Goal: Task Accomplishment & Management: Manage account settings

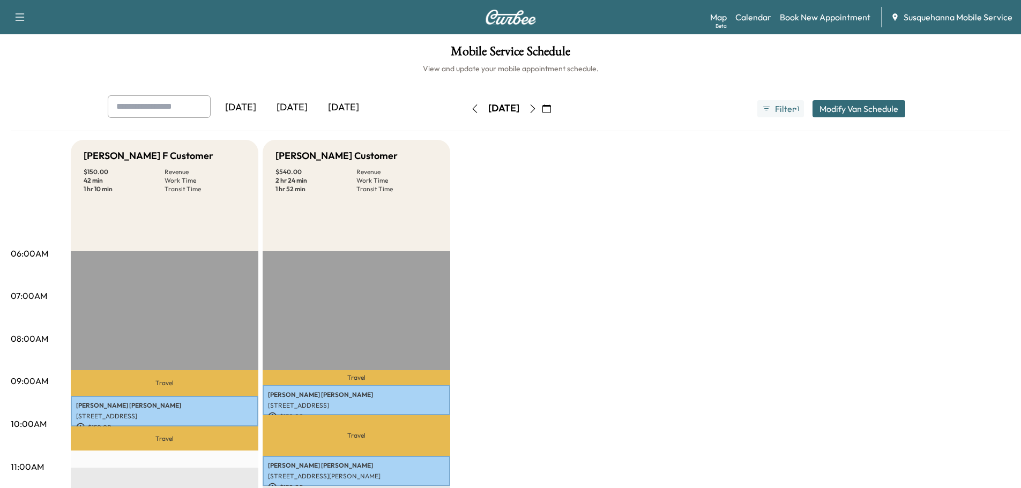
scroll to position [172, 0]
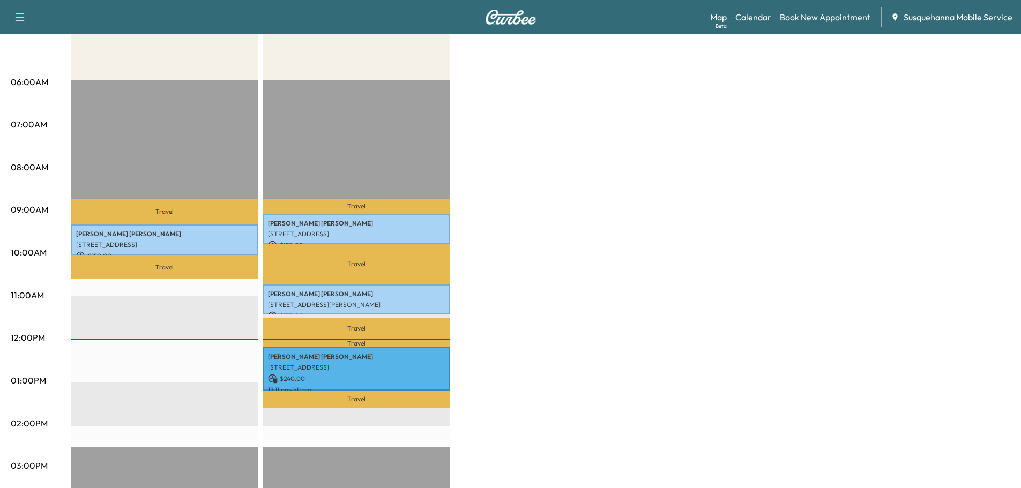
click at [718, 12] on link "Map Beta" at bounding box center [718, 17] width 17 height 13
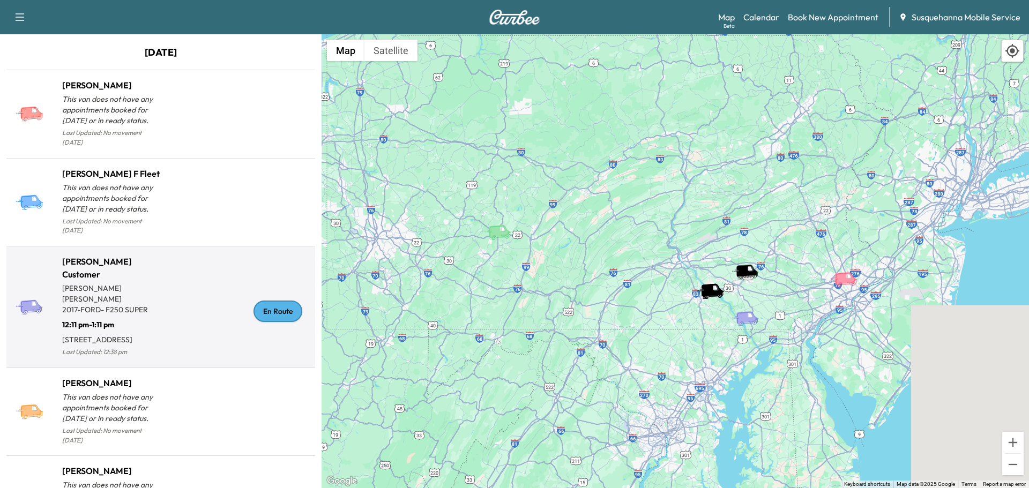
click at [286, 307] on div "En Route" at bounding box center [278, 311] width 49 height 21
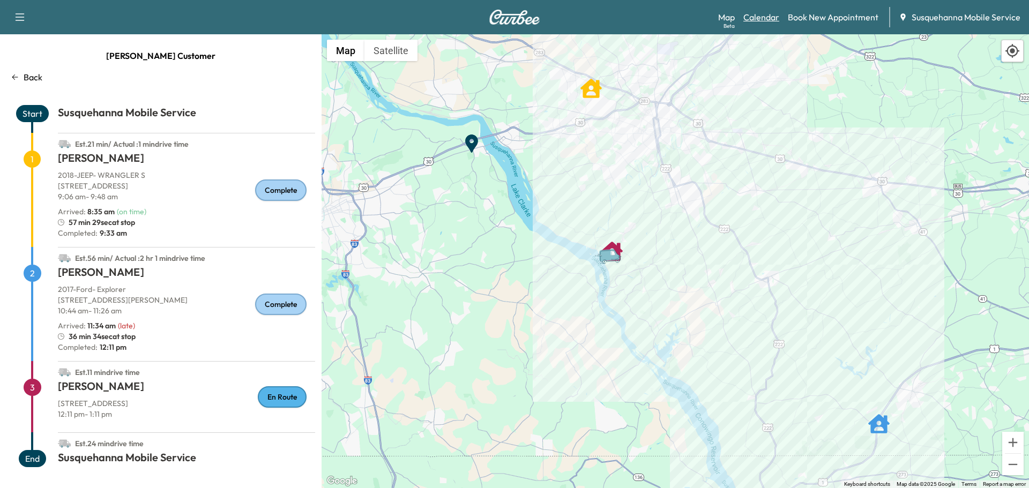
click at [755, 16] on link "Calendar" at bounding box center [762, 17] width 36 height 13
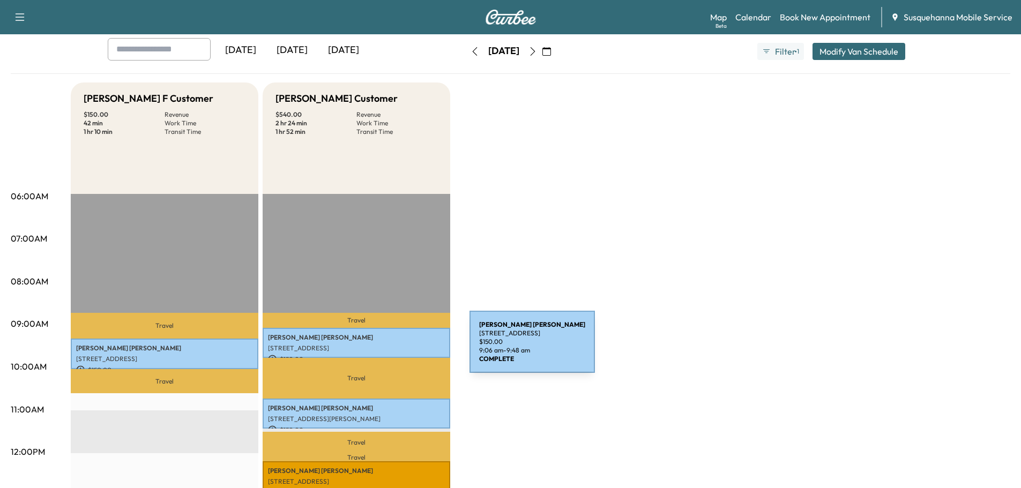
scroll to position [286, 0]
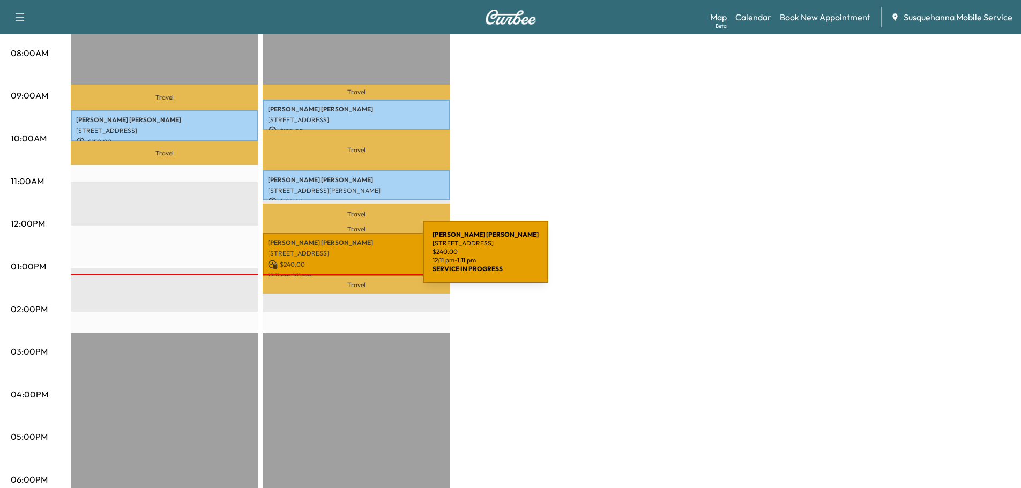
click at [343, 260] on p "$ 240.00" at bounding box center [356, 265] width 177 height 10
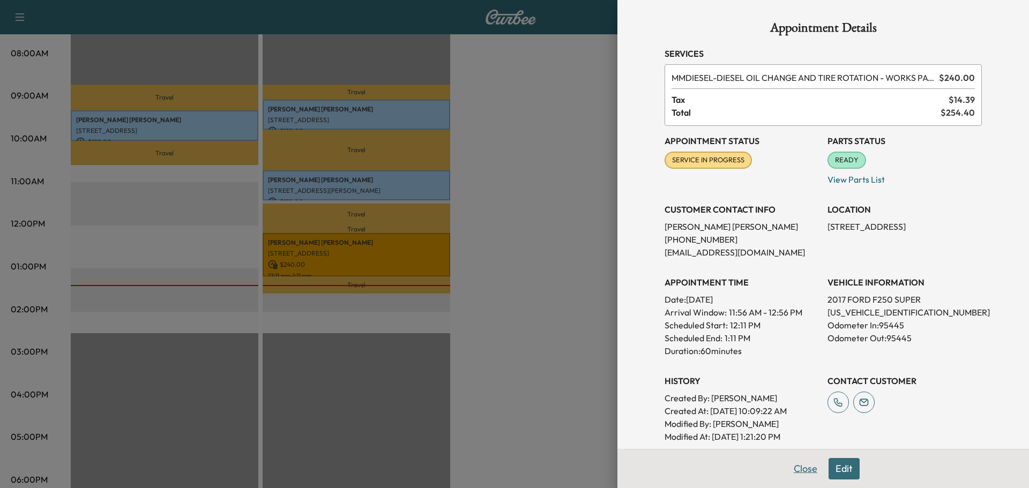
click at [793, 470] on button "Close" at bounding box center [806, 468] width 38 height 21
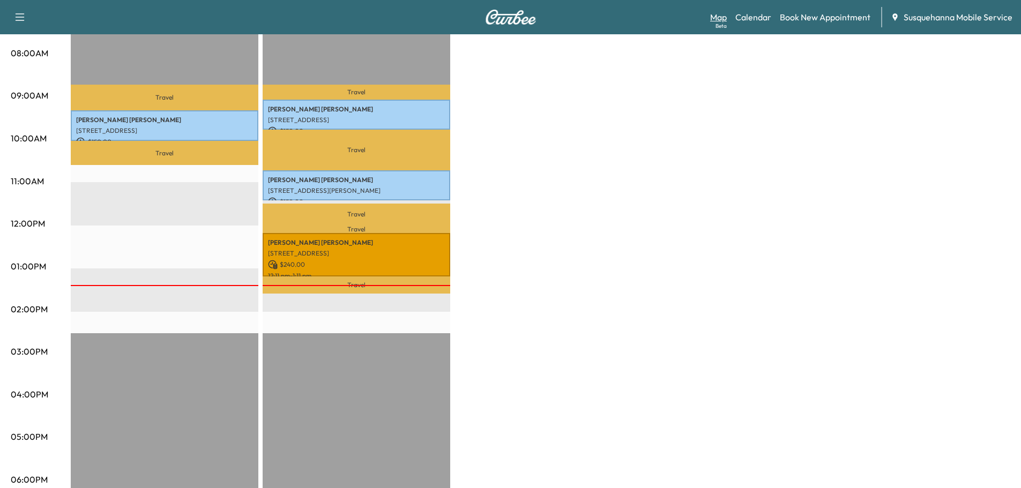
click at [718, 19] on link "Map Beta" at bounding box center [718, 17] width 17 height 13
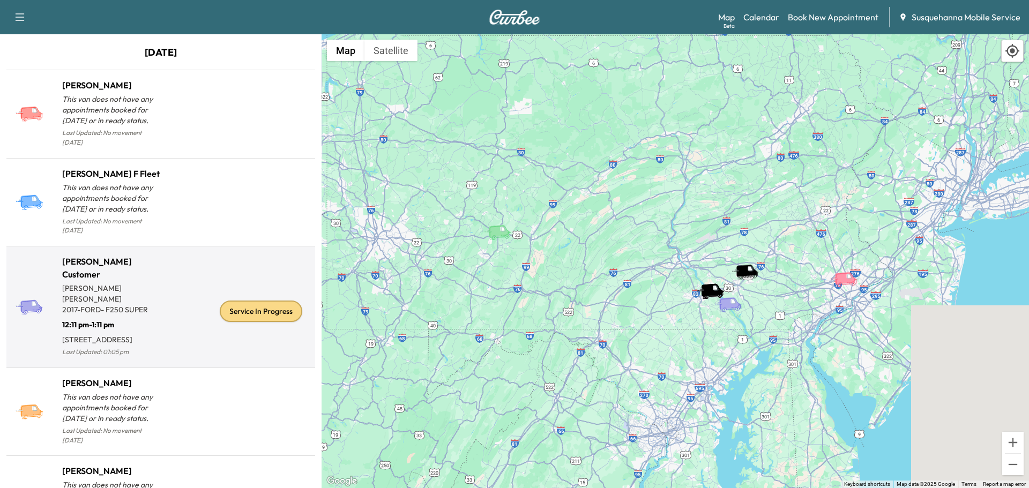
click at [234, 301] on div "Service In Progress" at bounding box center [261, 311] width 83 height 21
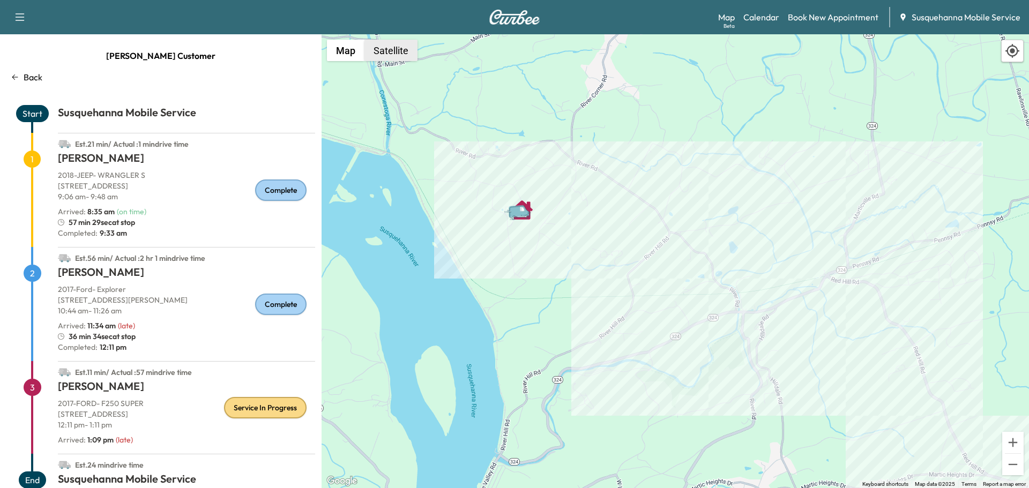
click at [392, 54] on button "Satellite" at bounding box center [391, 50] width 53 height 21
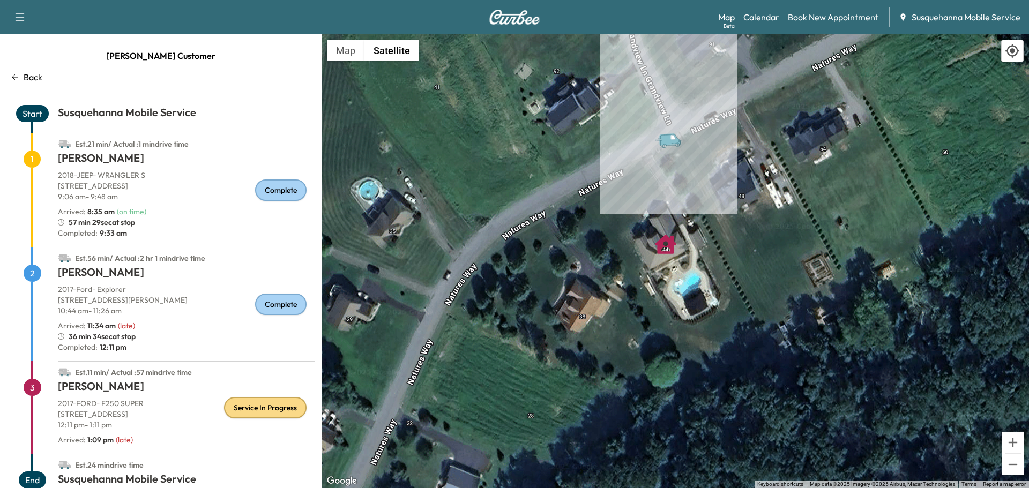
click at [757, 11] on link "Calendar" at bounding box center [762, 17] width 36 height 13
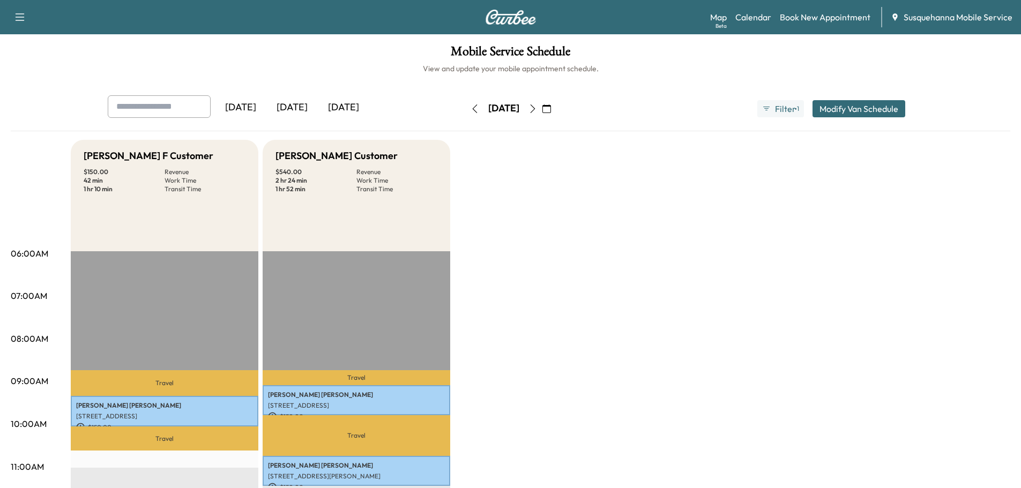
click at [537, 112] on icon "button" at bounding box center [533, 109] width 9 height 9
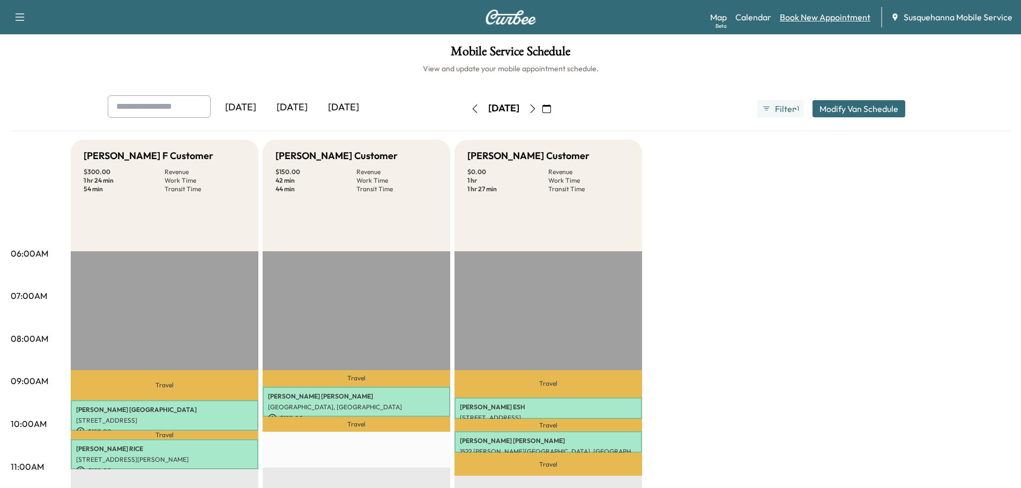
click at [833, 17] on link "Book New Appointment" at bounding box center [825, 17] width 91 height 13
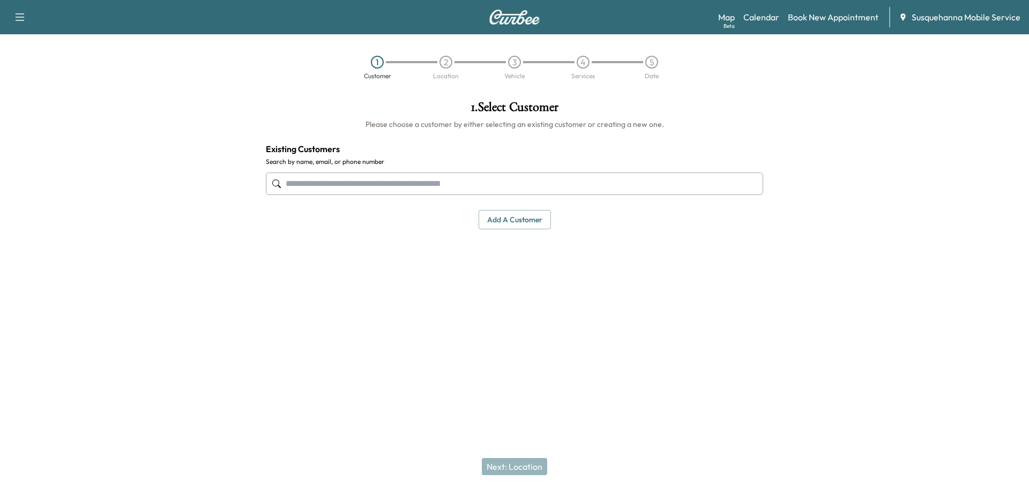
click at [391, 181] on input "text" at bounding box center [515, 184] width 498 height 23
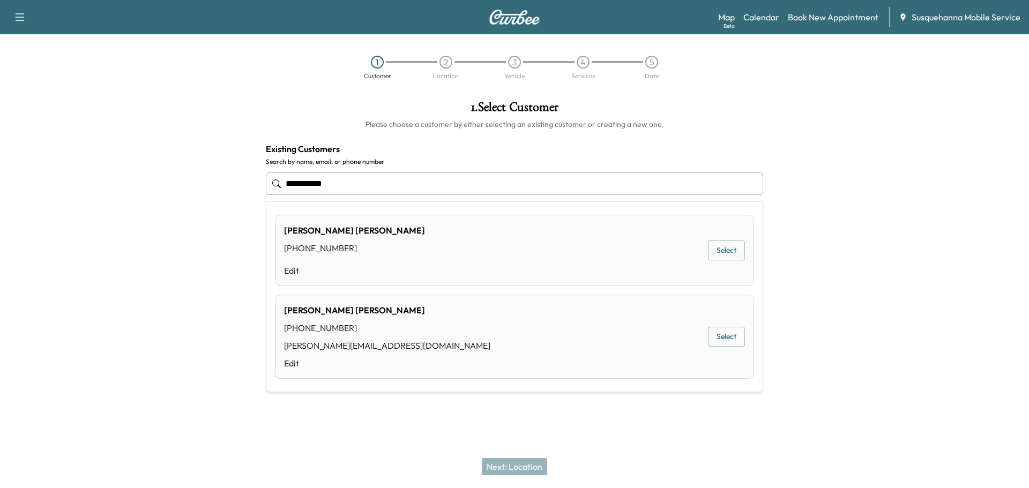
type input "**********"
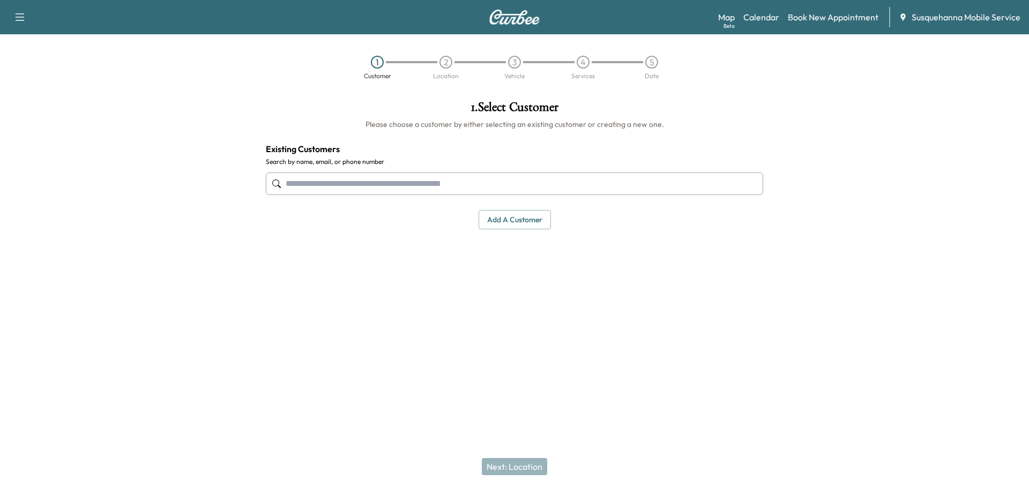
click at [393, 182] on input "text" at bounding box center [515, 184] width 498 height 23
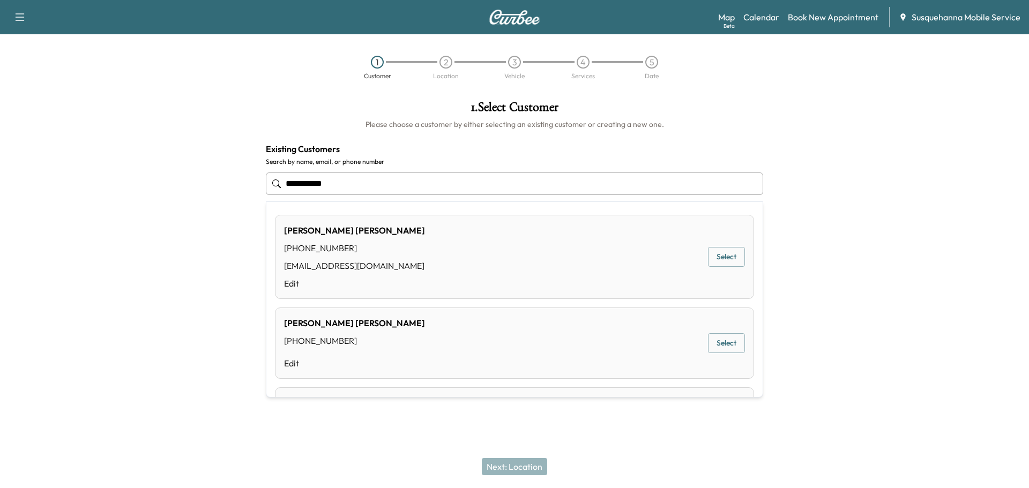
type input "**********"
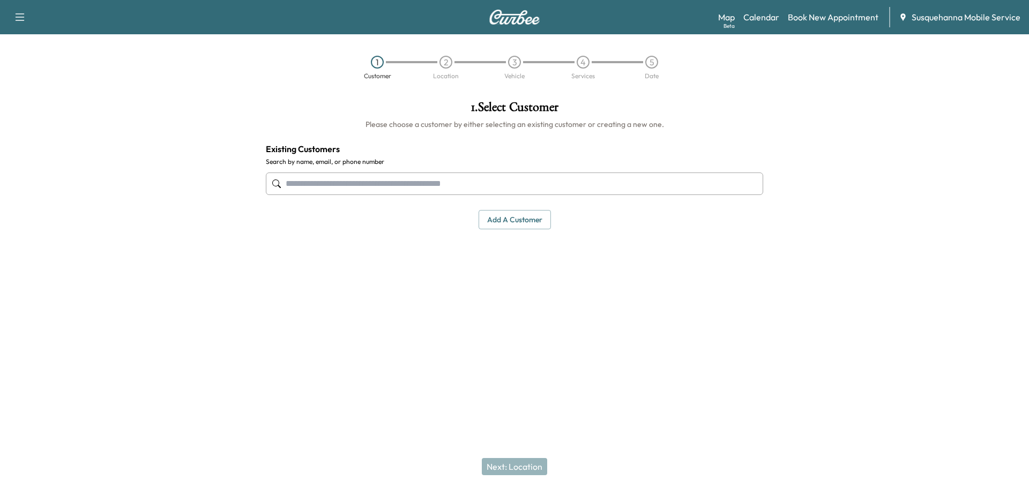
click at [376, 185] on input "text" at bounding box center [515, 184] width 498 height 23
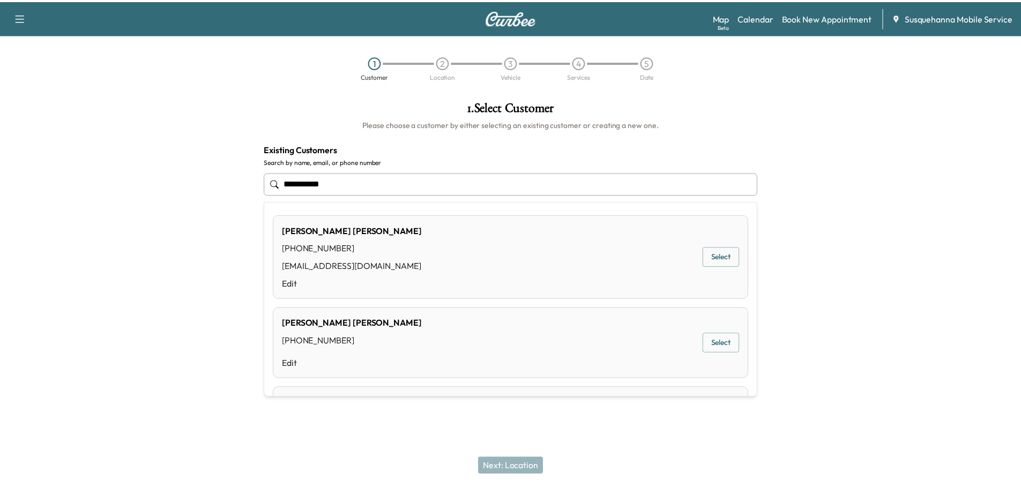
scroll to position [87, 0]
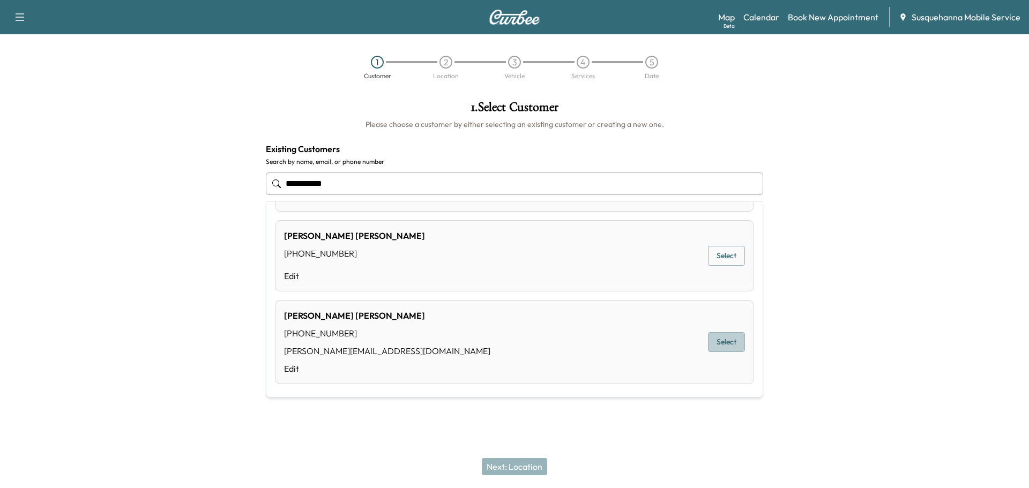
click at [709, 348] on button "Select" at bounding box center [726, 342] width 37 height 20
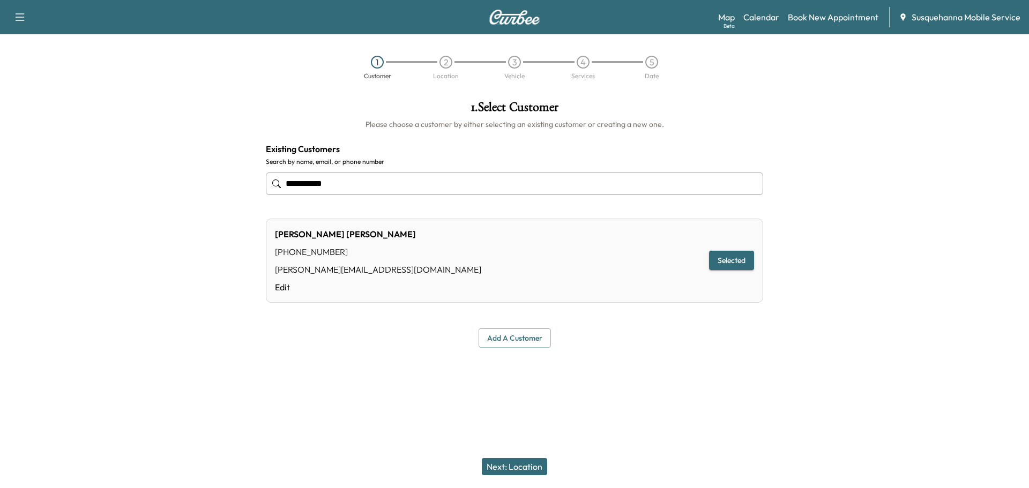
type input "**********"
click at [530, 463] on button "Next: Location" at bounding box center [514, 466] width 65 height 17
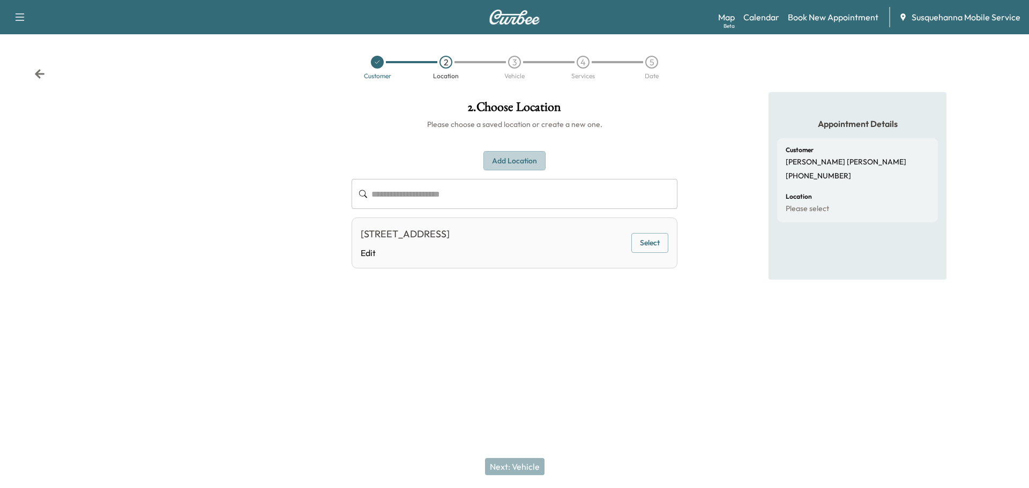
click at [526, 162] on button "Add Location" at bounding box center [515, 161] width 62 height 20
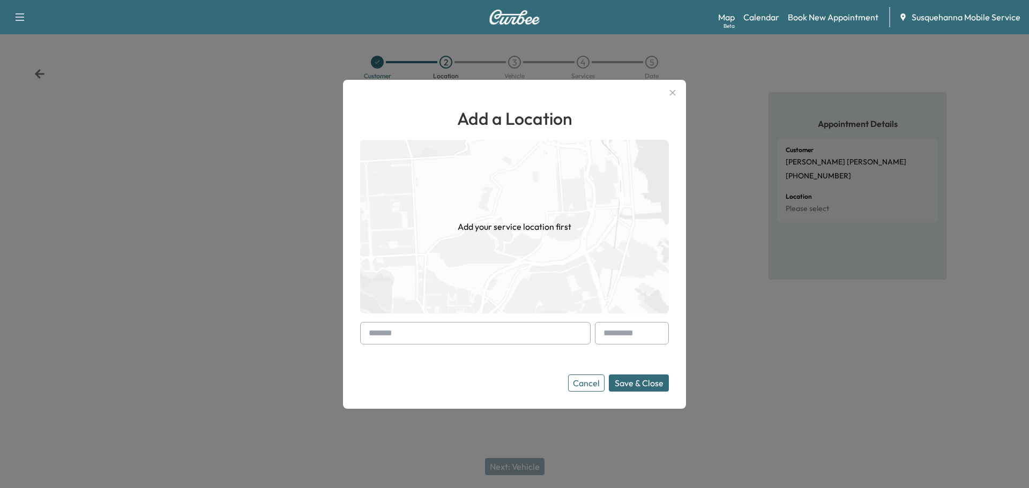
click at [465, 344] on input "text" at bounding box center [475, 333] width 231 height 23
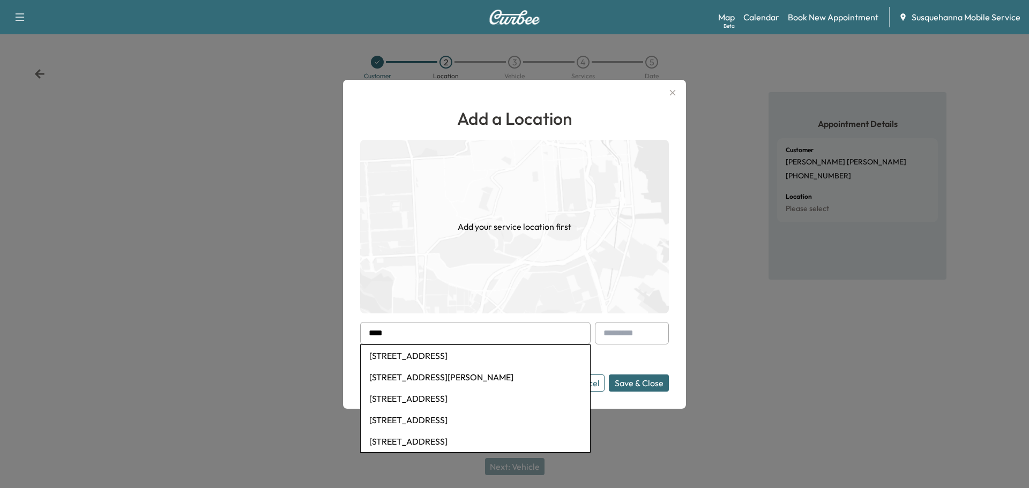
click at [468, 351] on li "[STREET_ADDRESS]" at bounding box center [475, 355] width 229 height 21
type input "**********"
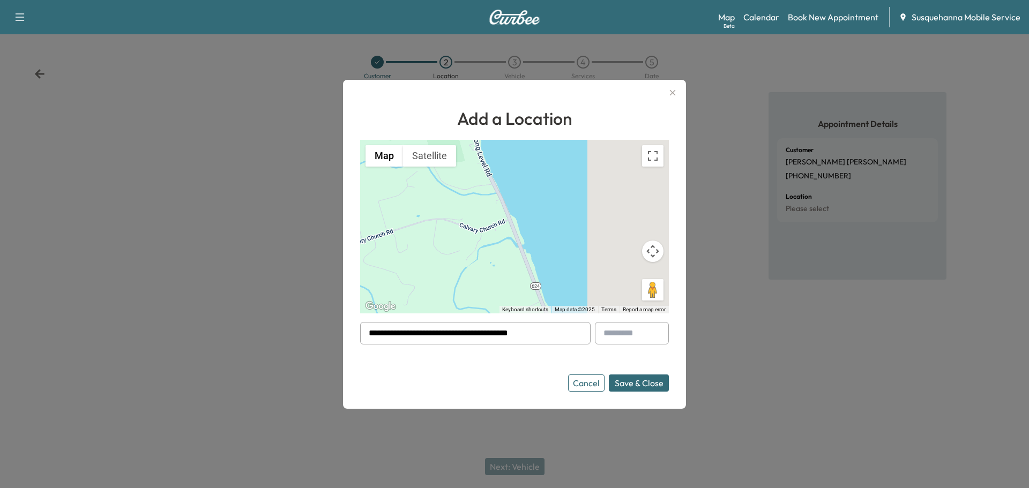
click at [631, 386] on button "Save & Close" at bounding box center [639, 383] width 60 height 17
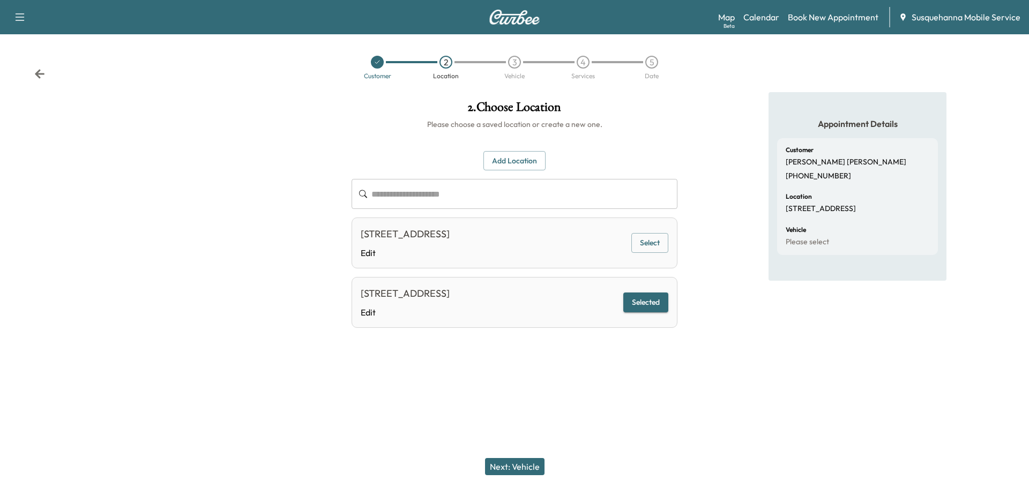
click at [523, 472] on button "Next: Vehicle" at bounding box center [515, 466] width 60 height 17
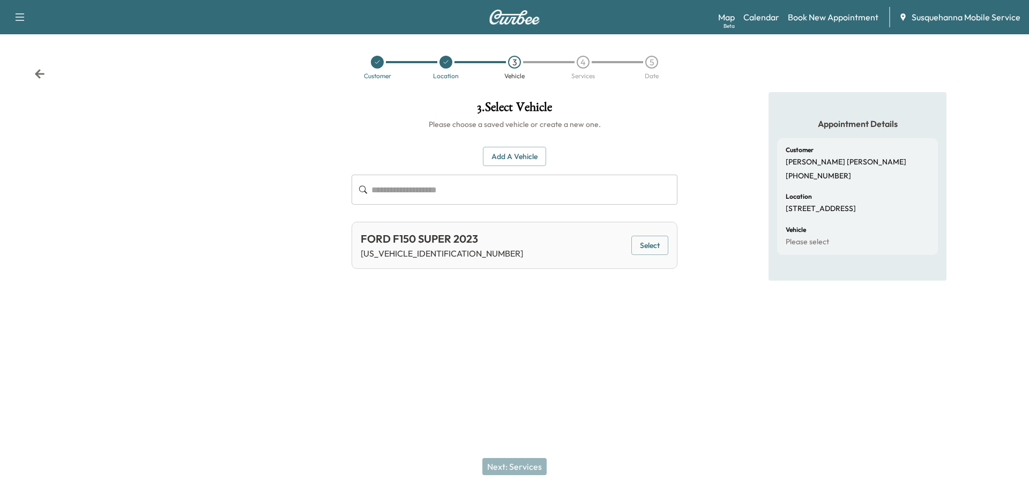
click at [653, 247] on button "Select" at bounding box center [650, 246] width 37 height 20
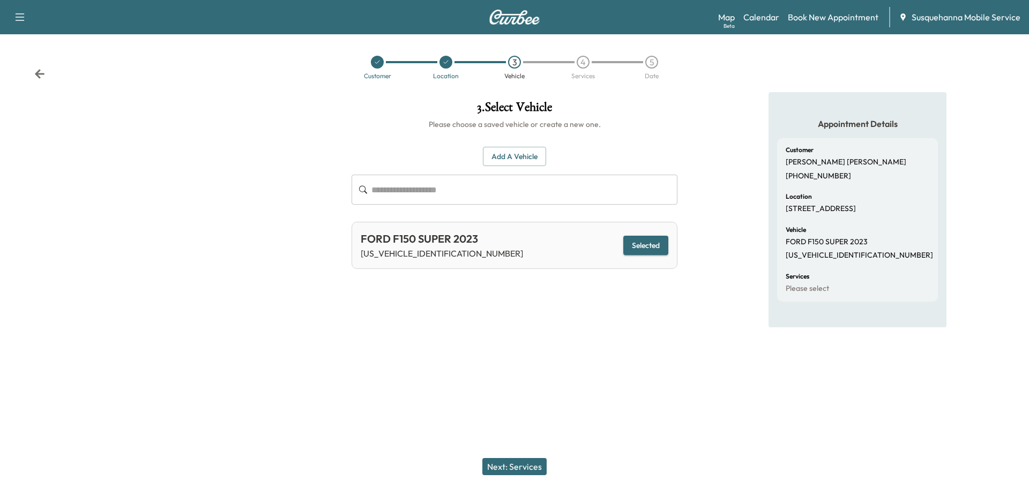
click at [536, 466] on button "Next: Services" at bounding box center [515, 466] width 64 height 17
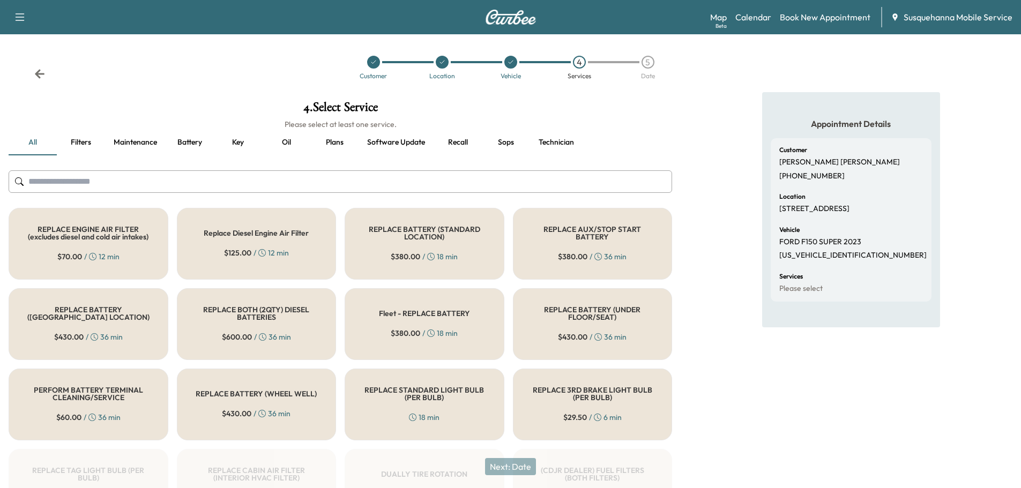
click at [421, 173] on input "text" at bounding box center [341, 182] width 664 height 23
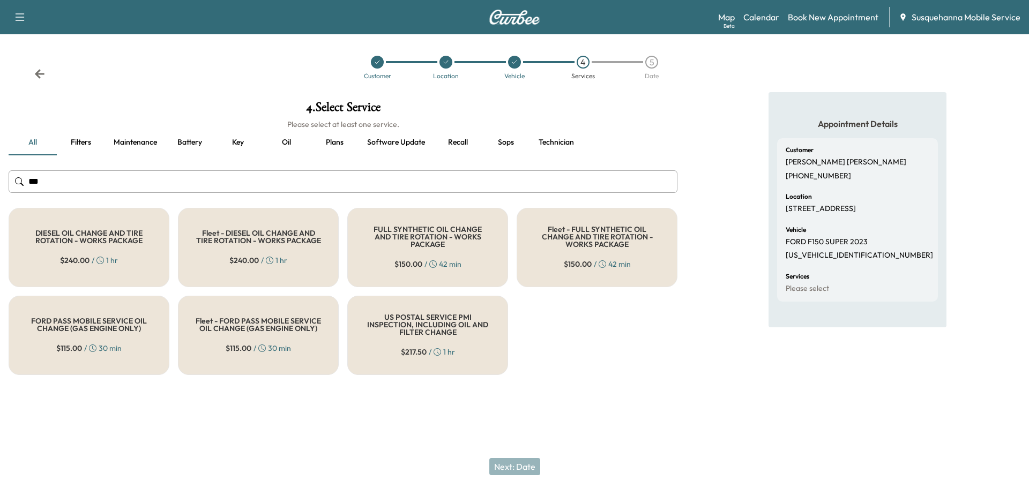
type input "***"
click at [409, 270] on div "FULL SYNTHETIC OIL CHANGE AND TIRE ROTATION - WORKS PACKAGE $ 150.00 / 42 min" at bounding box center [427, 247] width 161 height 79
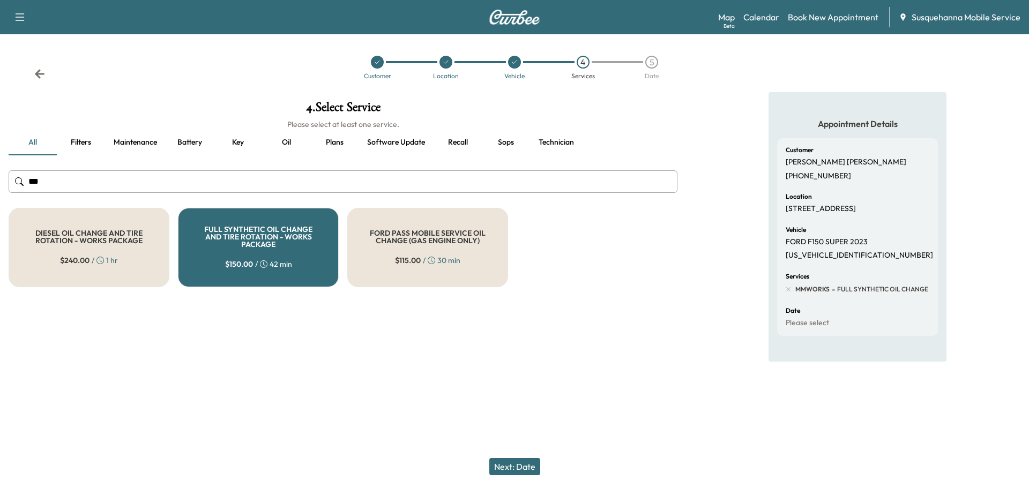
click at [515, 457] on div "Next: Date" at bounding box center [514, 467] width 1029 height 43
click at [523, 466] on button "Next: Date" at bounding box center [515, 466] width 51 height 17
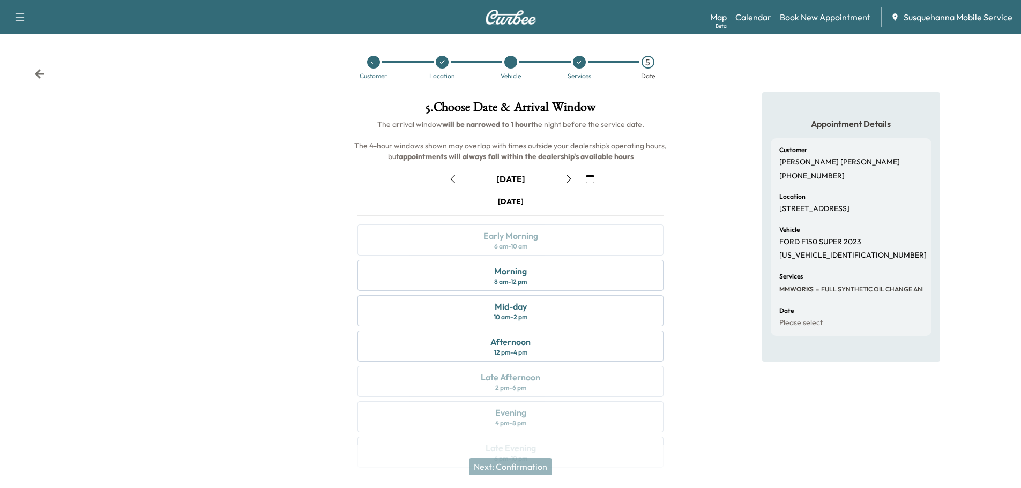
click at [571, 179] on icon "button" at bounding box center [569, 179] width 9 height 9
click at [534, 272] on div "Morning 8 am - 12 pm" at bounding box center [511, 275] width 306 height 31
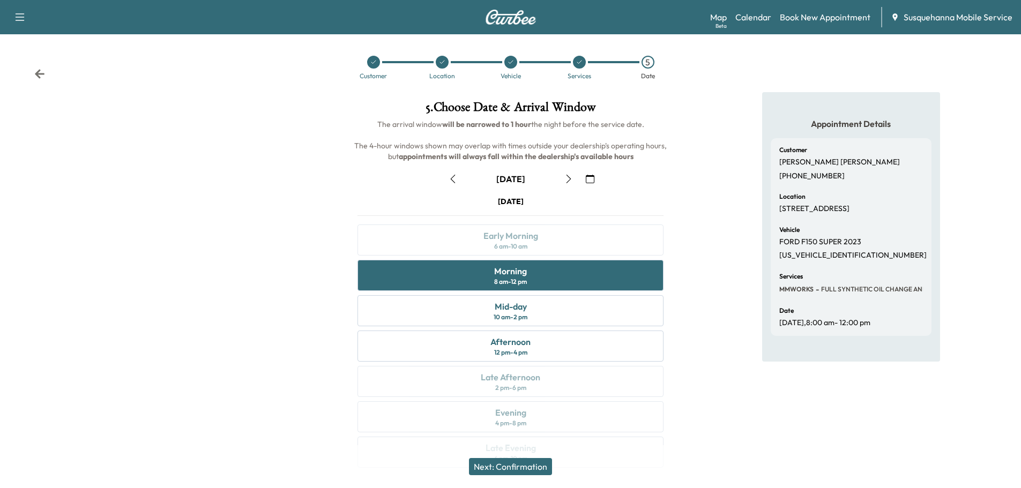
click at [529, 469] on button "Next: Confirmation" at bounding box center [510, 466] width 83 height 17
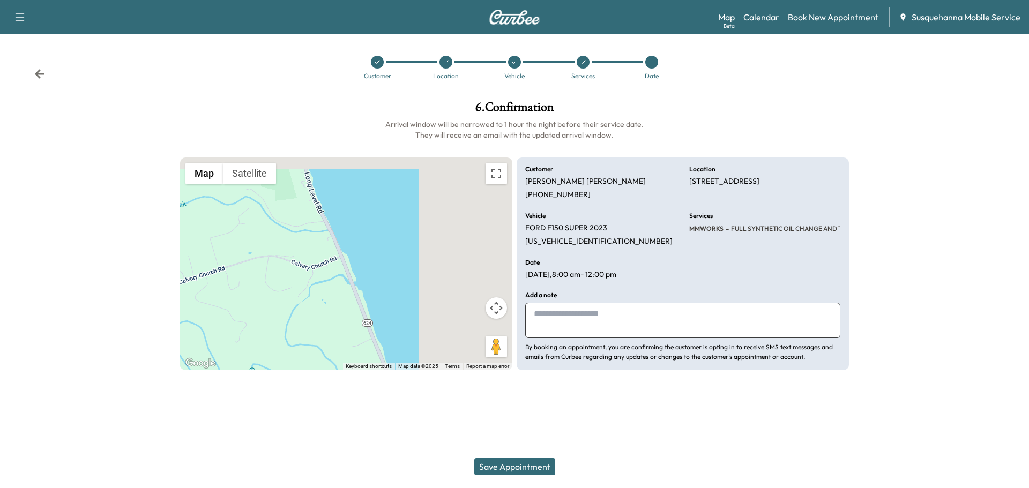
click at [590, 331] on textarea at bounding box center [682, 320] width 315 height 35
type textarea "**********"
drag, startPoint x: 692, startPoint y: 181, endPoint x: 708, endPoint y: 192, distance: 20.4
click at [708, 187] on p "[STREET_ADDRESS]" at bounding box center [725, 182] width 70 height 10
click at [690, 177] on p "[STREET_ADDRESS]" at bounding box center [725, 182] width 70 height 10
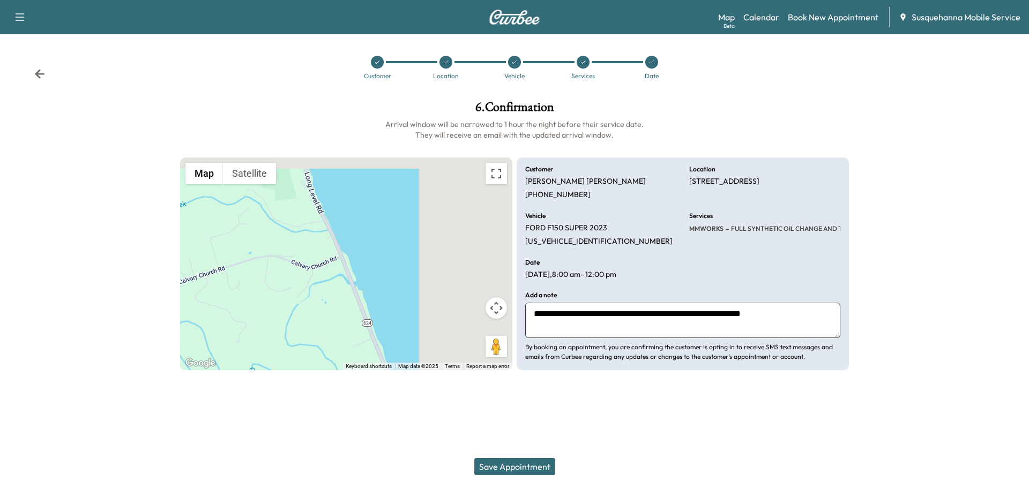
drag, startPoint x: 688, startPoint y: 177, endPoint x: 707, endPoint y: 187, distance: 21.8
click at [707, 187] on div "**********" at bounding box center [683, 264] width 332 height 213
copy p "[STREET_ADDRESS]"
click at [525, 468] on button "Save Appointment" at bounding box center [515, 466] width 81 height 17
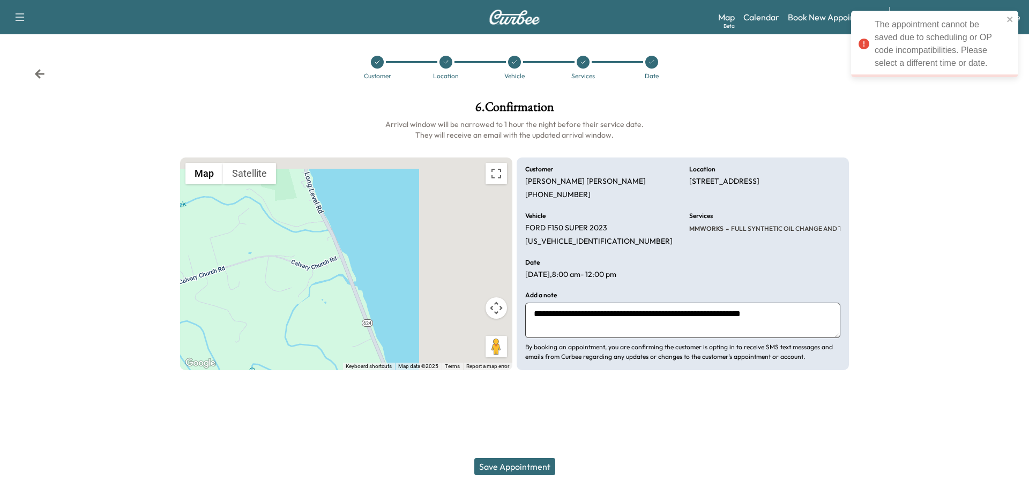
click at [42, 72] on icon at bounding box center [39, 74] width 11 height 11
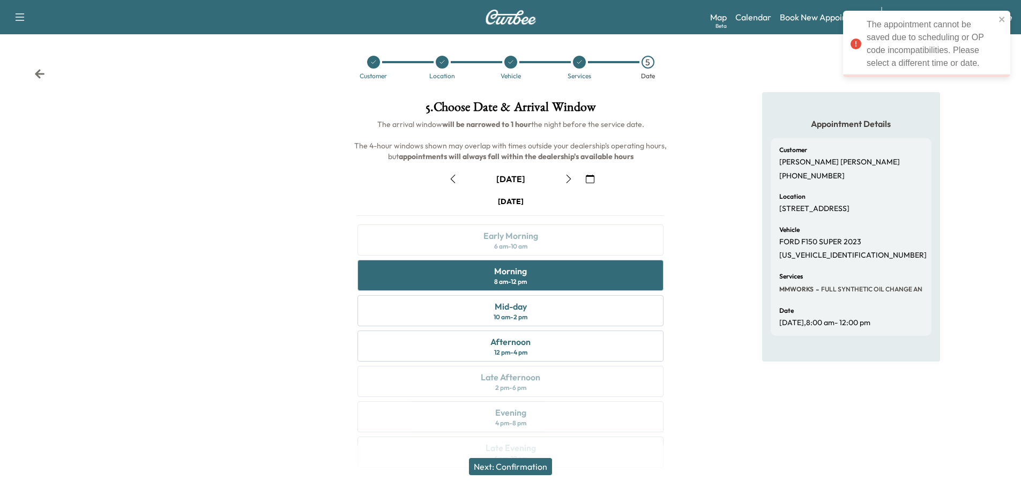
click at [42, 72] on icon at bounding box center [39, 74] width 11 height 11
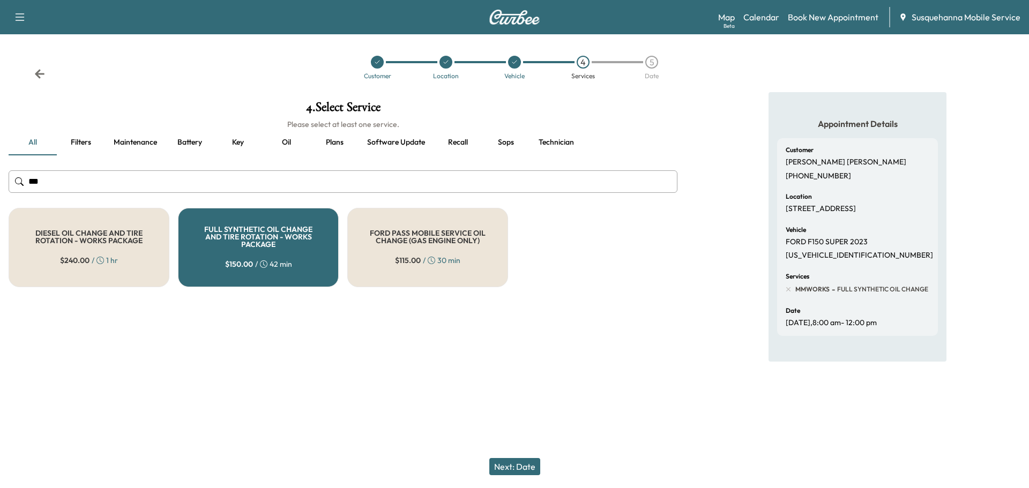
click at [252, 249] on div "FULL SYNTHETIC OIL CHANGE AND TIRE ROTATION - WORKS PACKAGE $ 150.00 / 42 min" at bounding box center [258, 247] width 161 height 79
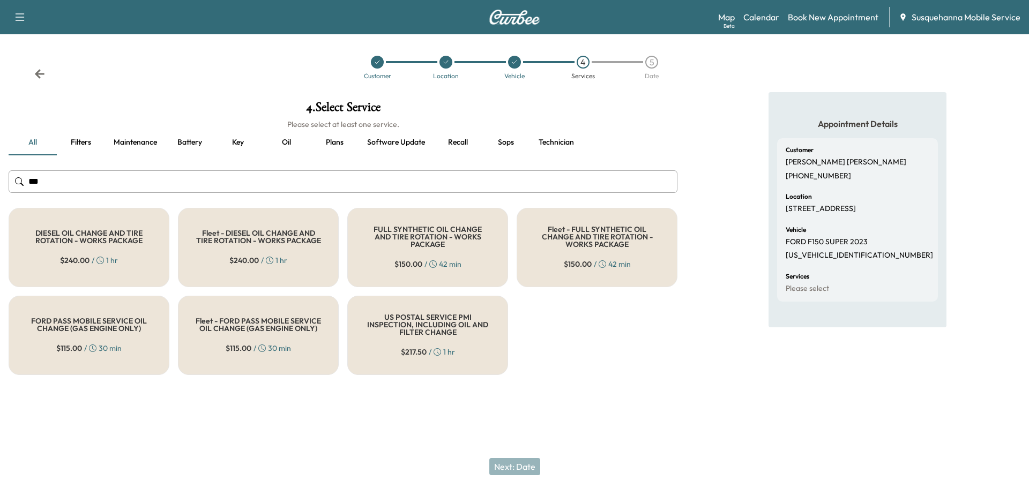
click at [374, 252] on div "FULL SYNTHETIC OIL CHANGE AND TIRE ROTATION - WORKS PACKAGE $ 150.00 / 42 min" at bounding box center [427, 247] width 161 height 79
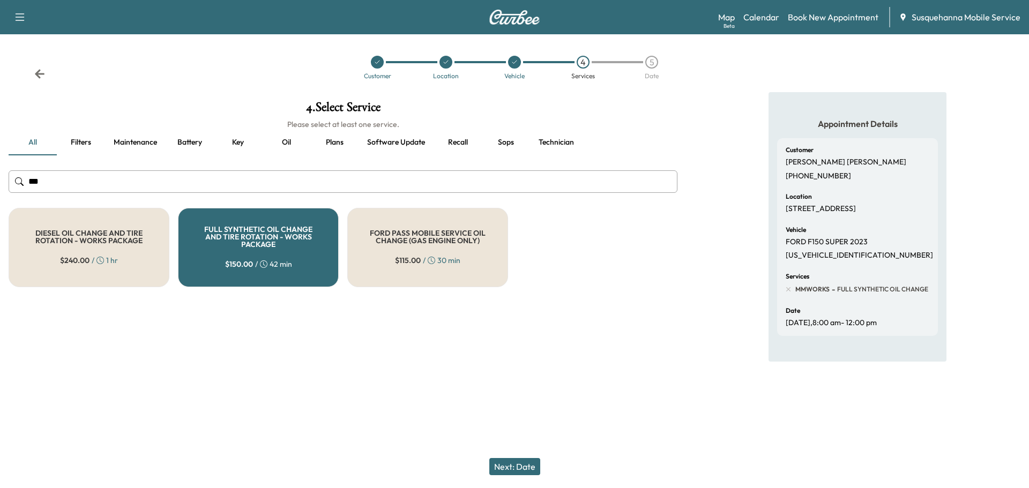
click at [514, 471] on button "Next: Date" at bounding box center [515, 466] width 51 height 17
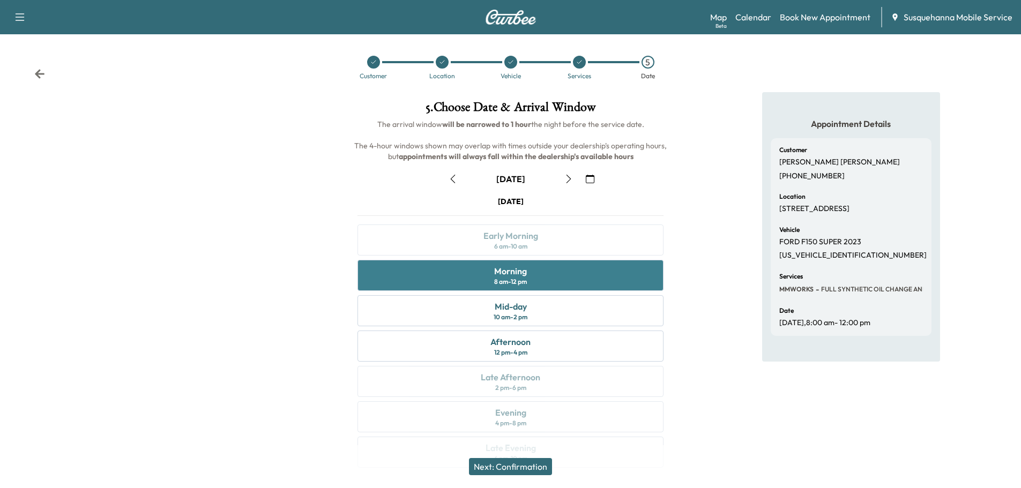
click at [554, 279] on div "Morning 8 am - 12 pm" at bounding box center [511, 275] width 306 height 31
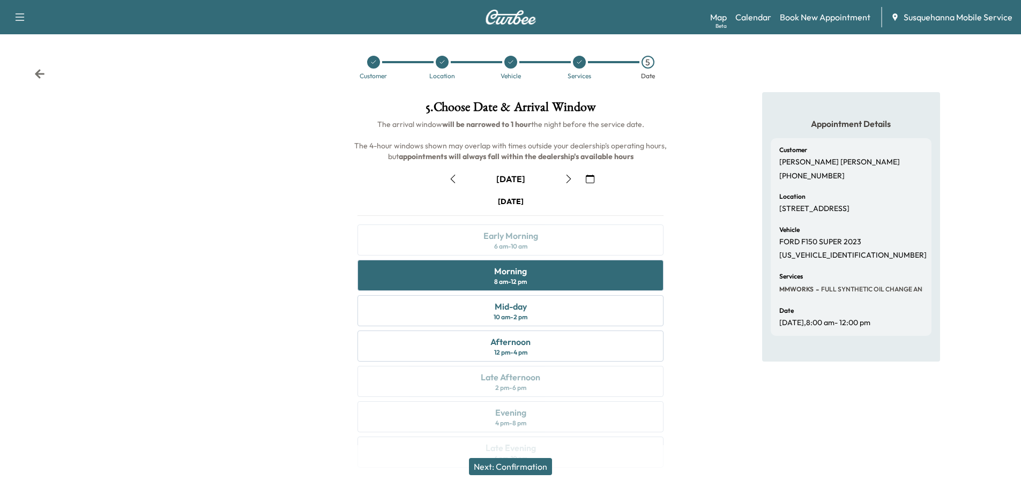
click at [535, 465] on button "Next: Confirmation" at bounding box center [510, 466] width 83 height 17
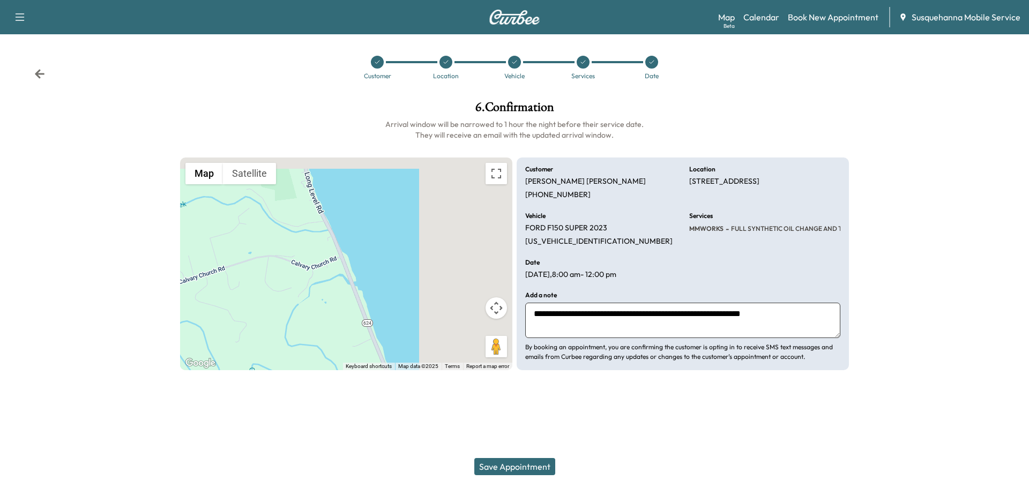
click at [536, 466] on button "Save Appointment" at bounding box center [515, 466] width 81 height 17
click at [532, 463] on button "Save Appointment" at bounding box center [515, 466] width 81 height 17
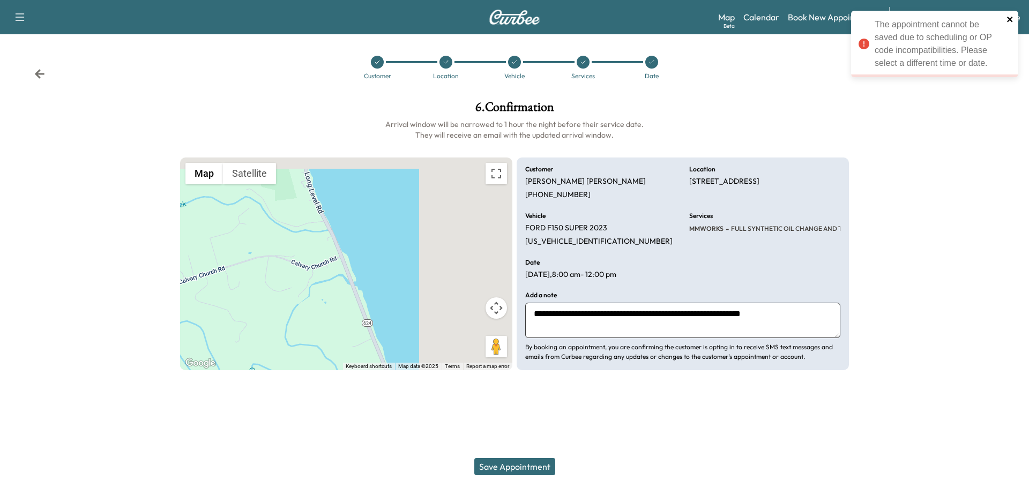
click at [1011, 18] on icon "close" at bounding box center [1010, 19] width 5 height 5
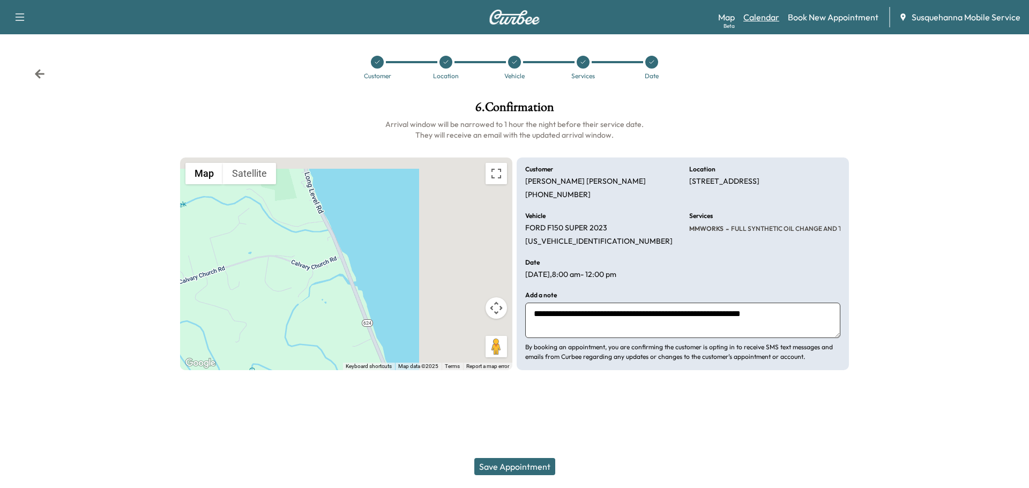
click at [769, 21] on link "Calendar" at bounding box center [762, 17] width 36 height 13
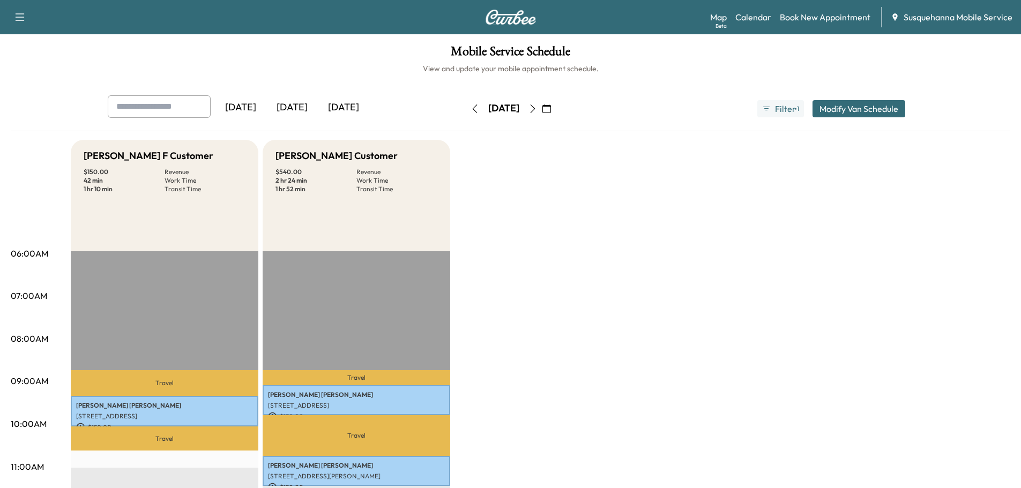
click at [537, 108] on icon "button" at bounding box center [533, 109] width 9 height 9
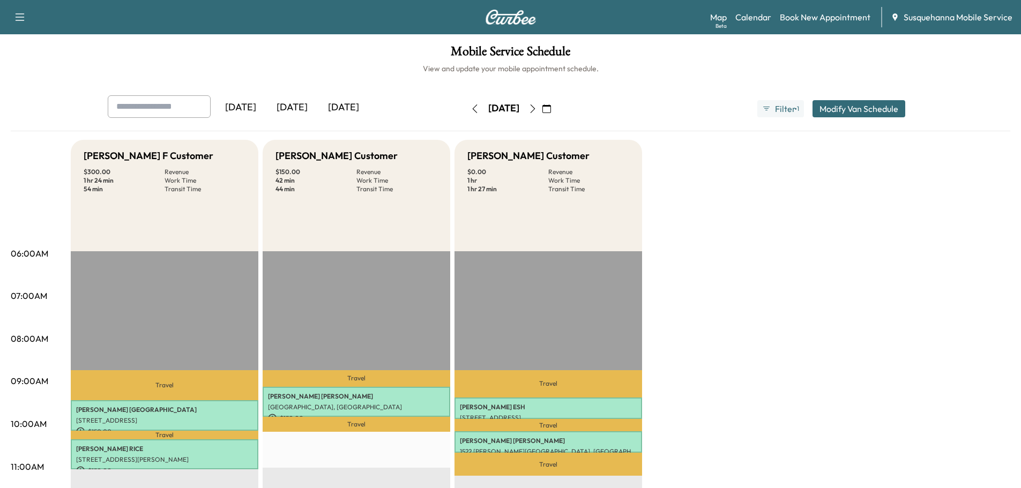
click at [537, 108] on icon "button" at bounding box center [533, 109] width 9 height 9
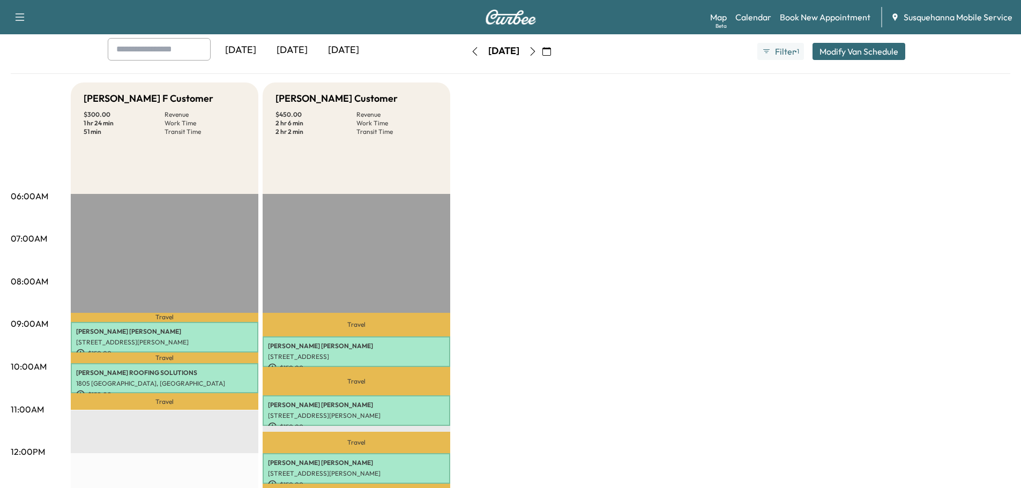
scroll to position [114, 0]
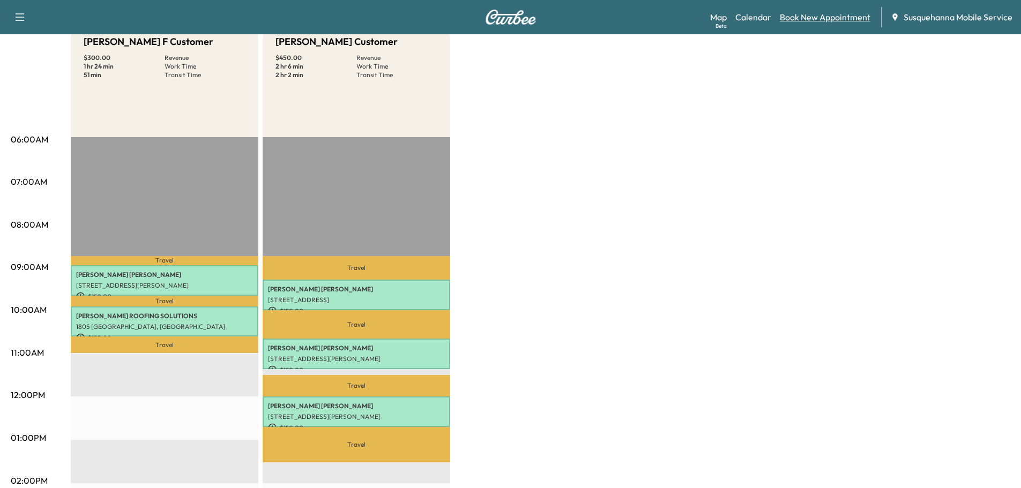
click at [800, 18] on link "Book New Appointment" at bounding box center [825, 17] width 91 height 13
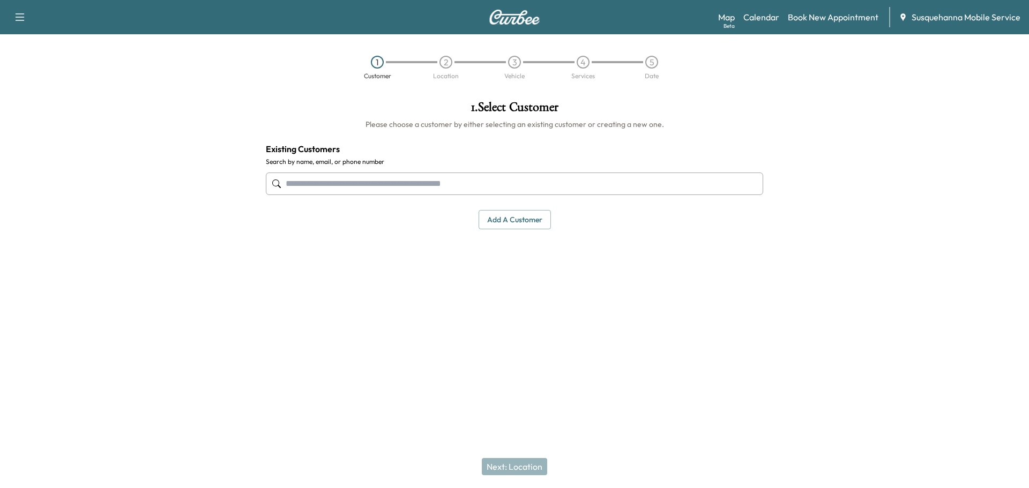
click at [471, 182] on input "text" at bounding box center [515, 184] width 498 height 23
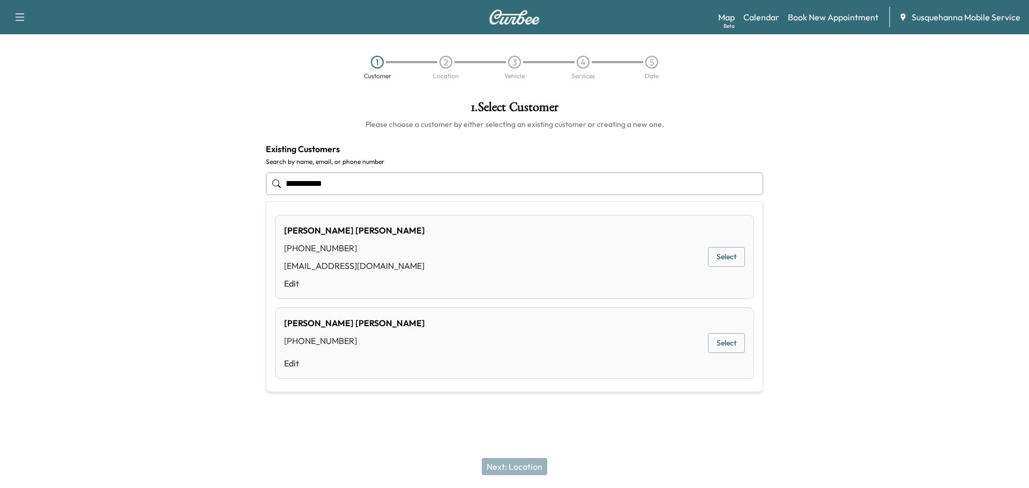
click at [722, 252] on button "Select" at bounding box center [726, 257] width 37 height 20
type input "**********"
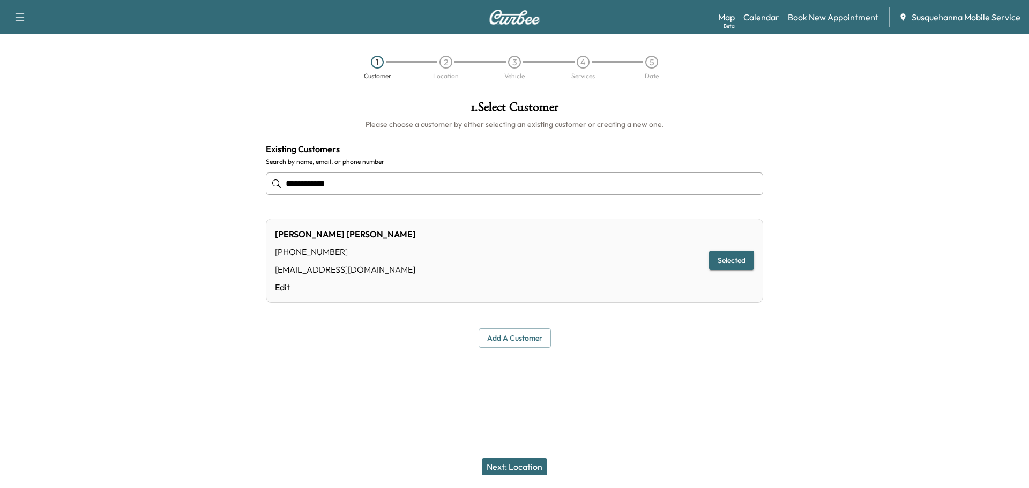
click at [524, 469] on button "Next: Location" at bounding box center [514, 466] width 65 height 17
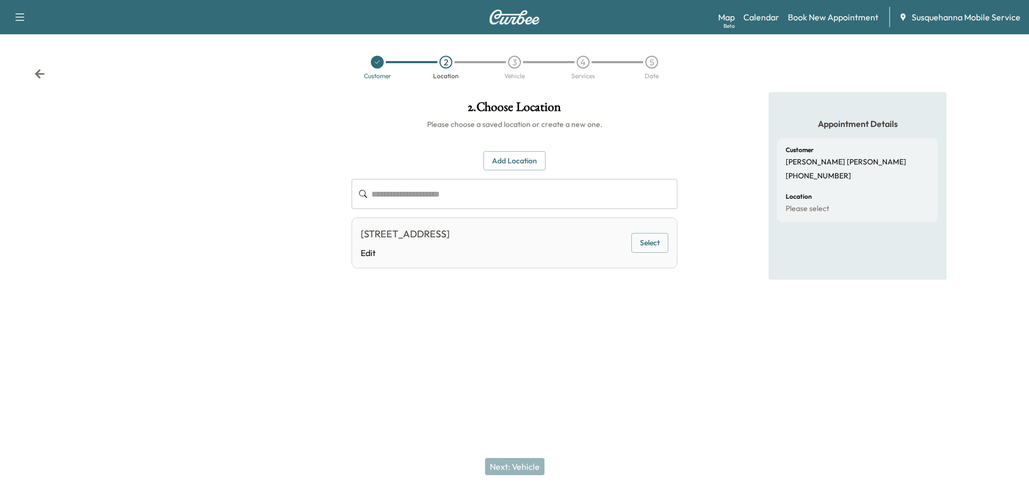
click at [651, 243] on button "Select" at bounding box center [650, 243] width 37 height 20
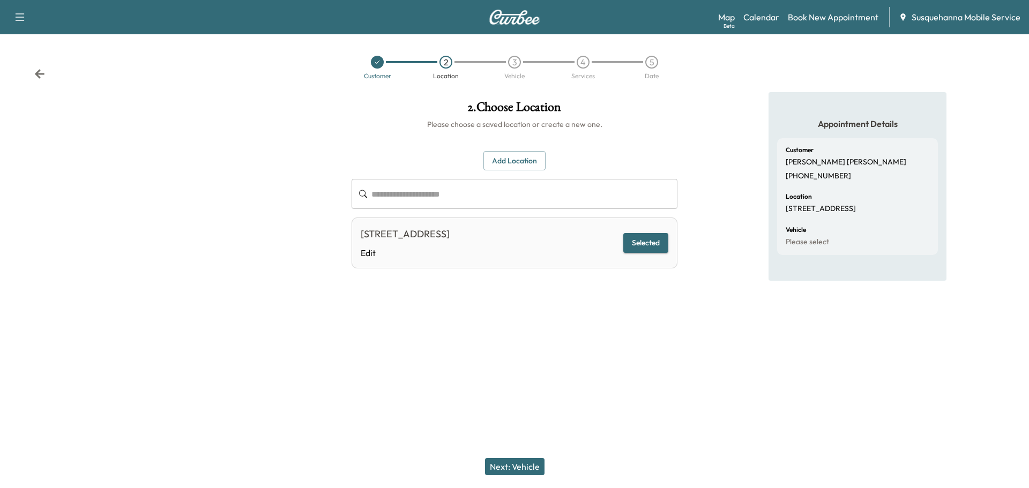
click at [529, 466] on button "Next: Vehicle" at bounding box center [515, 466] width 60 height 17
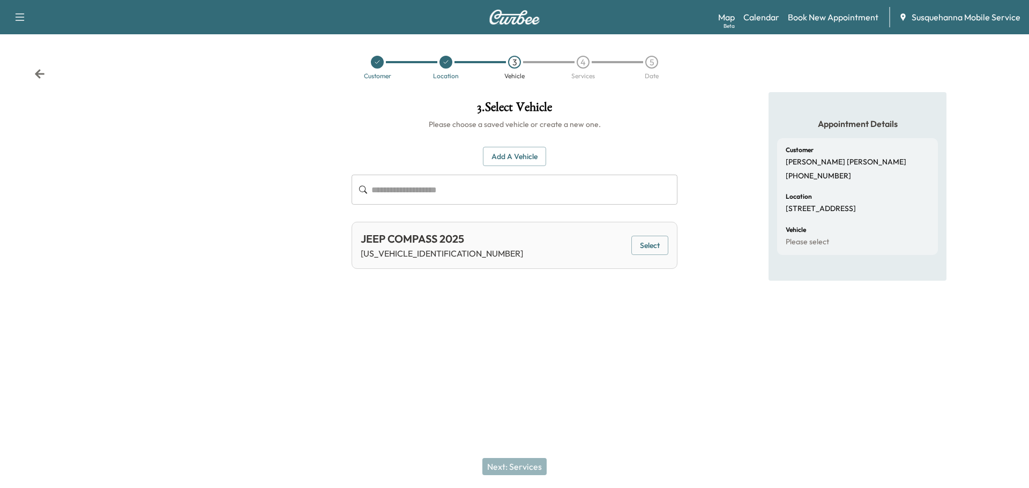
click at [654, 246] on button "Select" at bounding box center [650, 246] width 37 height 20
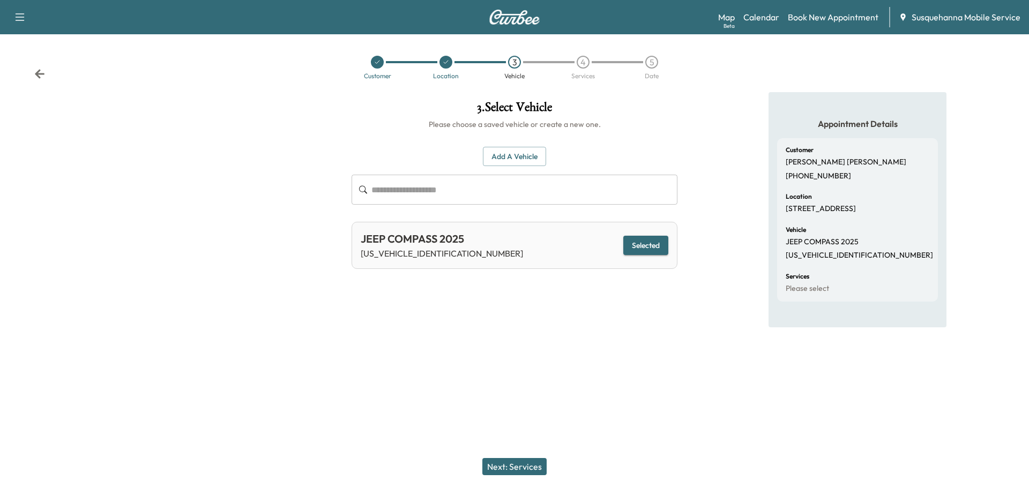
click at [542, 466] on button "Next: Services" at bounding box center [515, 466] width 64 height 17
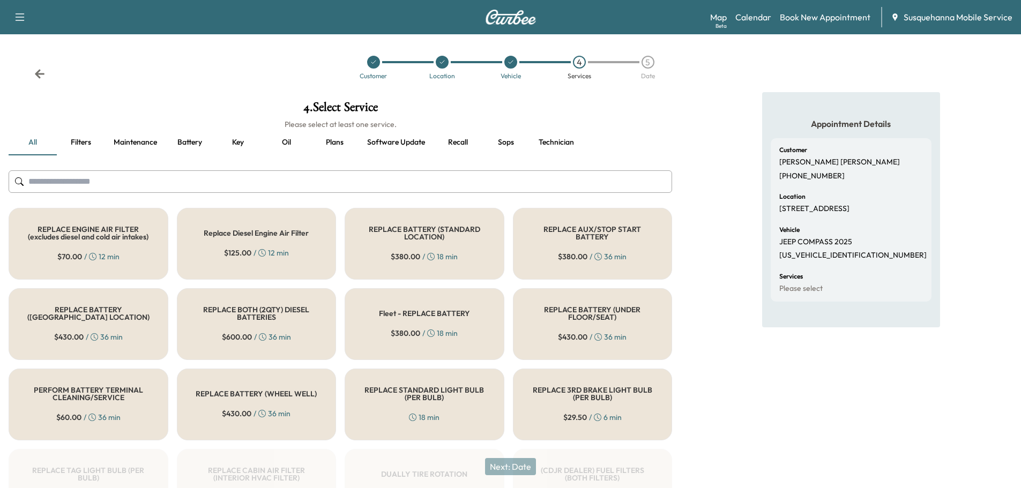
click at [323, 180] on input "text" at bounding box center [341, 182] width 664 height 23
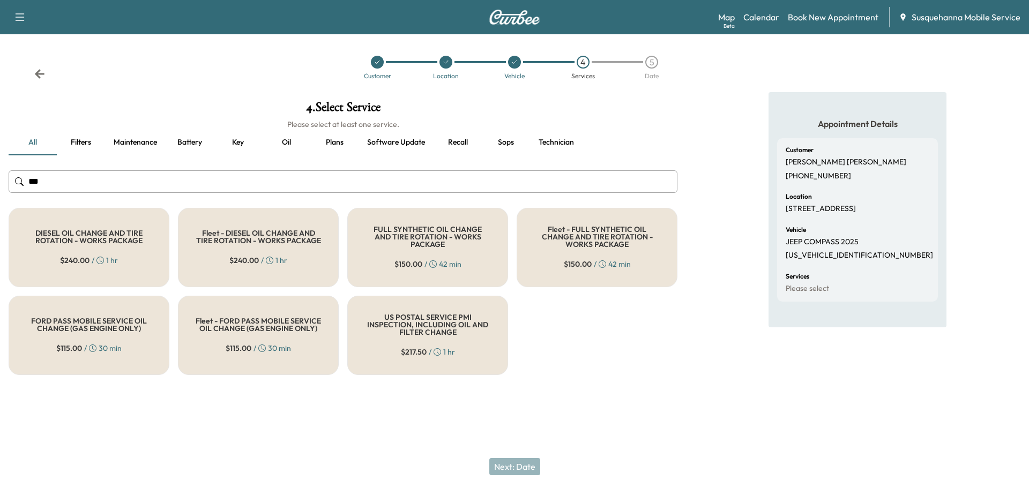
type input "***"
click at [435, 264] on icon at bounding box center [433, 265] width 8 height 8
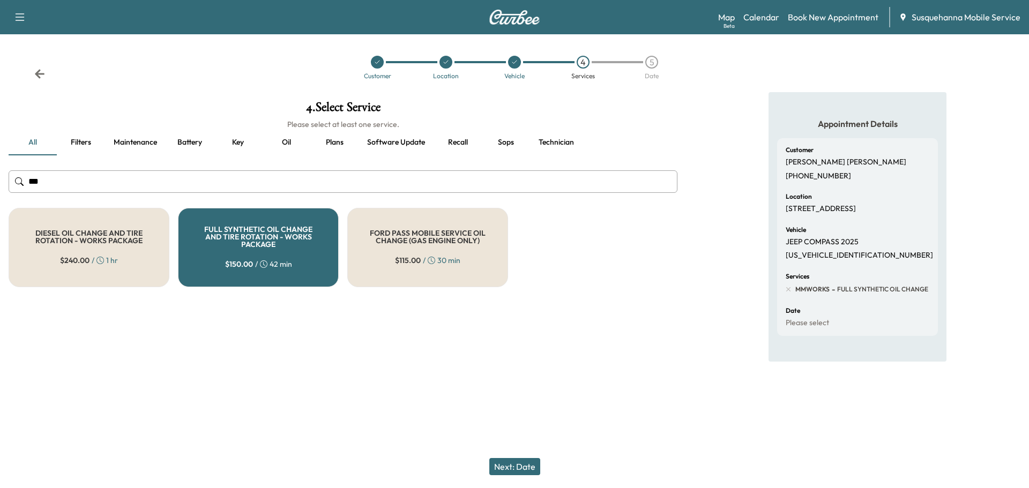
click at [509, 464] on button "Next: Date" at bounding box center [515, 466] width 51 height 17
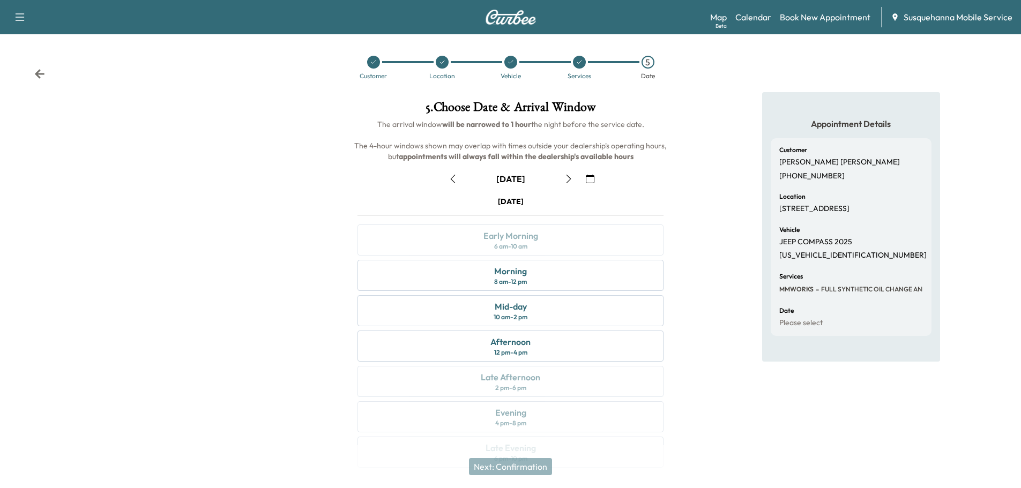
click at [588, 179] on icon "button" at bounding box center [590, 179] width 9 height 9
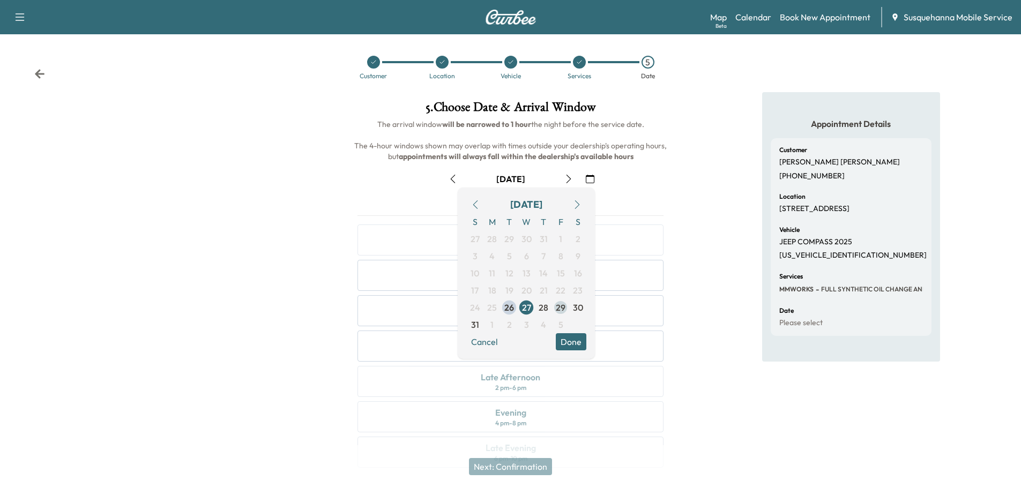
click at [562, 310] on span "29" at bounding box center [561, 307] width 10 height 13
click at [570, 340] on button "Done" at bounding box center [571, 342] width 31 height 17
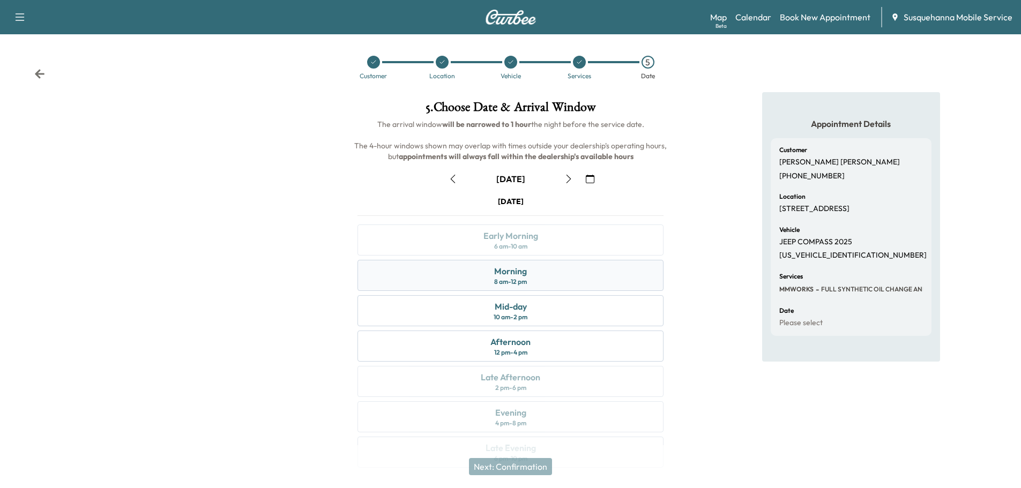
click at [520, 283] on div "8 am - 12 pm" at bounding box center [510, 282] width 33 height 9
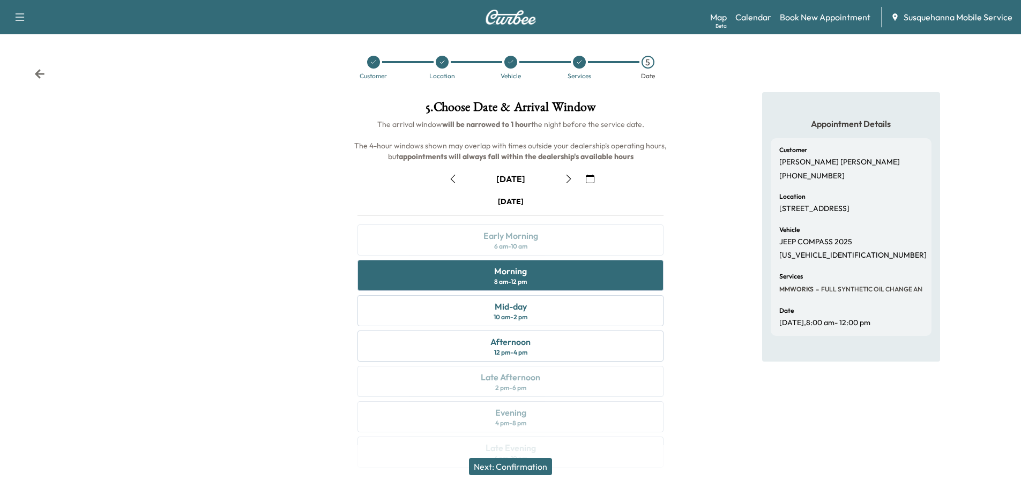
click at [529, 469] on button "Next: Confirmation" at bounding box center [510, 466] width 83 height 17
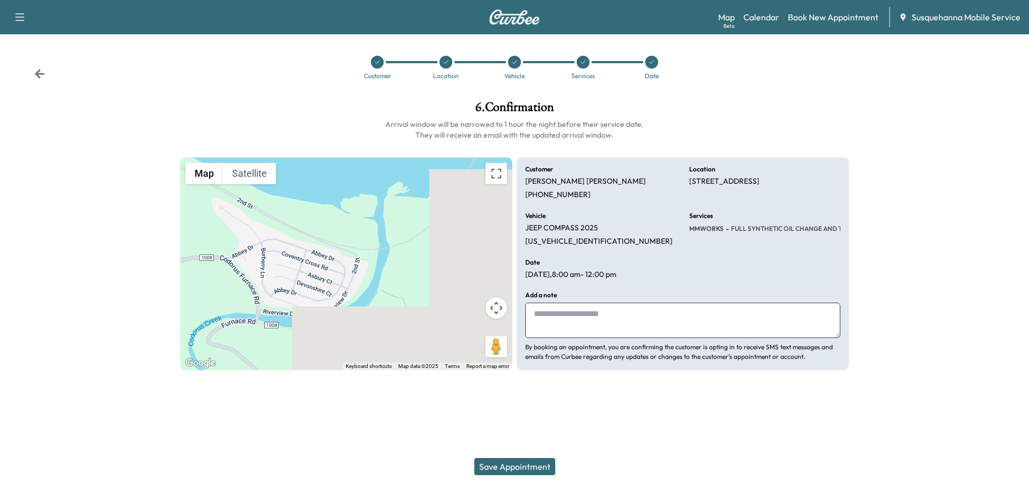
click at [594, 325] on textarea at bounding box center [682, 320] width 315 height 35
type textarea "**********"
click at [524, 465] on button "Save Appointment" at bounding box center [515, 466] width 81 height 17
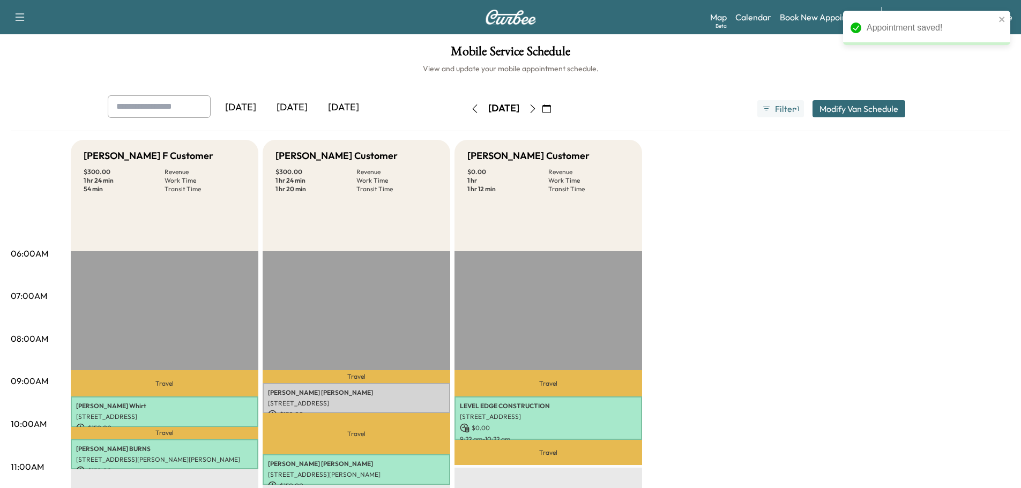
scroll to position [114, 0]
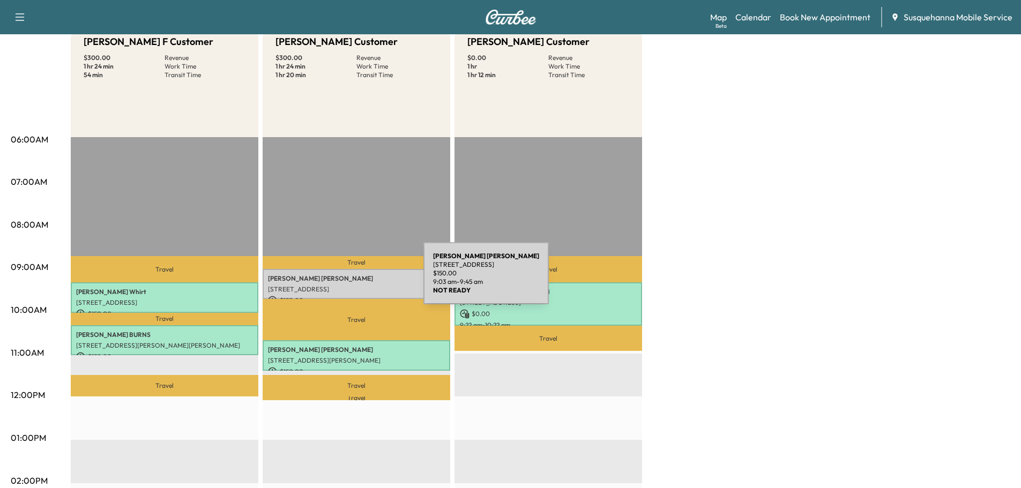
click at [343, 280] on p "[PERSON_NAME]" at bounding box center [356, 279] width 177 height 9
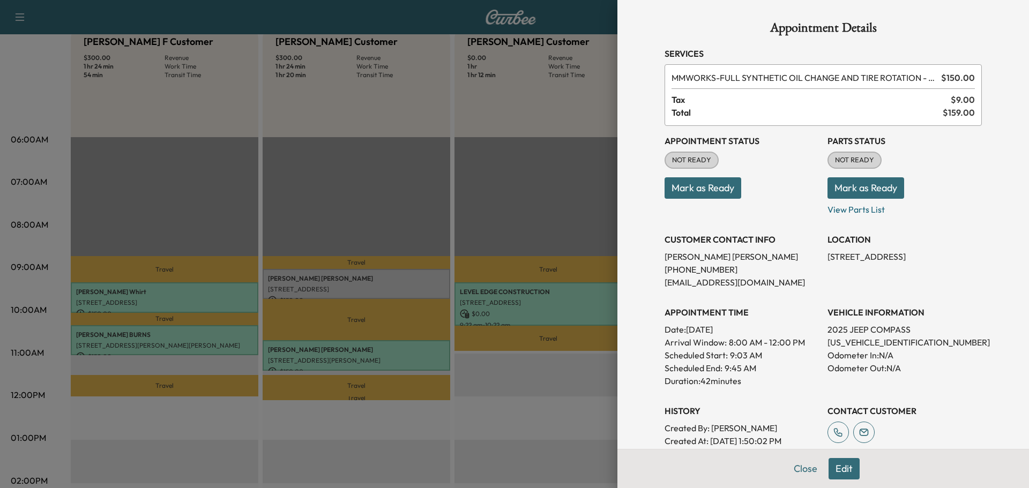
click at [831, 194] on button "Mark as Ready" at bounding box center [866, 187] width 77 height 21
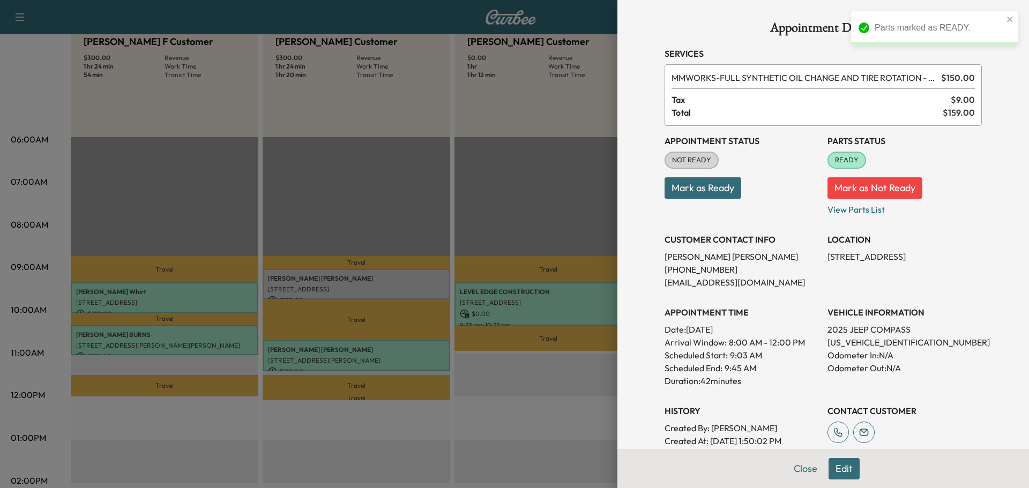
click at [717, 199] on div "Appointment Status NOT READY Mark as Ready" at bounding box center [742, 171] width 154 height 90
click at [665, 197] on button "Mark as Ready" at bounding box center [703, 187] width 77 height 21
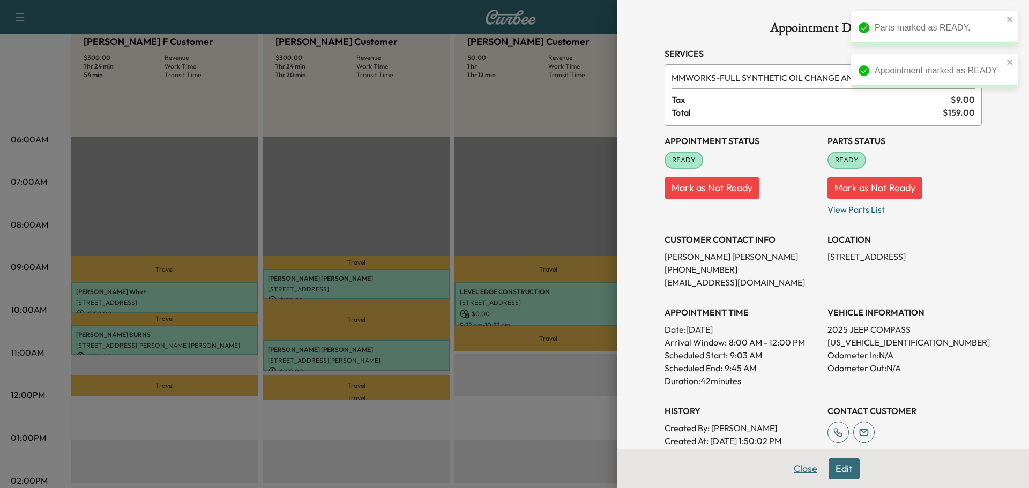
click at [801, 466] on button "Close" at bounding box center [806, 468] width 38 height 21
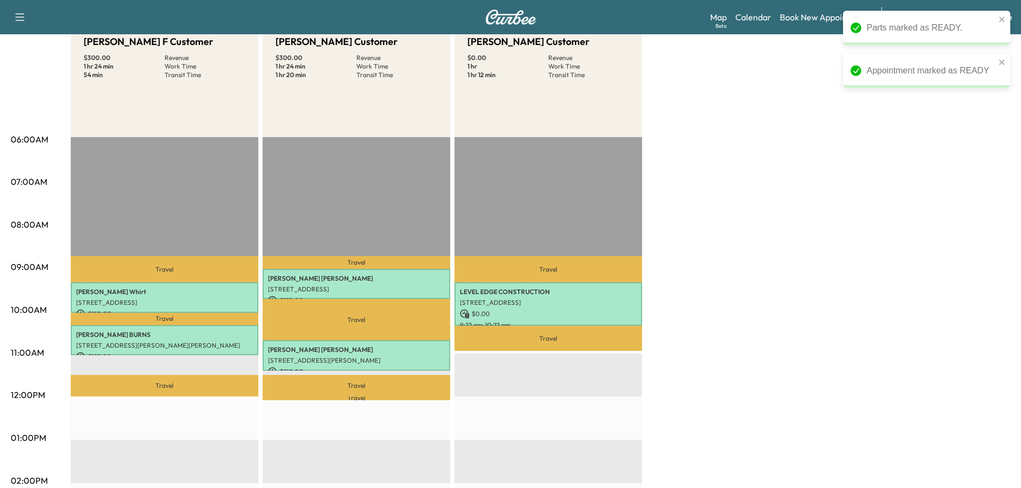
scroll to position [0, 0]
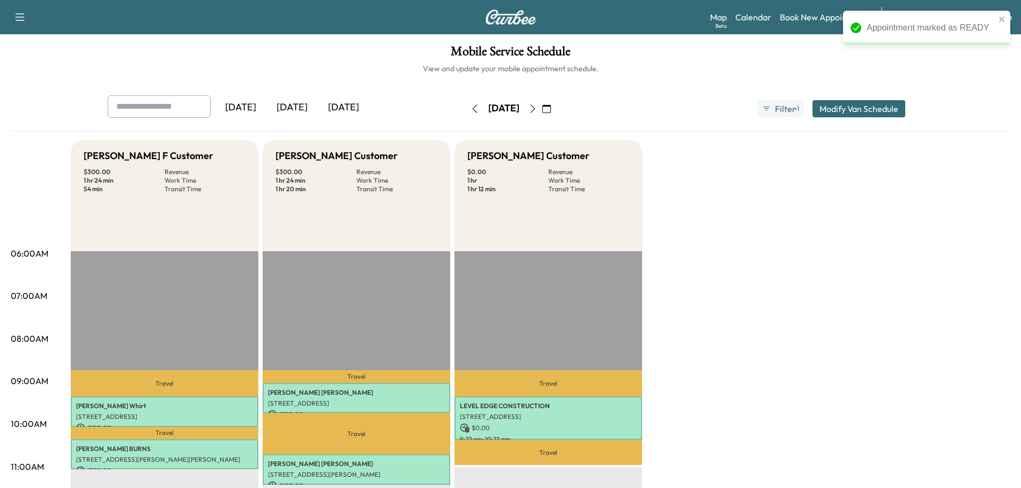
click at [466, 113] on button "button" at bounding box center [475, 108] width 18 height 17
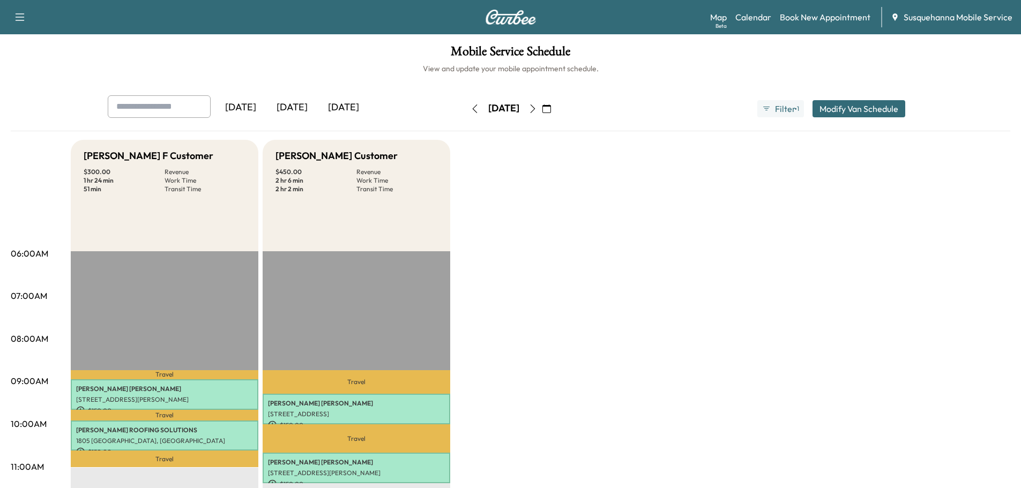
scroll to position [57, 0]
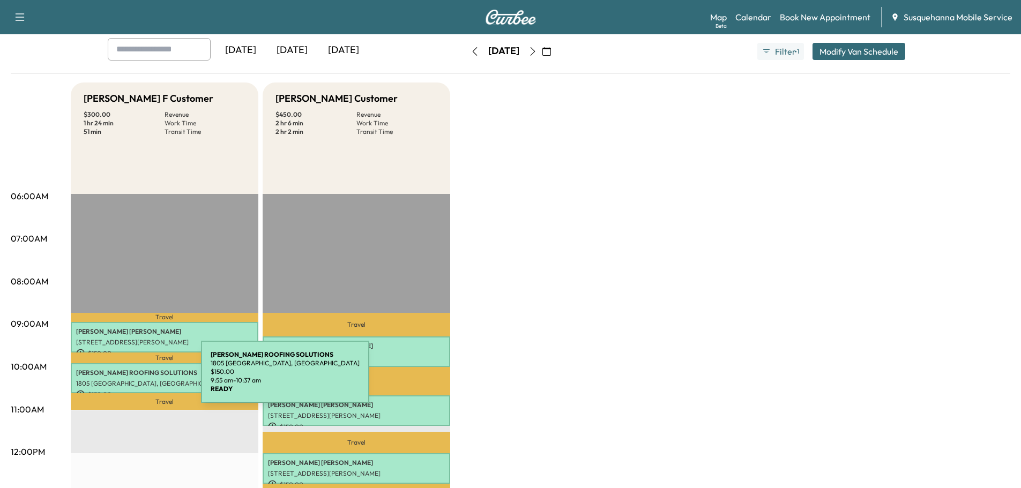
click at [121, 380] on p "1805 [GEOGRAPHIC_DATA], [GEOGRAPHIC_DATA]" at bounding box center [164, 384] width 177 height 9
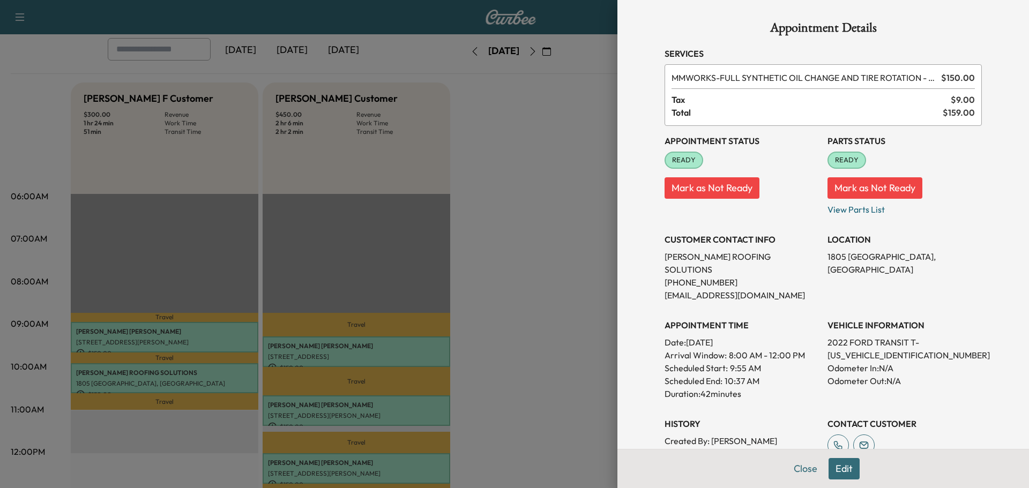
click at [151, 334] on div at bounding box center [514, 244] width 1029 height 488
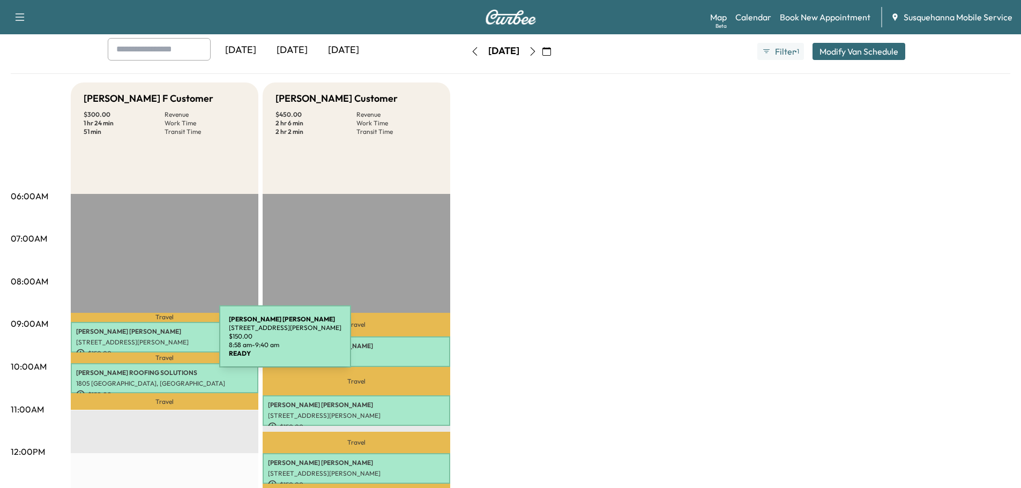
click at [139, 343] on p "[STREET_ADDRESS][PERSON_NAME]" at bounding box center [164, 342] width 177 height 9
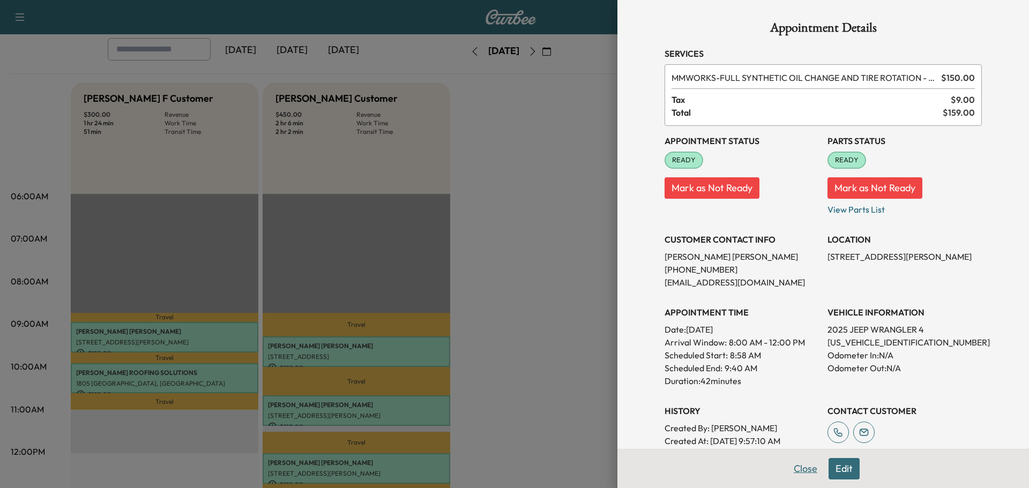
click at [791, 464] on button "Close" at bounding box center [806, 468] width 38 height 21
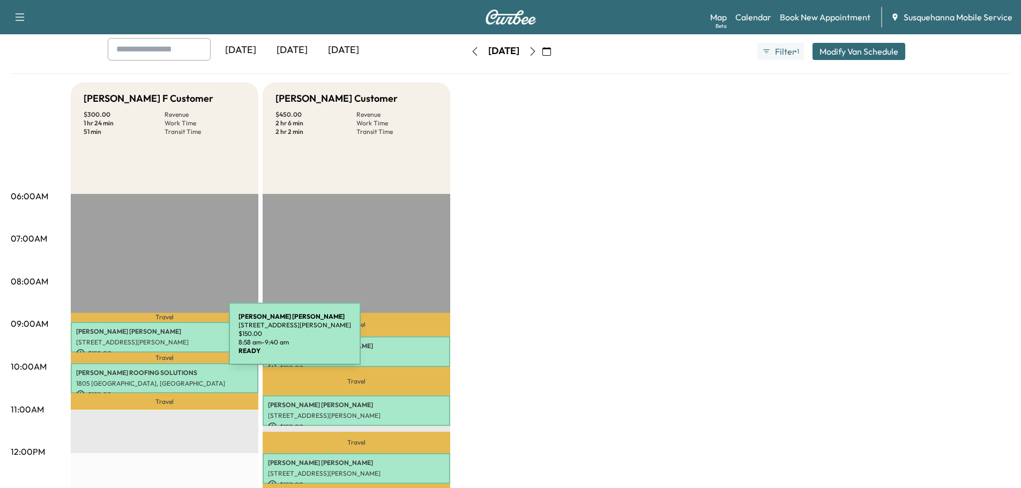
click at [149, 340] on p "[STREET_ADDRESS][PERSON_NAME]" at bounding box center [164, 342] width 177 height 9
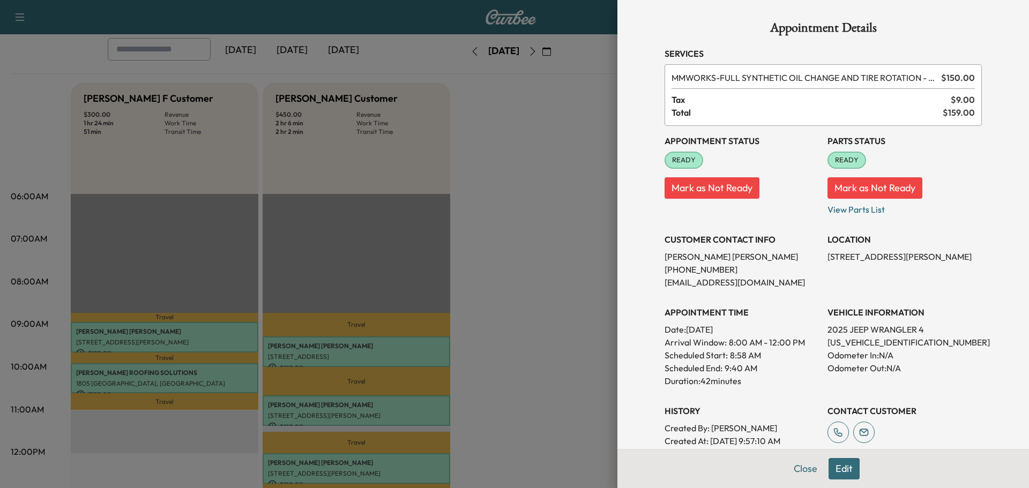
click at [838, 467] on button "Edit" at bounding box center [844, 468] width 31 height 21
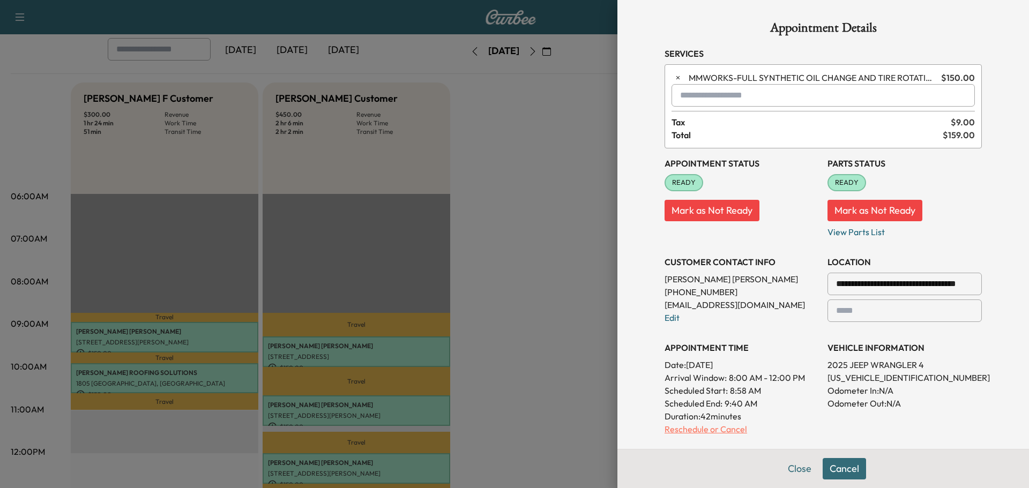
click at [693, 429] on p "Reschedule or Cancel" at bounding box center [742, 429] width 154 height 13
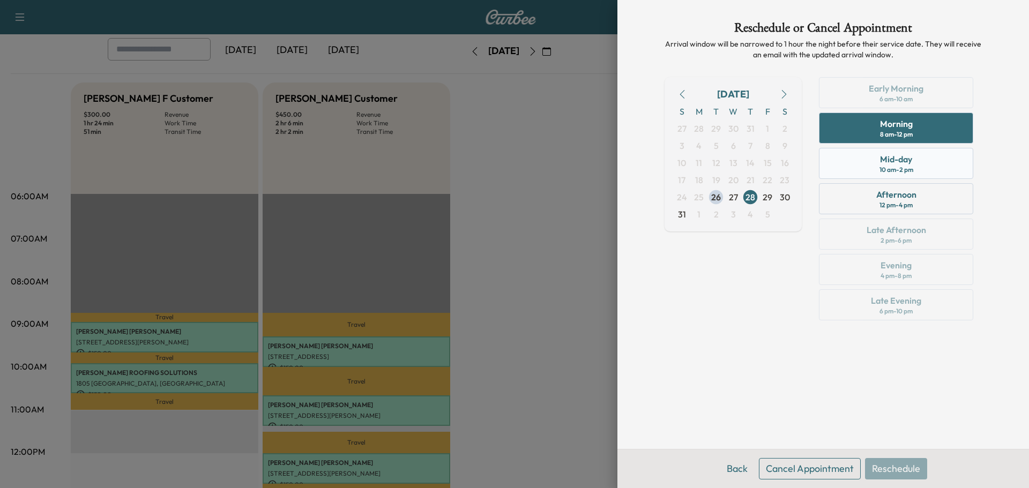
click at [901, 159] on div "Mid-day" at bounding box center [896, 159] width 32 height 13
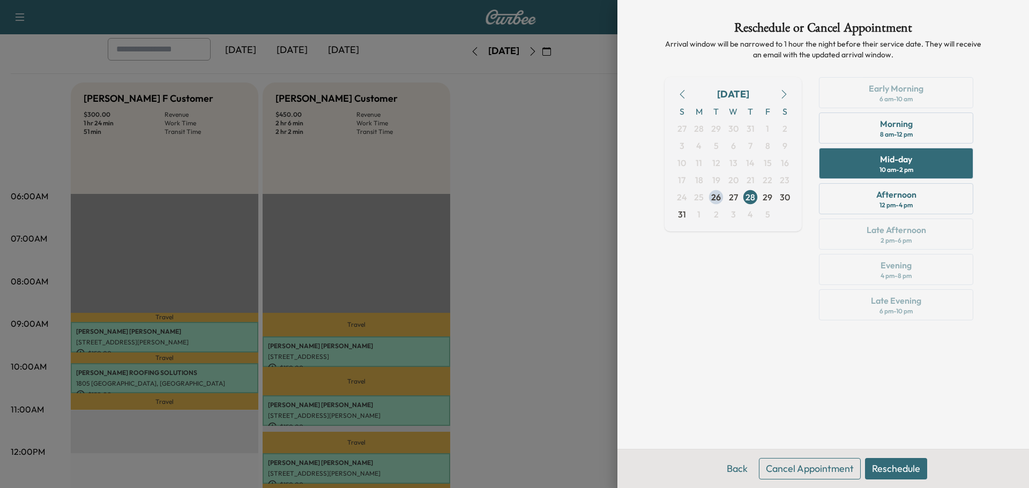
click at [888, 464] on button "Reschedule" at bounding box center [896, 468] width 62 height 21
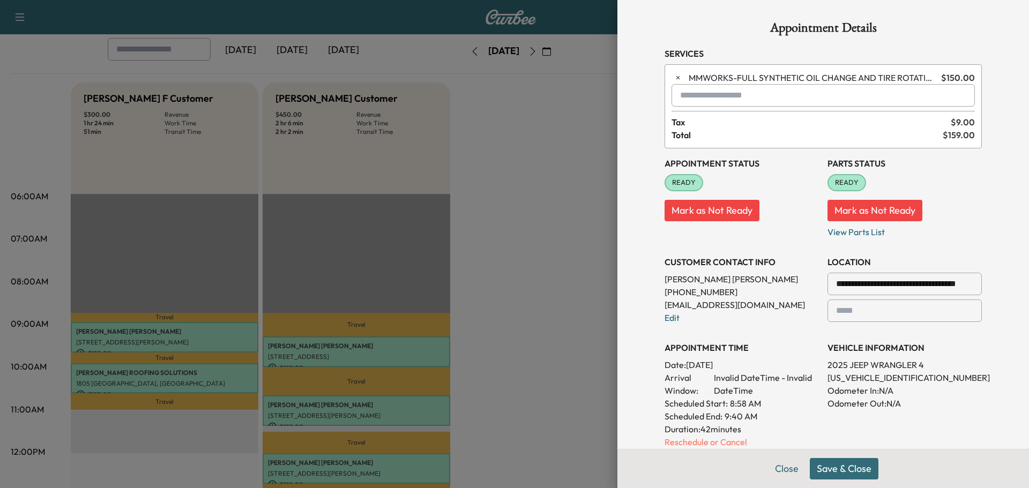
click at [823, 464] on button "Save & Close" at bounding box center [844, 468] width 69 height 21
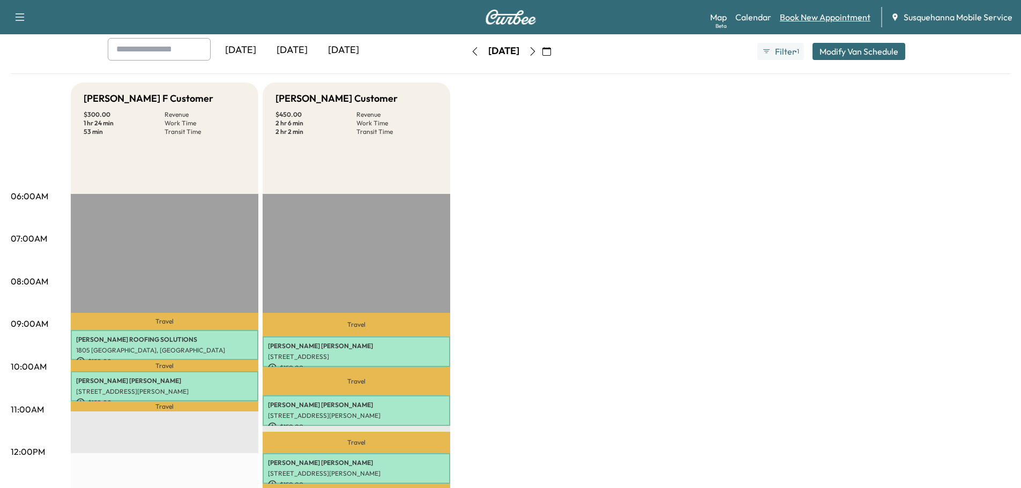
click at [816, 21] on link "Book New Appointment" at bounding box center [825, 17] width 91 height 13
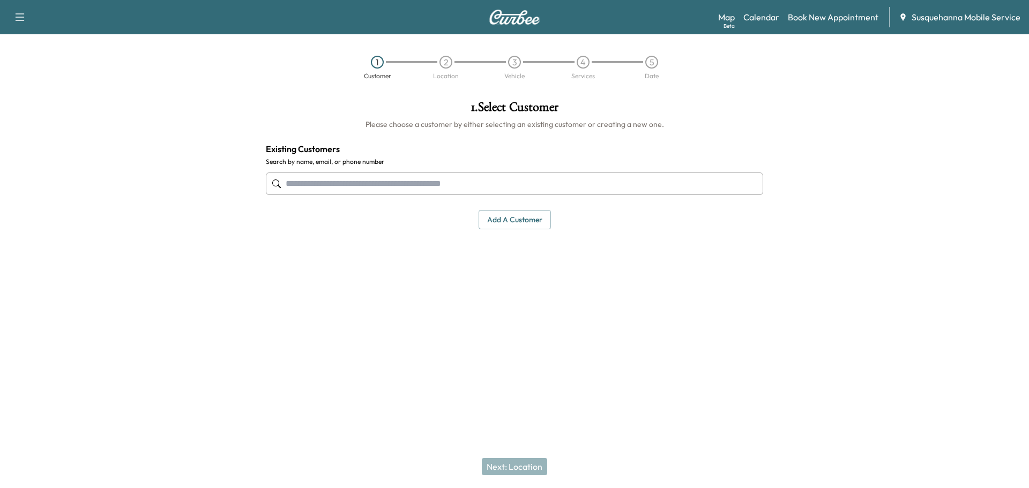
click at [464, 184] on input "text" at bounding box center [515, 184] width 498 height 23
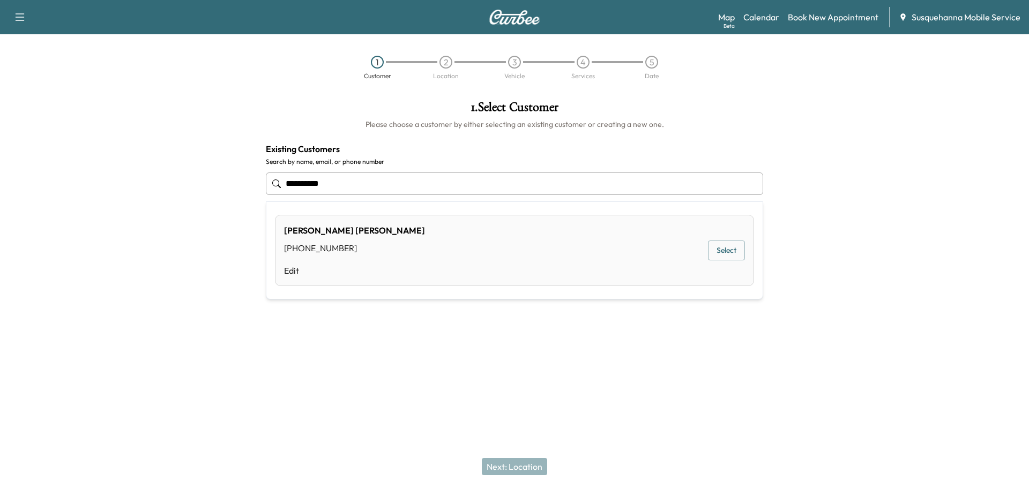
type input "**********"
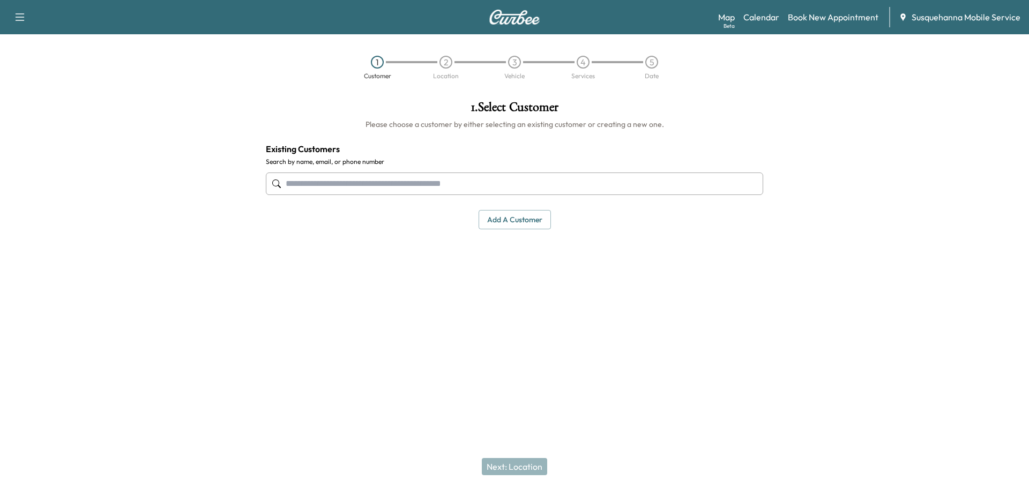
click at [319, 181] on input "text" at bounding box center [515, 184] width 498 height 23
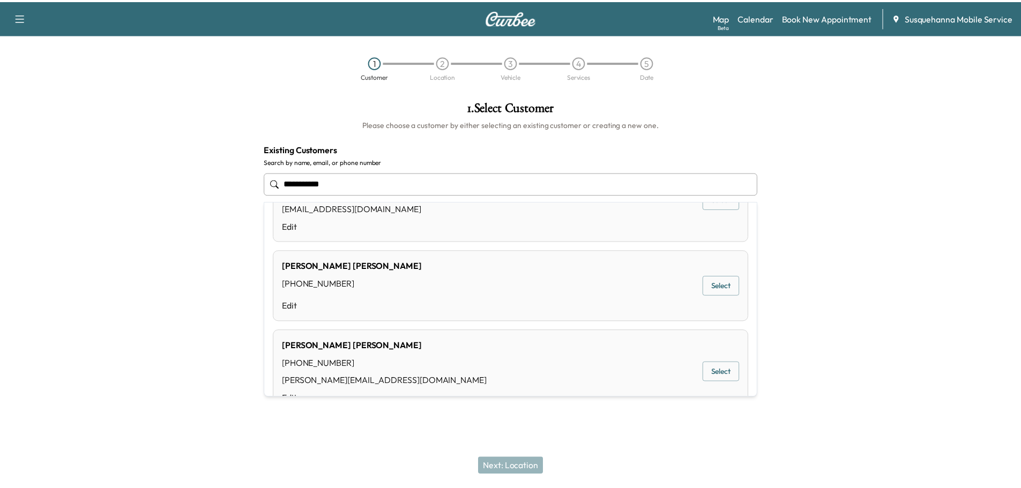
scroll to position [87, 0]
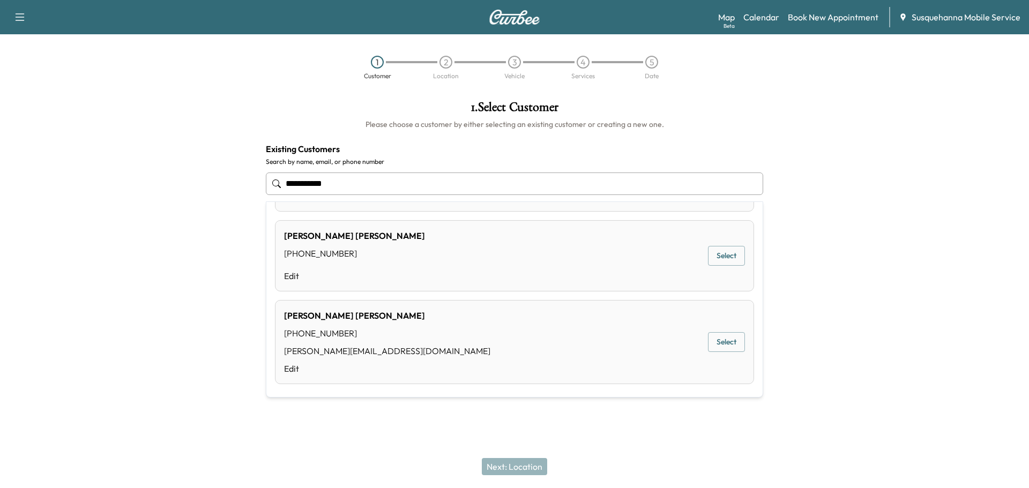
click at [724, 343] on button "Select" at bounding box center [726, 342] width 37 height 20
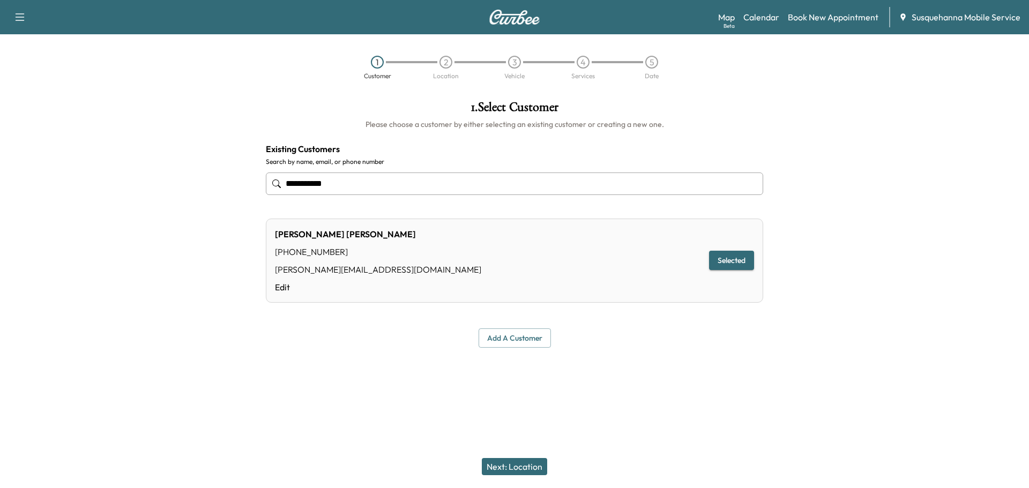
type input "**********"
click at [525, 463] on button "Next: Location" at bounding box center [514, 466] width 65 height 17
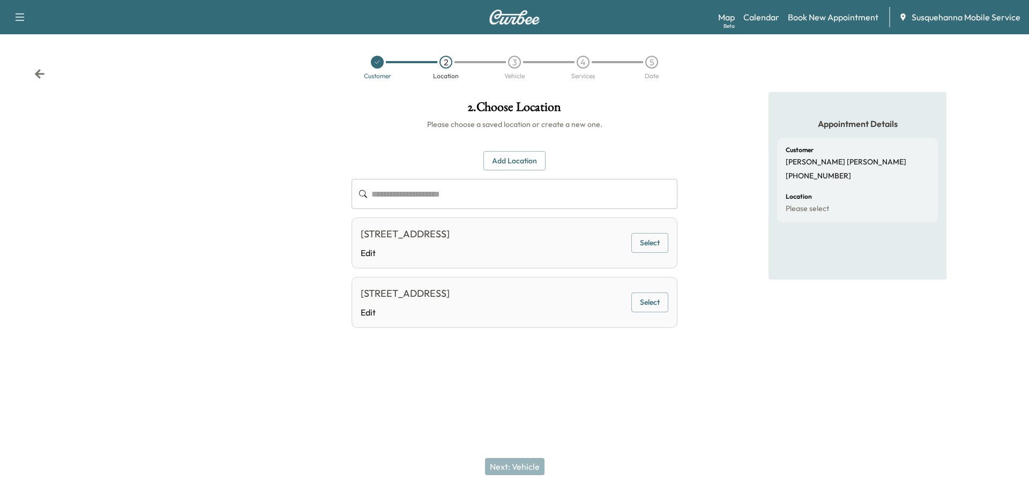
click at [649, 302] on button "Select" at bounding box center [650, 303] width 37 height 20
click at [505, 465] on button "Next: Vehicle" at bounding box center [515, 466] width 60 height 17
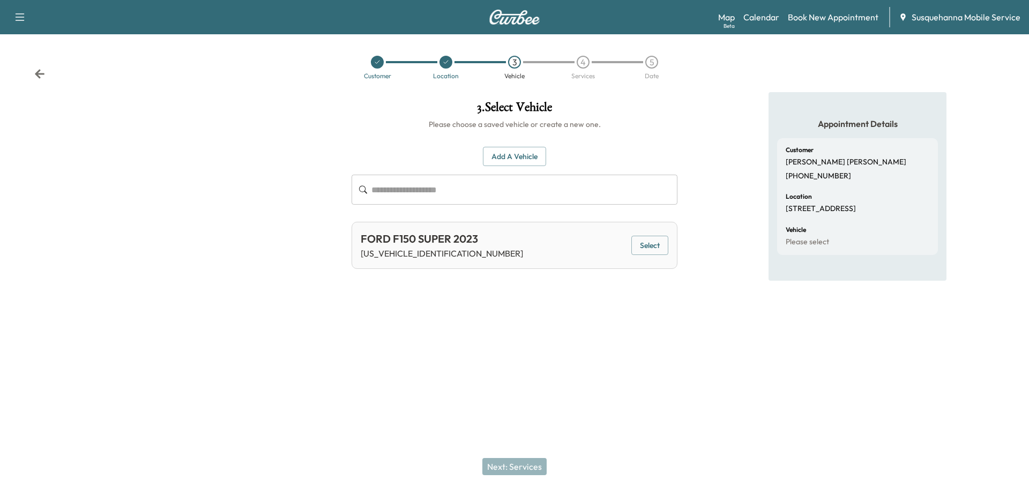
click at [657, 246] on button "Select" at bounding box center [650, 246] width 37 height 20
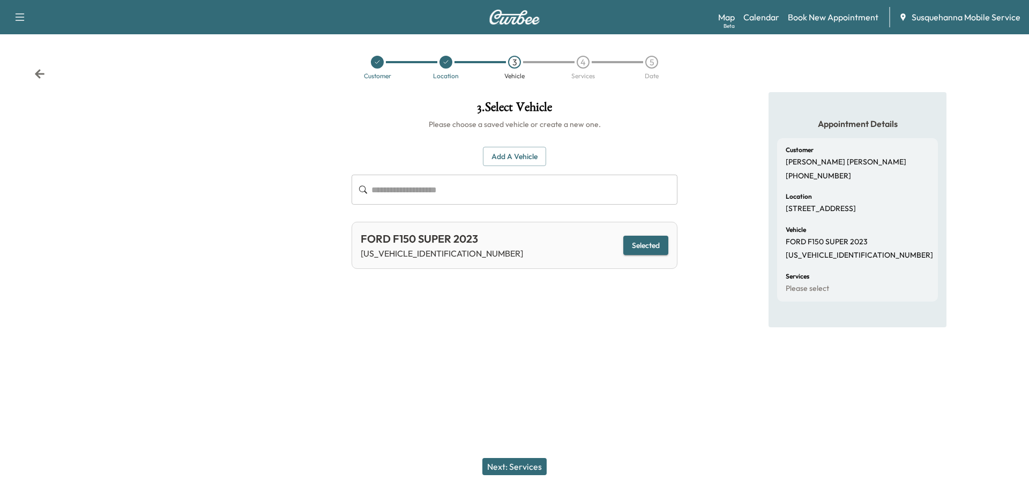
click at [509, 463] on button "Next: Services" at bounding box center [515, 466] width 64 height 17
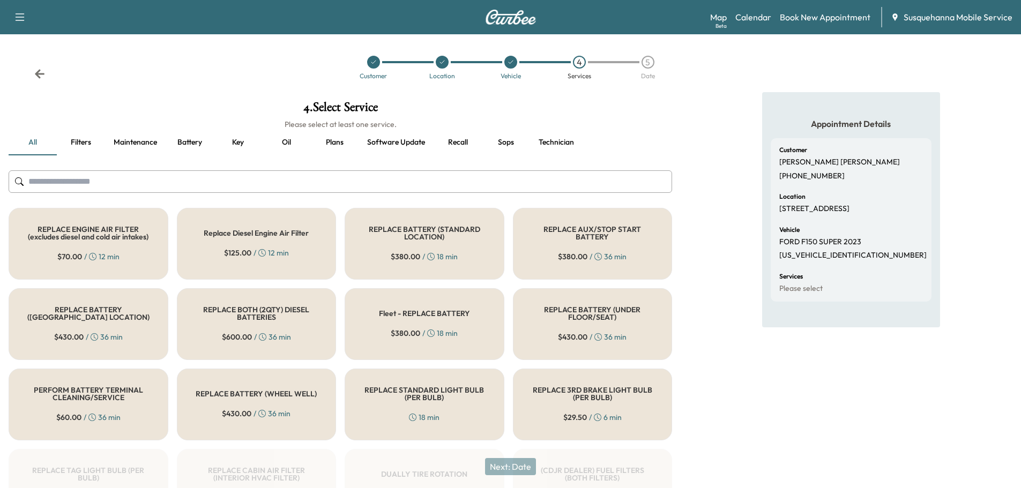
click at [386, 176] on input "text" at bounding box center [341, 182] width 664 height 23
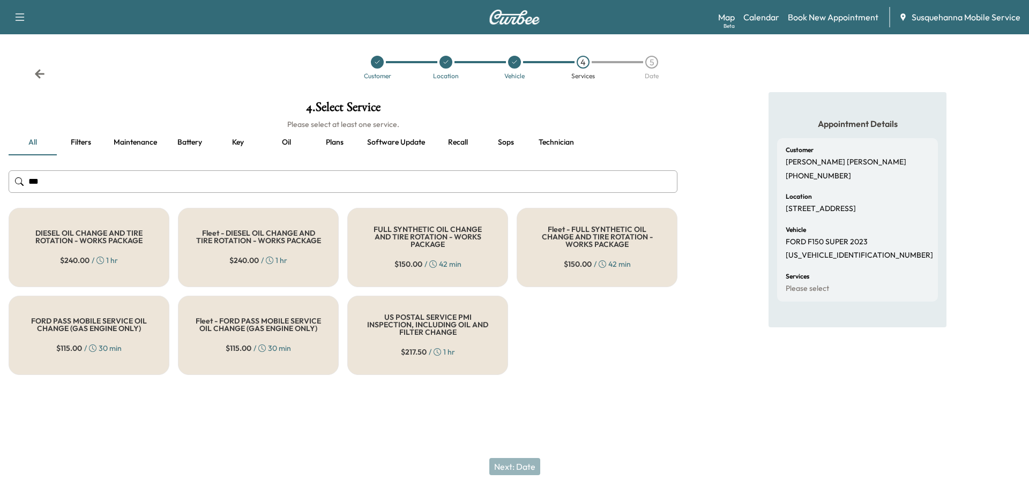
type input "***"
click at [398, 259] on span "$ 150.00" at bounding box center [409, 264] width 28 height 11
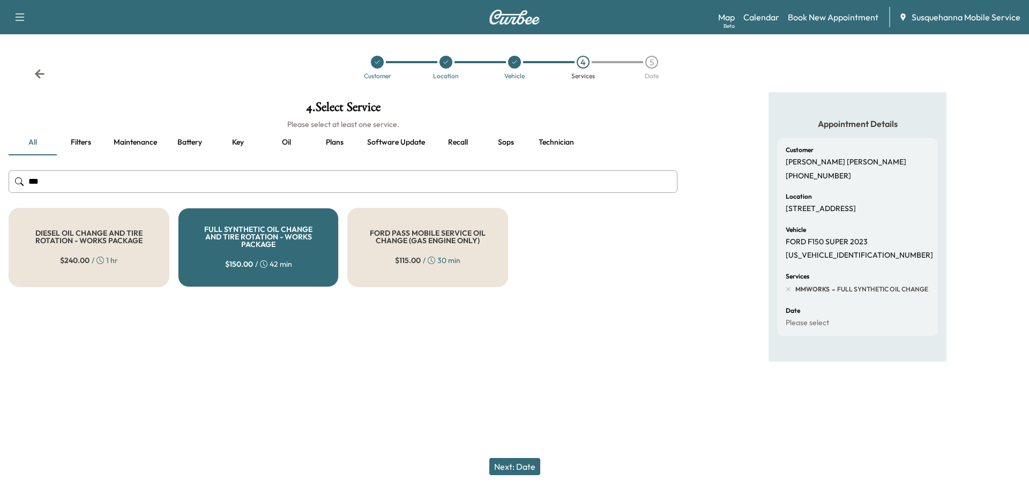
click at [525, 468] on button "Next: Date" at bounding box center [515, 466] width 51 height 17
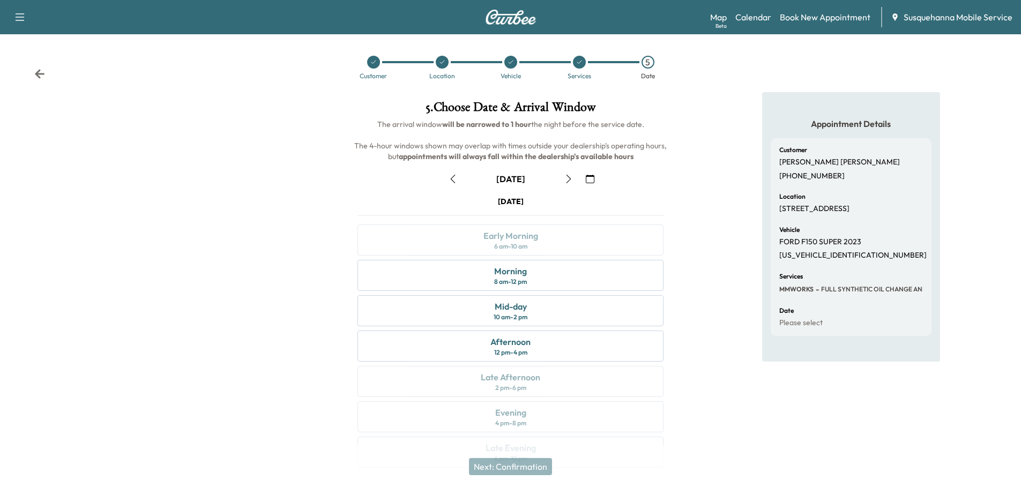
click at [569, 182] on icon "button" at bounding box center [569, 179] width 9 height 9
click at [544, 272] on div "Morning 8 am - 12 pm" at bounding box center [511, 275] width 306 height 31
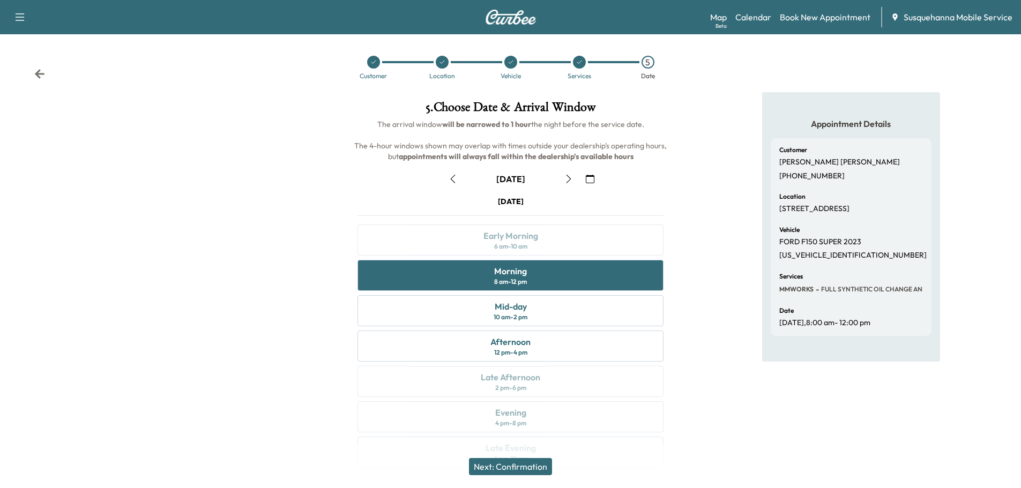
click at [539, 467] on button "Next: Confirmation" at bounding box center [510, 466] width 83 height 17
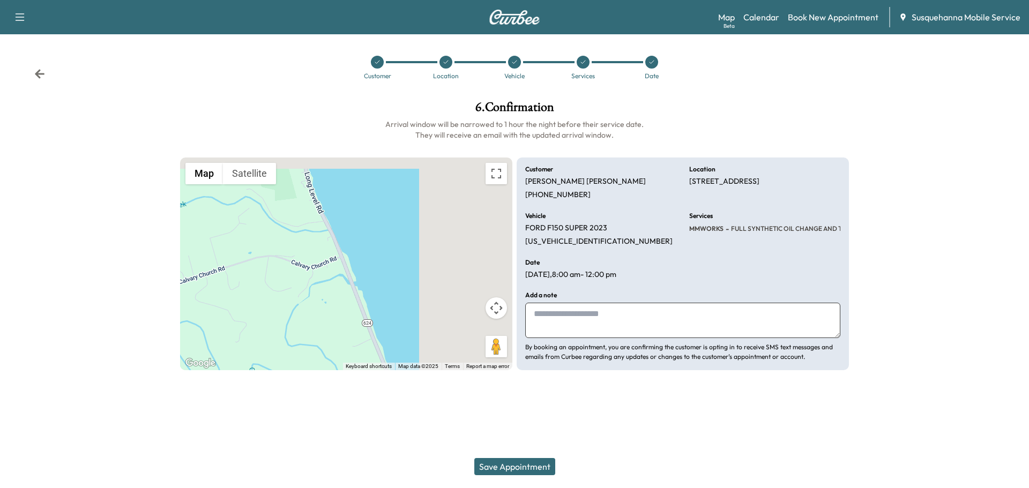
click at [611, 311] on textarea at bounding box center [682, 320] width 315 height 35
type textarea "**********"
click at [517, 468] on button "Save Appointment" at bounding box center [515, 466] width 81 height 17
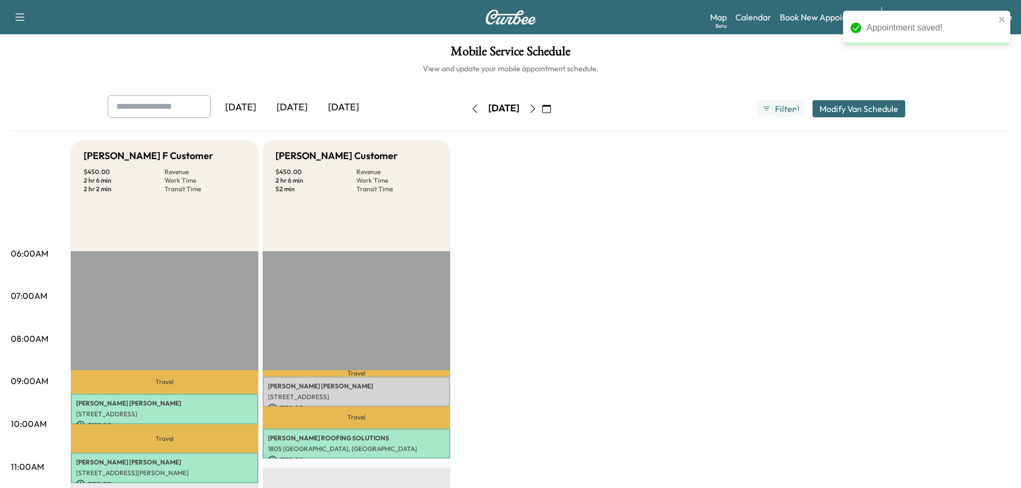
scroll to position [172, 0]
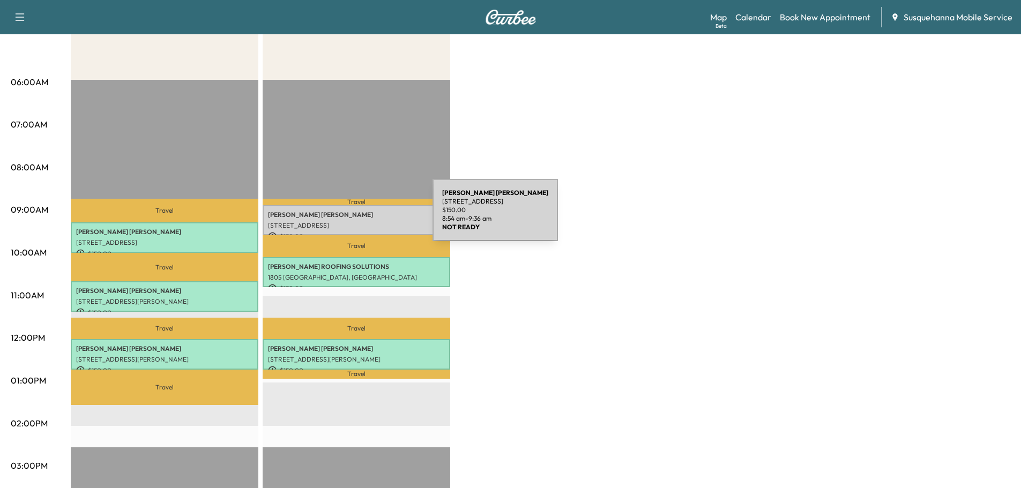
click at [352, 217] on p "[PERSON_NAME]" at bounding box center [356, 215] width 177 height 9
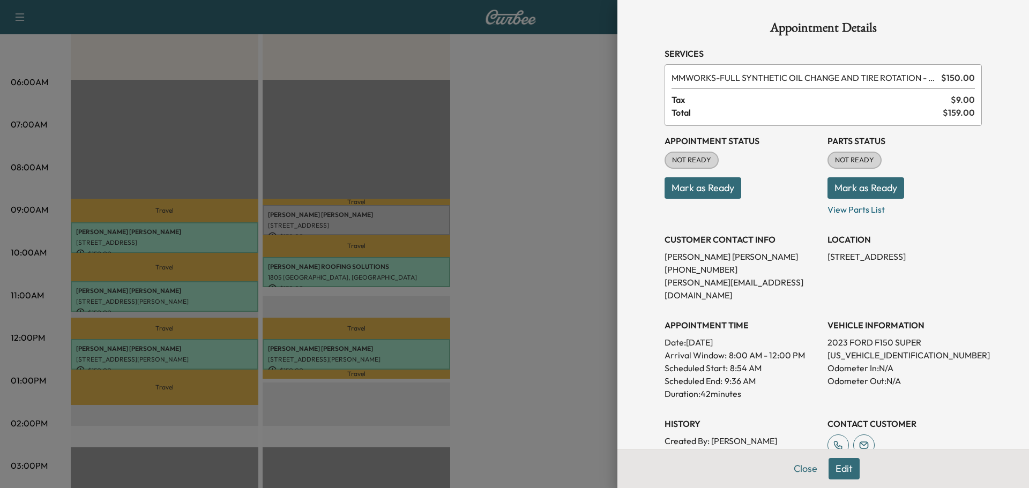
click at [845, 181] on button "Mark as Ready" at bounding box center [866, 187] width 77 height 21
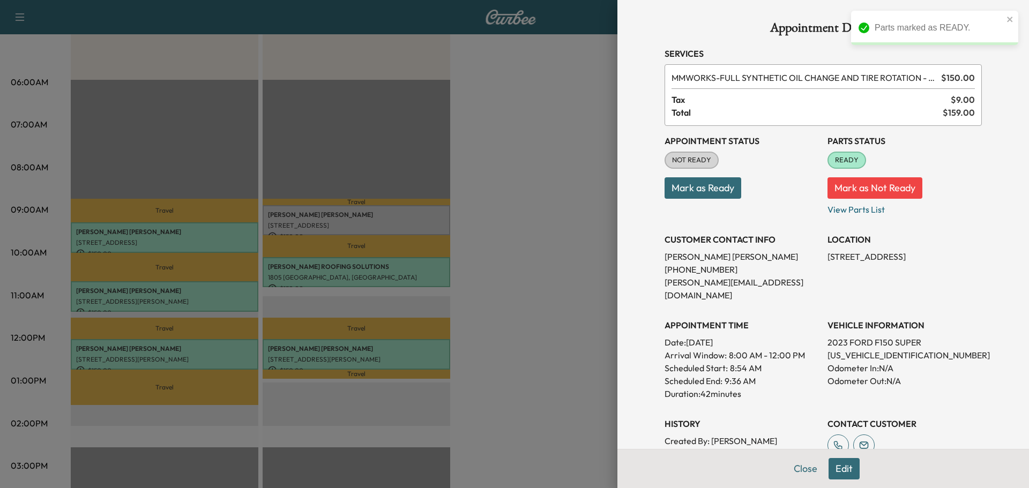
click at [709, 192] on button "Mark as Ready" at bounding box center [703, 187] width 77 height 21
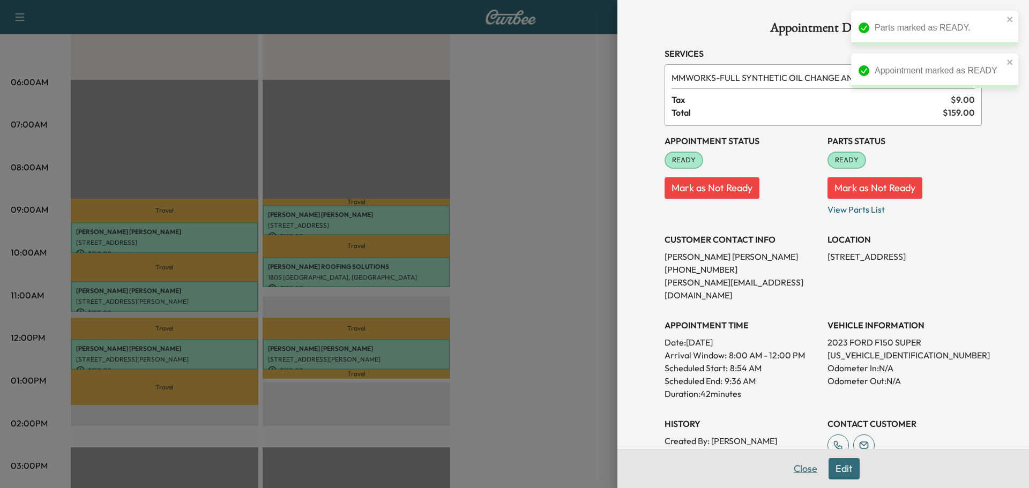
click at [804, 471] on button "Close" at bounding box center [806, 468] width 38 height 21
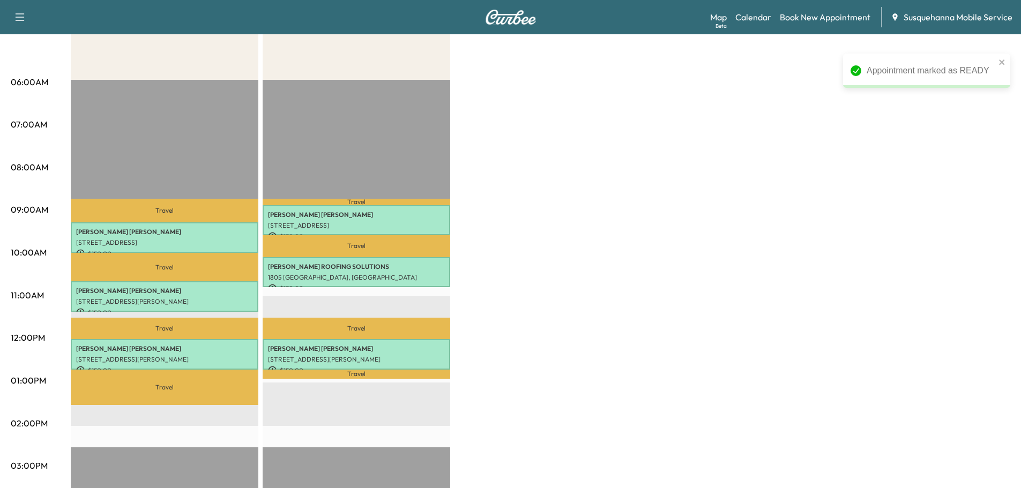
scroll to position [57, 0]
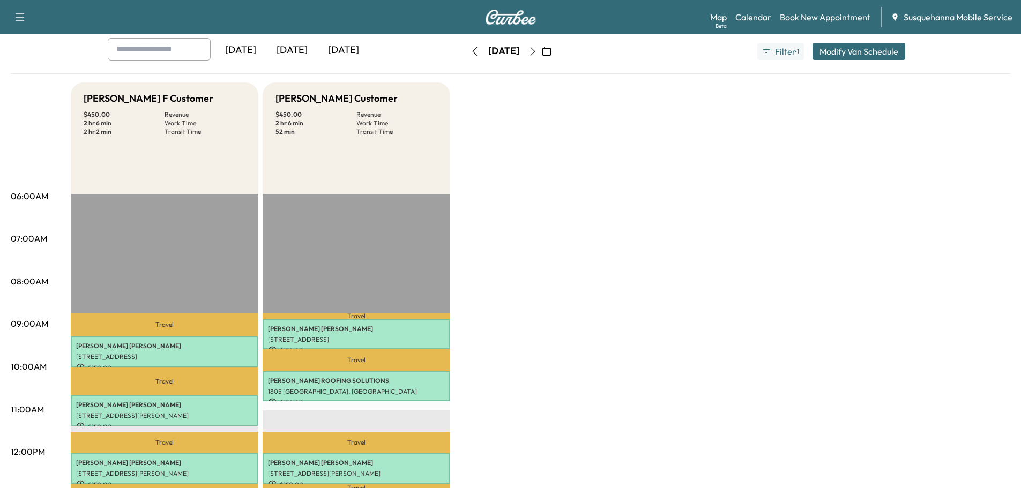
click at [537, 51] on icon "button" at bounding box center [533, 51] width 9 height 9
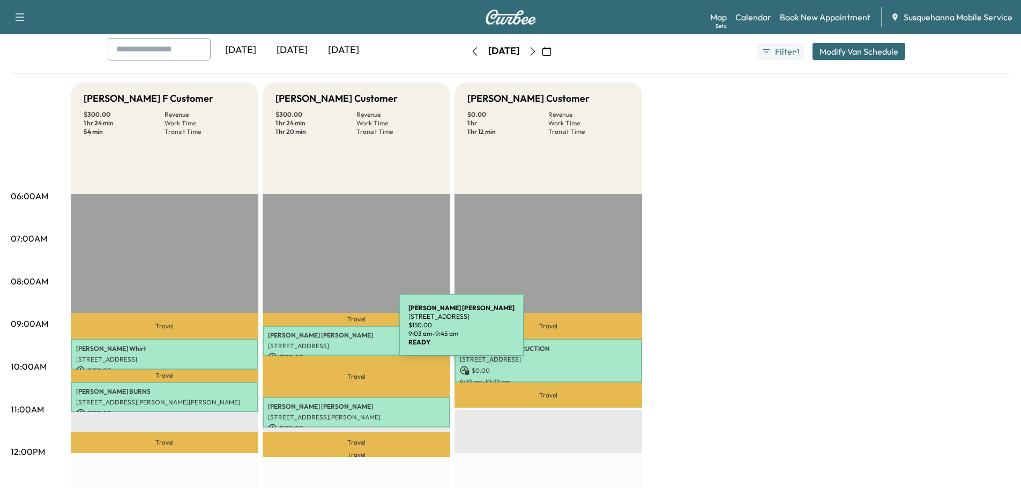
click at [318, 332] on p "[PERSON_NAME]" at bounding box center [356, 335] width 177 height 9
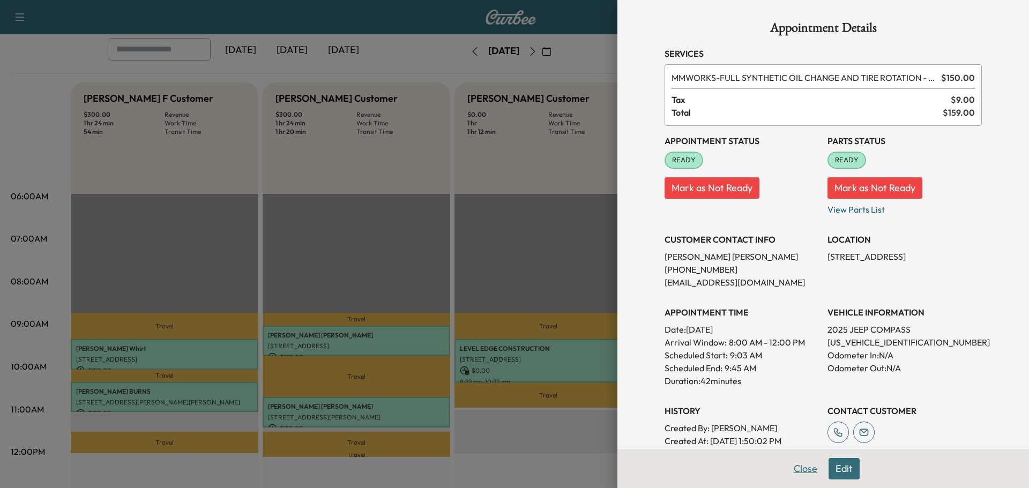
click at [804, 467] on button "Close" at bounding box center [806, 468] width 38 height 21
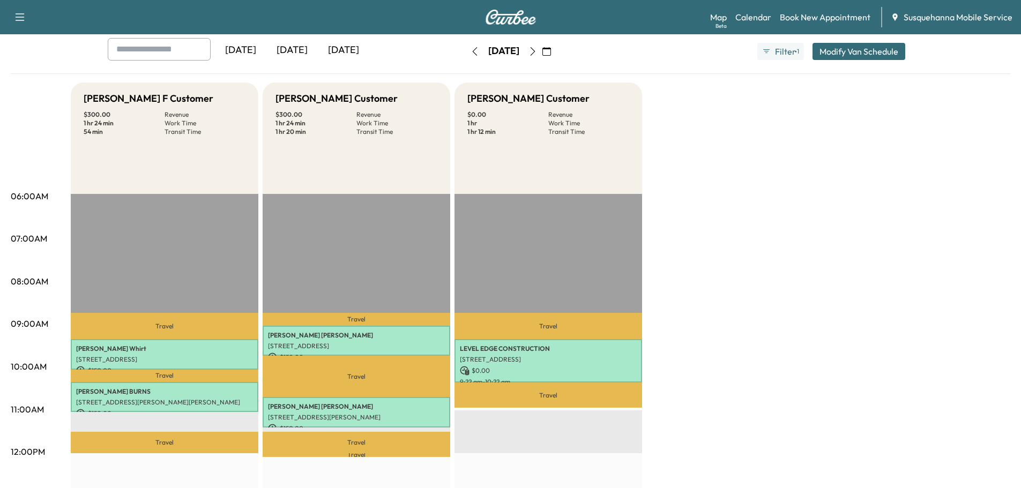
click at [471, 48] on icon "button" at bounding box center [475, 51] width 9 height 9
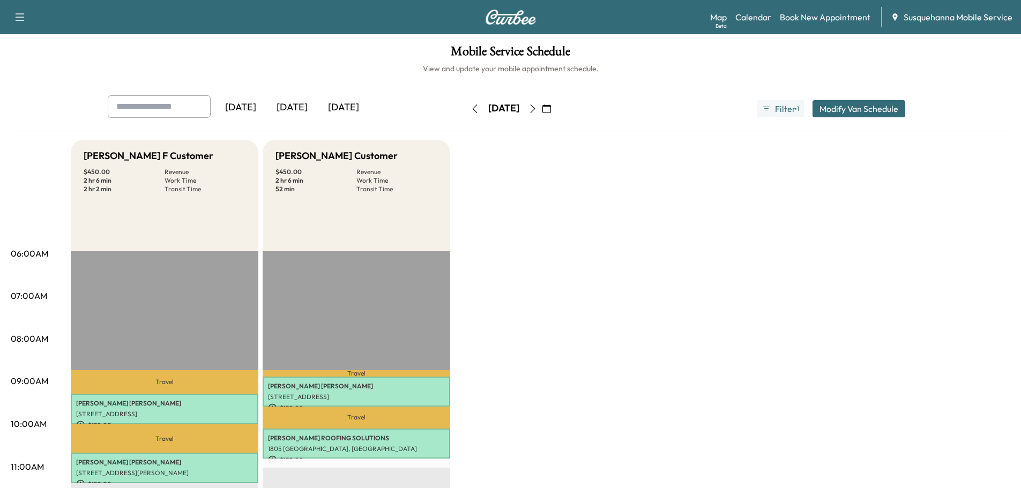
click at [471, 109] on icon "button" at bounding box center [475, 109] width 9 height 9
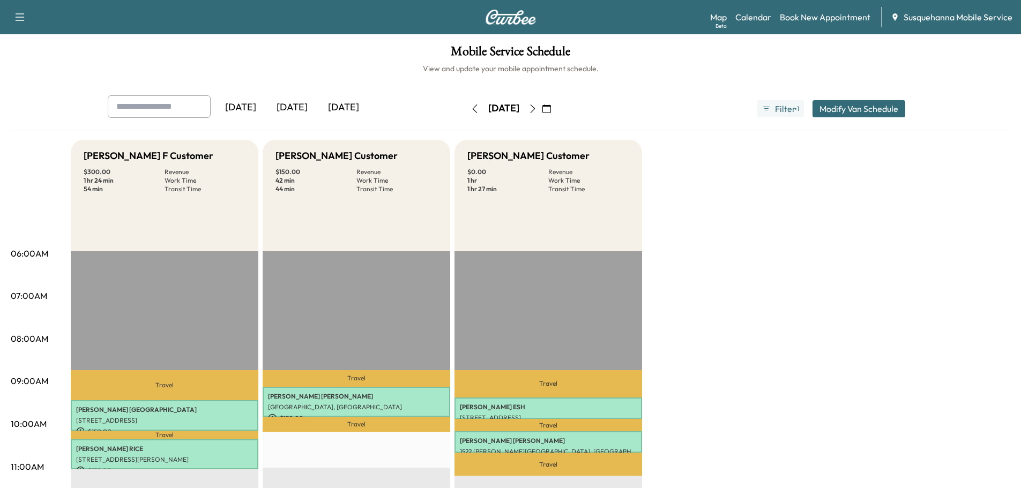
click at [472, 110] on icon "button" at bounding box center [474, 109] width 5 height 9
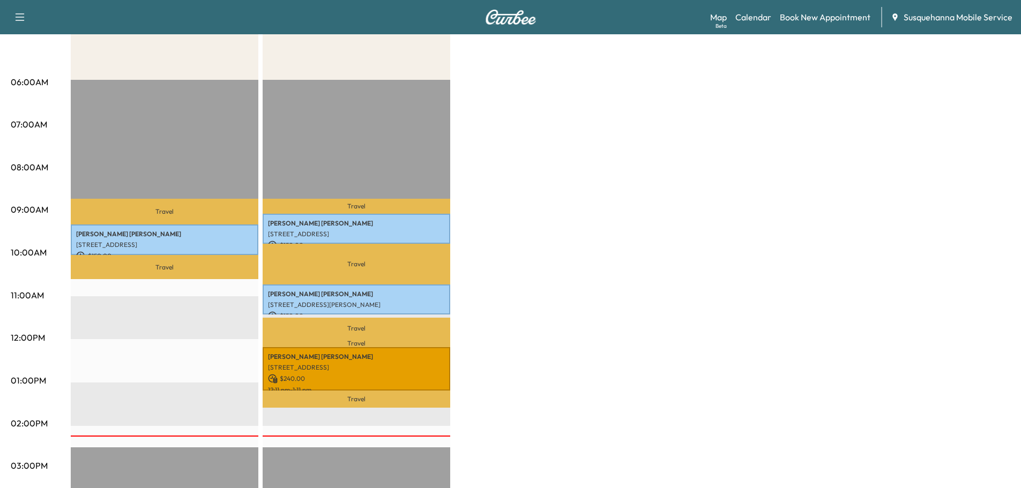
scroll to position [229, 0]
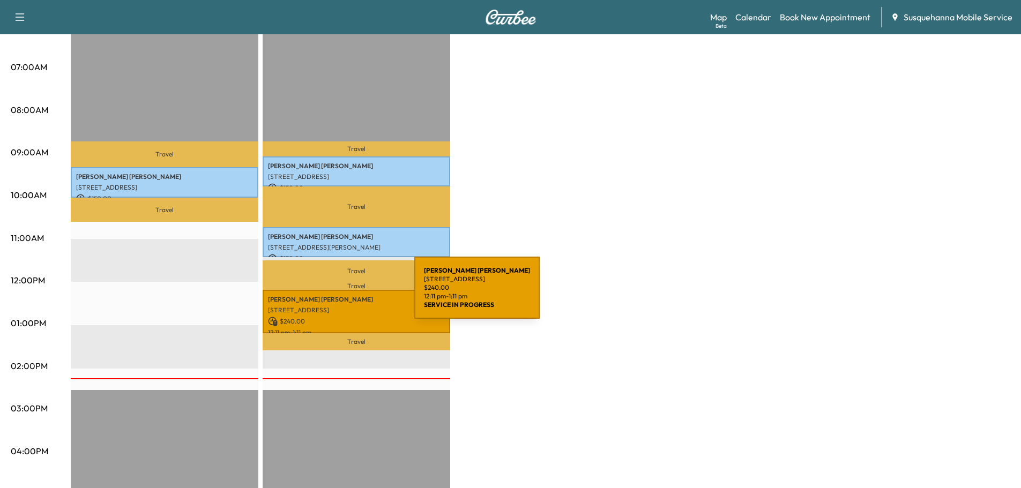
click at [334, 296] on p "[PERSON_NAME]" at bounding box center [356, 299] width 177 height 9
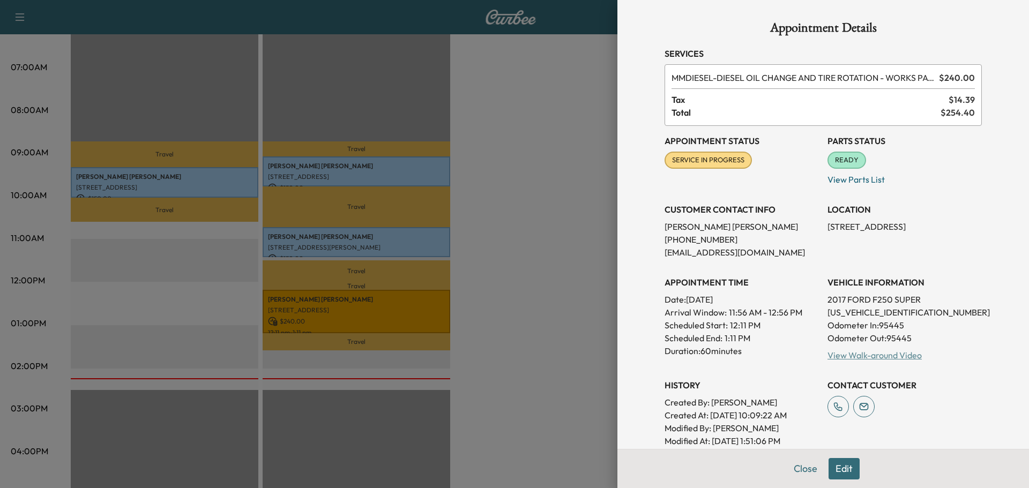
click at [840, 356] on link "View Walk-around Video" at bounding box center [875, 355] width 94 height 11
click at [797, 466] on button "Close" at bounding box center [806, 468] width 38 height 21
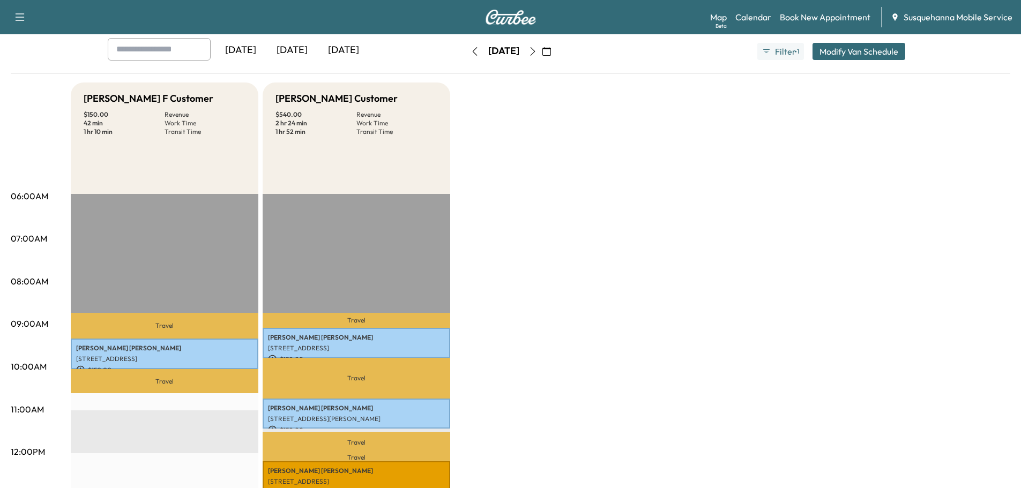
scroll to position [0, 0]
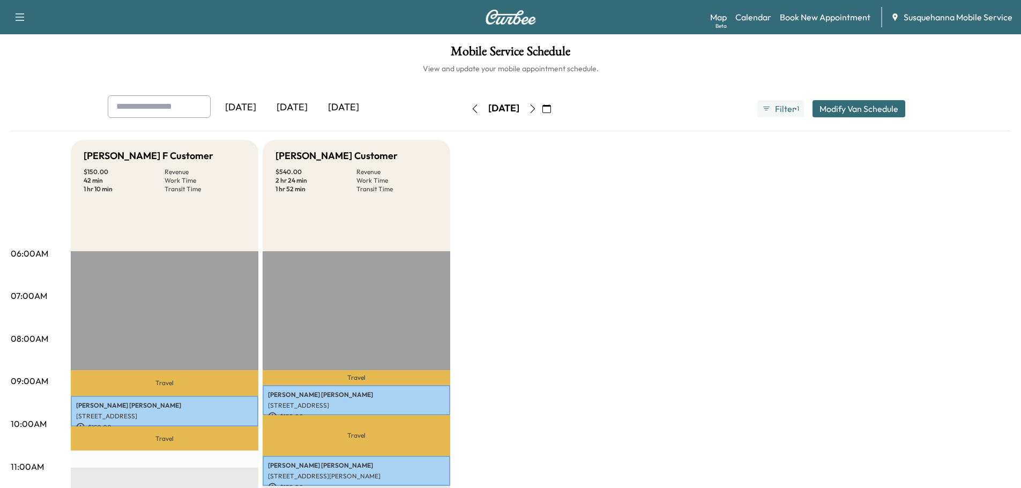
click at [537, 109] on icon "button" at bounding box center [533, 109] width 9 height 9
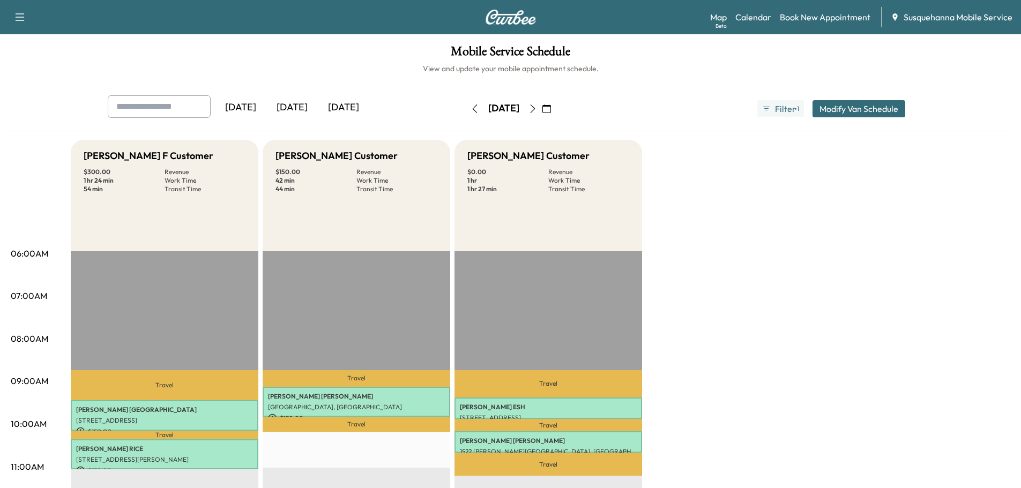
click at [466, 116] on button "button" at bounding box center [475, 108] width 18 height 17
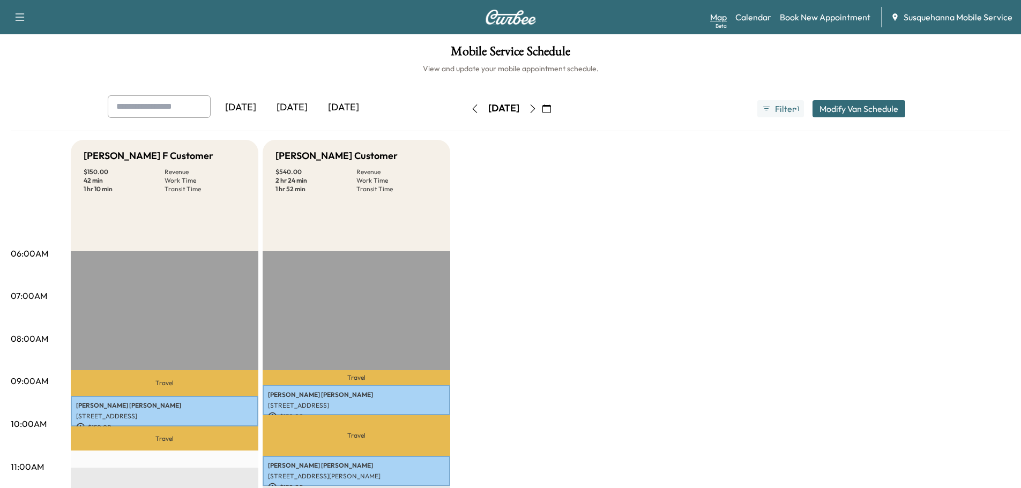
click at [716, 14] on link "Map Beta" at bounding box center [718, 17] width 17 height 13
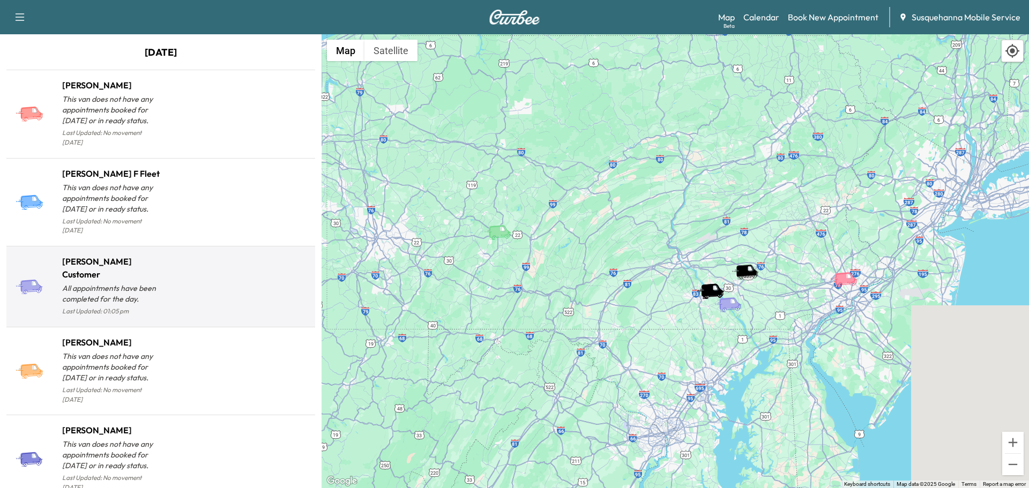
click at [179, 297] on div at bounding box center [236, 291] width 150 height 55
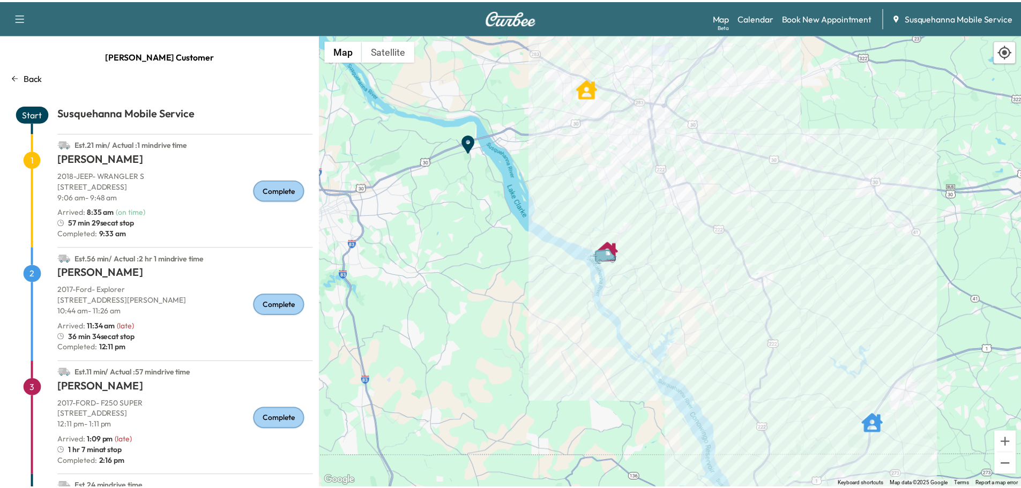
scroll to position [43, 0]
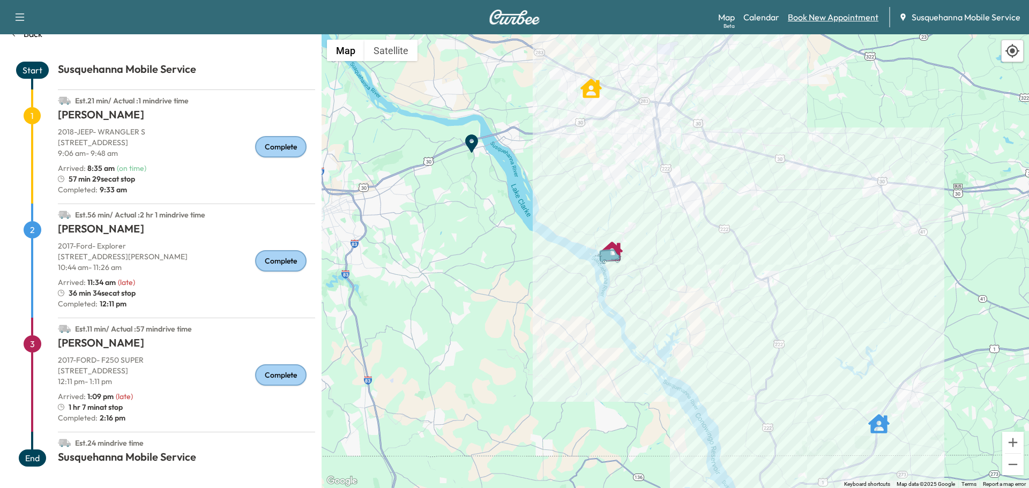
click at [815, 14] on link "Book New Appointment" at bounding box center [833, 17] width 91 height 13
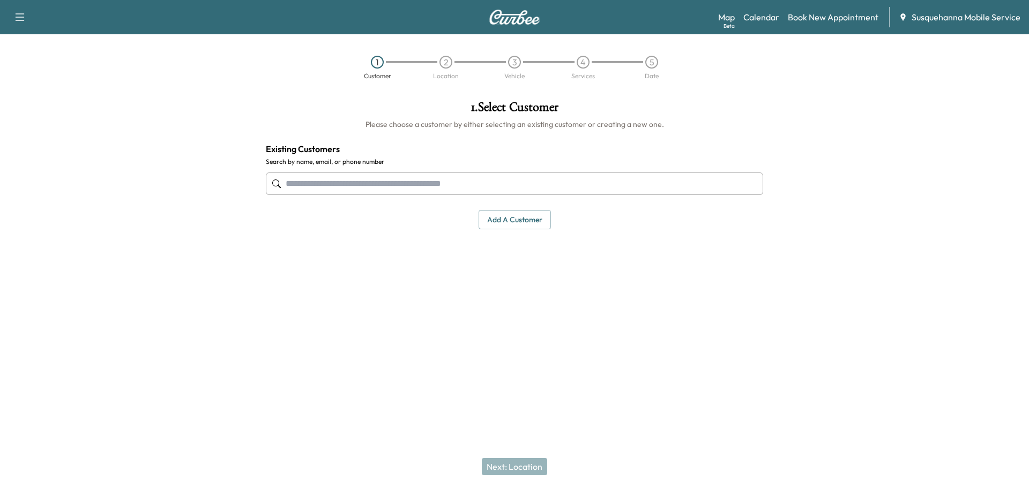
drag, startPoint x: 468, startPoint y: 181, endPoint x: 472, endPoint y: 175, distance: 7.3
click at [468, 180] on input "text" at bounding box center [515, 184] width 498 height 23
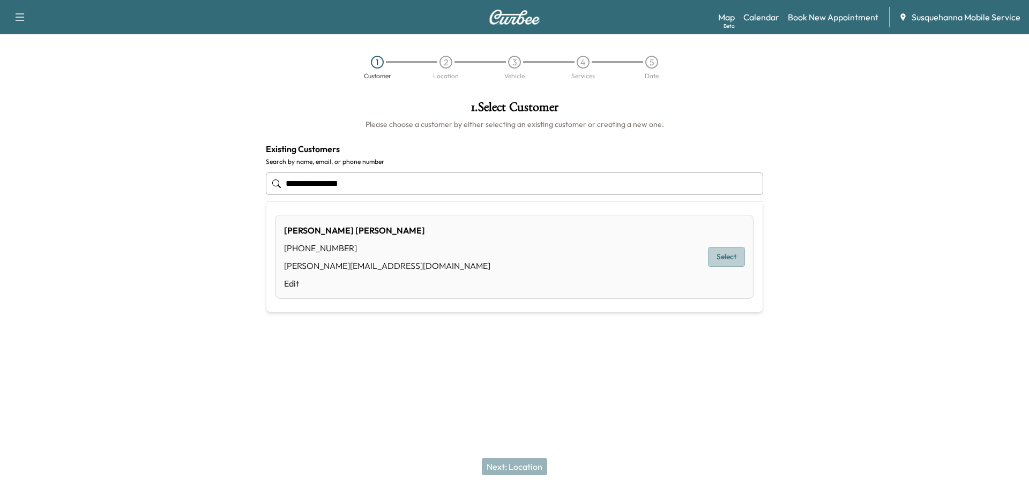
click at [728, 255] on button "Select" at bounding box center [726, 257] width 37 height 20
type input "**********"
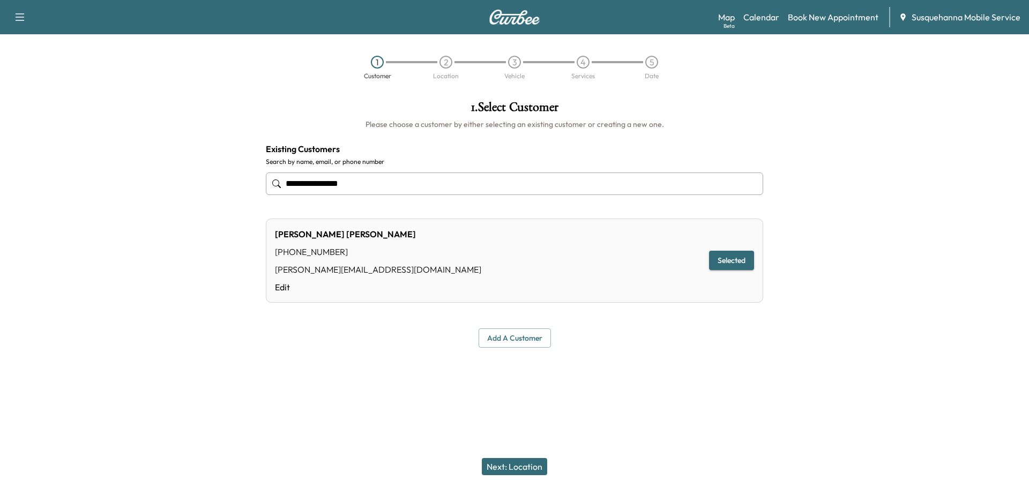
click at [527, 468] on button "Next: Location" at bounding box center [514, 466] width 65 height 17
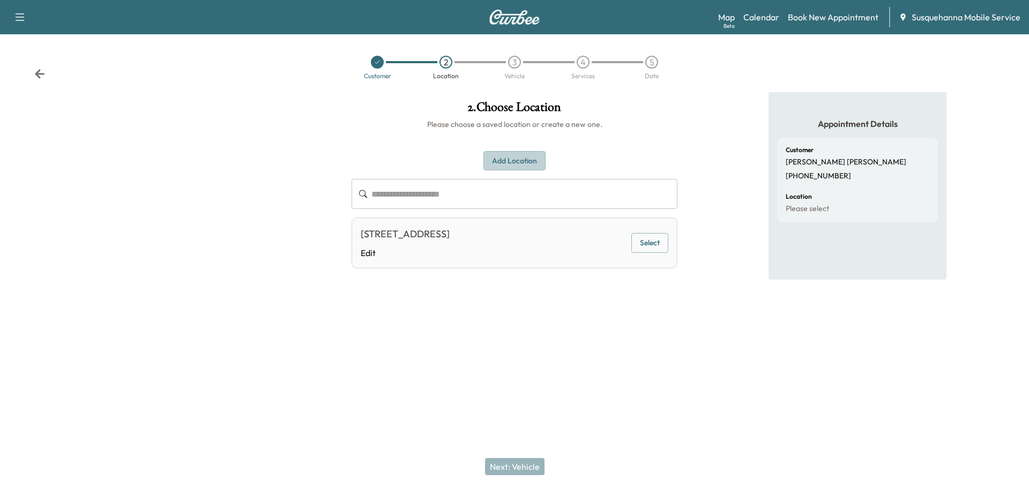
click at [535, 161] on button "Add Location" at bounding box center [515, 161] width 62 height 20
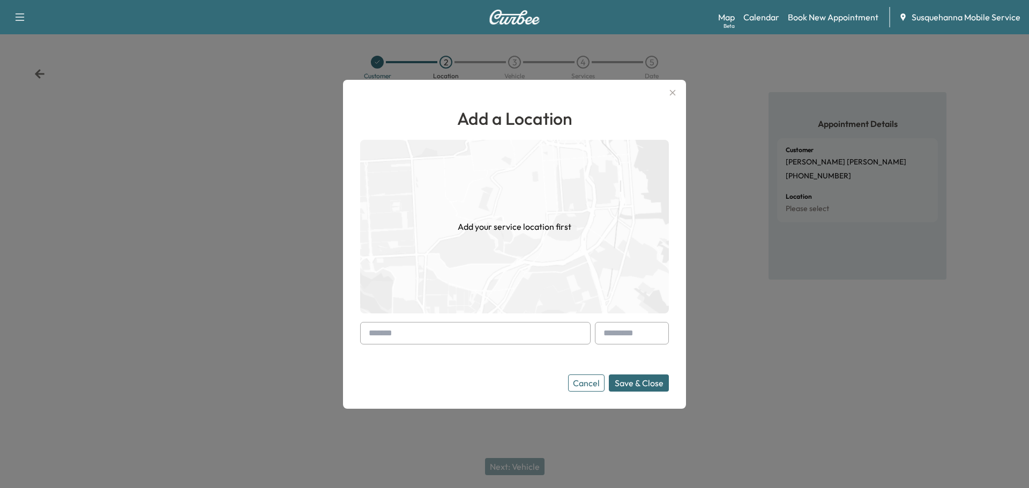
click at [450, 334] on input "text" at bounding box center [475, 333] width 231 height 23
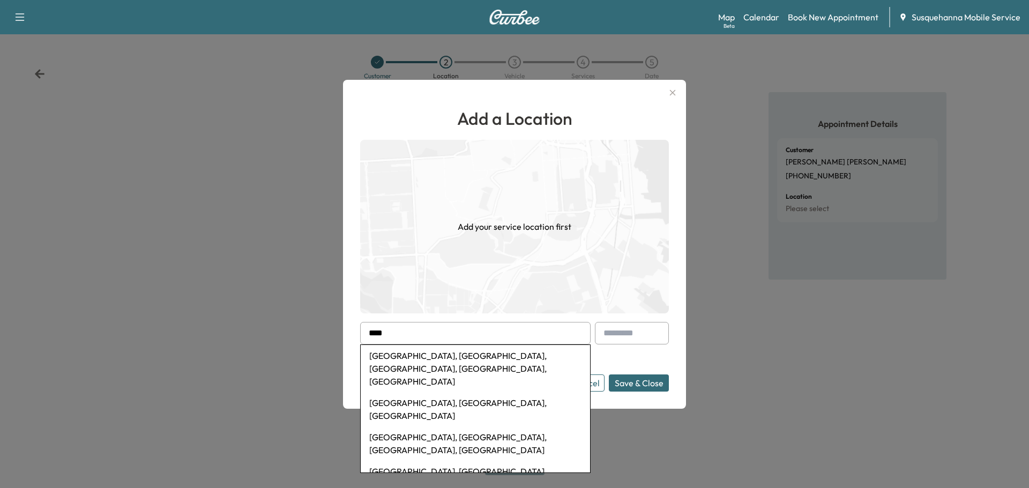
click at [451, 355] on li "[GEOGRAPHIC_DATA], [GEOGRAPHIC_DATA], [GEOGRAPHIC_DATA], [GEOGRAPHIC_DATA], [GE…" at bounding box center [475, 368] width 229 height 47
type input "**********"
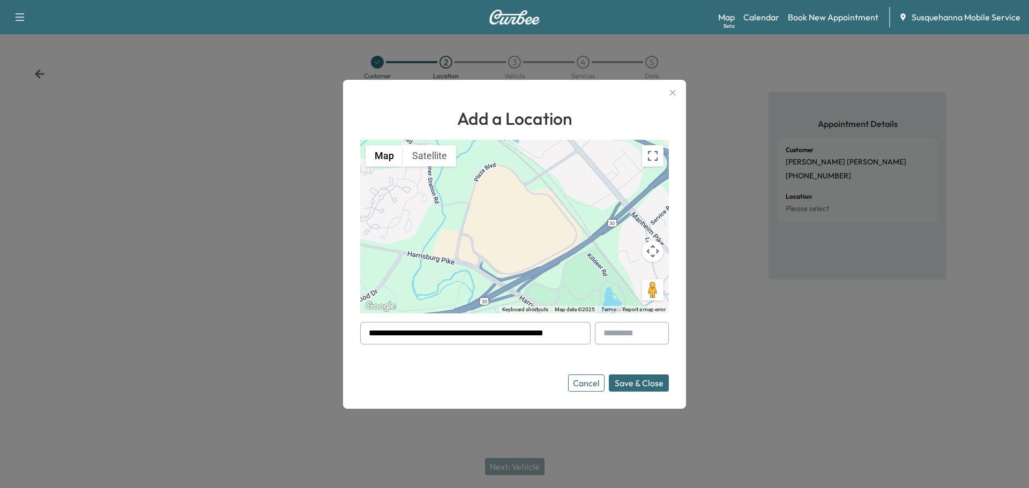
click at [638, 376] on button "Save & Close" at bounding box center [639, 383] width 60 height 17
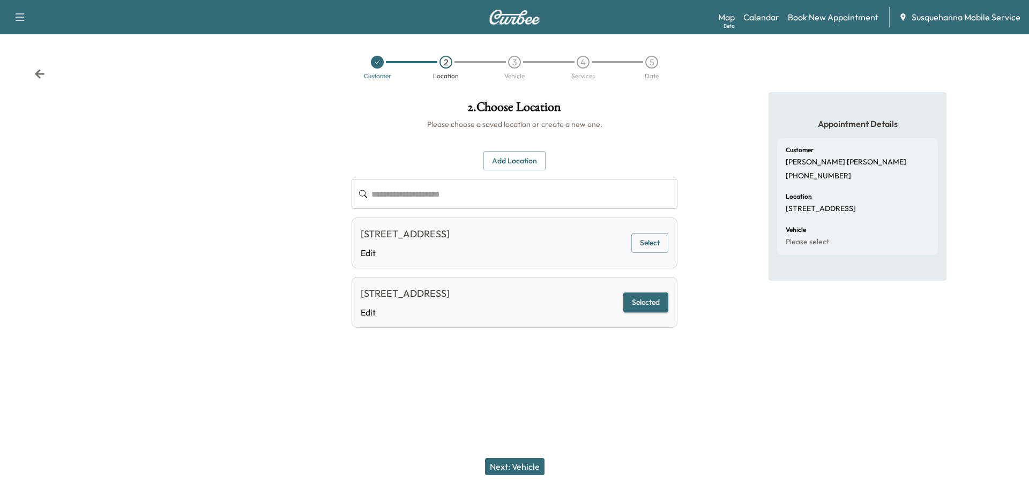
click at [513, 463] on button "Next: Vehicle" at bounding box center [515, 466] width 60 height 17
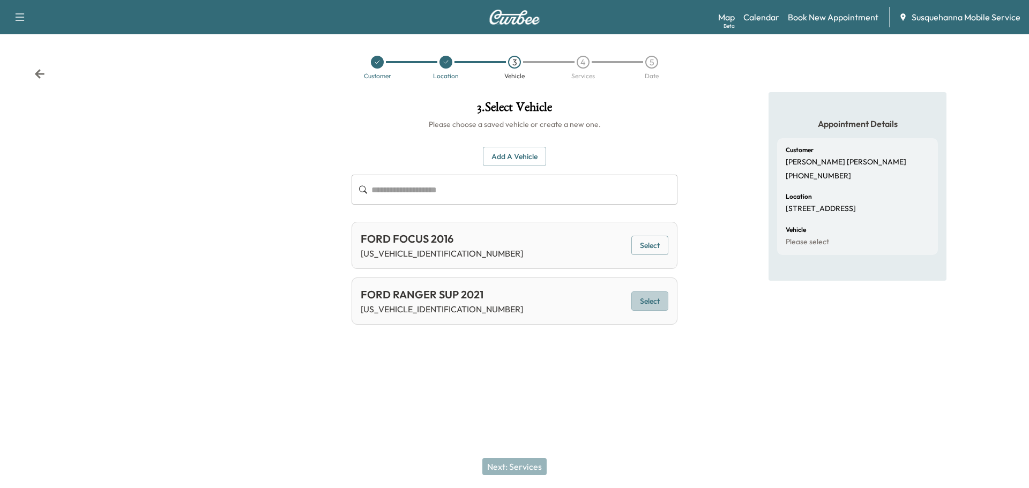
click at [646, 306] on button "Select" at bounding box center [650, 302] width 37 height 20
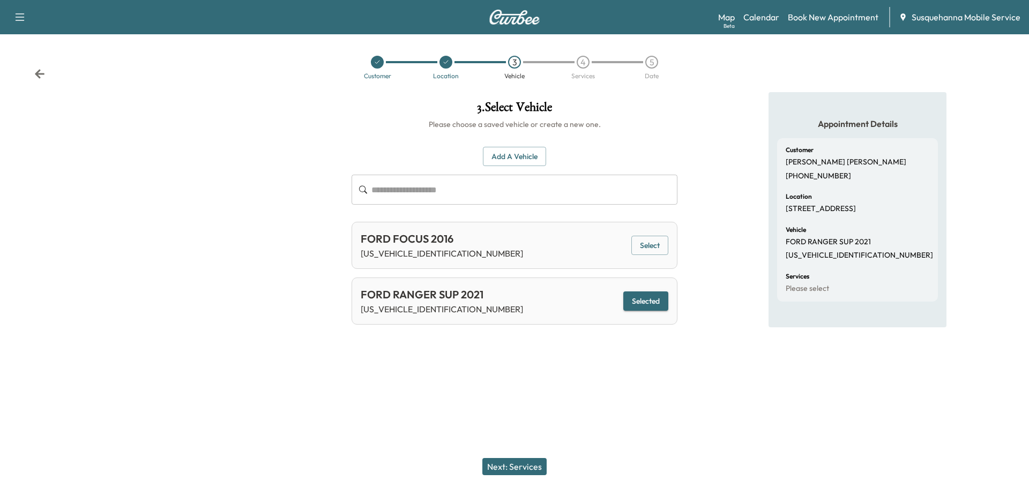
click at [525, 468] on button "Next: Services" at bounding box center [515, 466] width 64 height 17
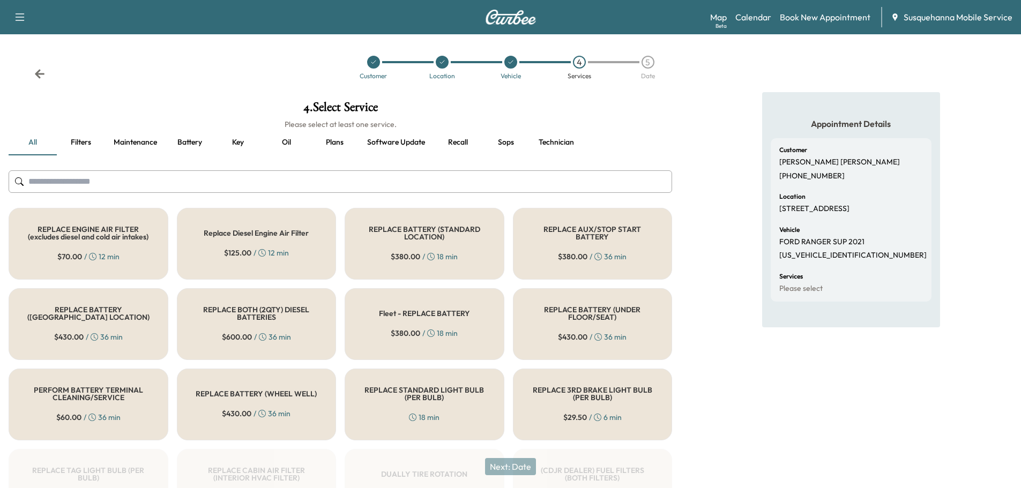
click at [417, 186] on input "text" at bounding box center [341, 182] width 664 height 23
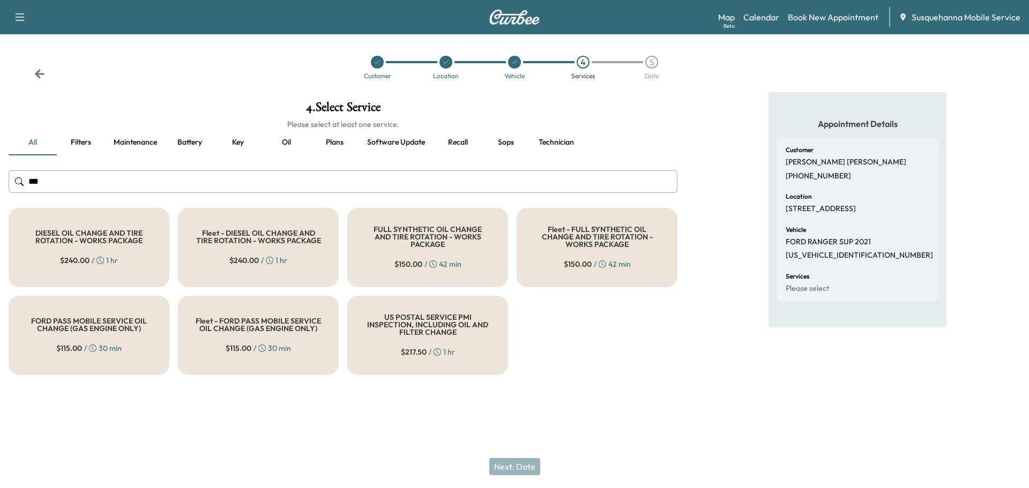
type input "***"
click at [403, 233] on h5 "FULL SYNTHETIC OIL CHANGE AND TIRE ROTATION - WORKS PACKAGE" at bounding box center [427, 237] width 125 height 23
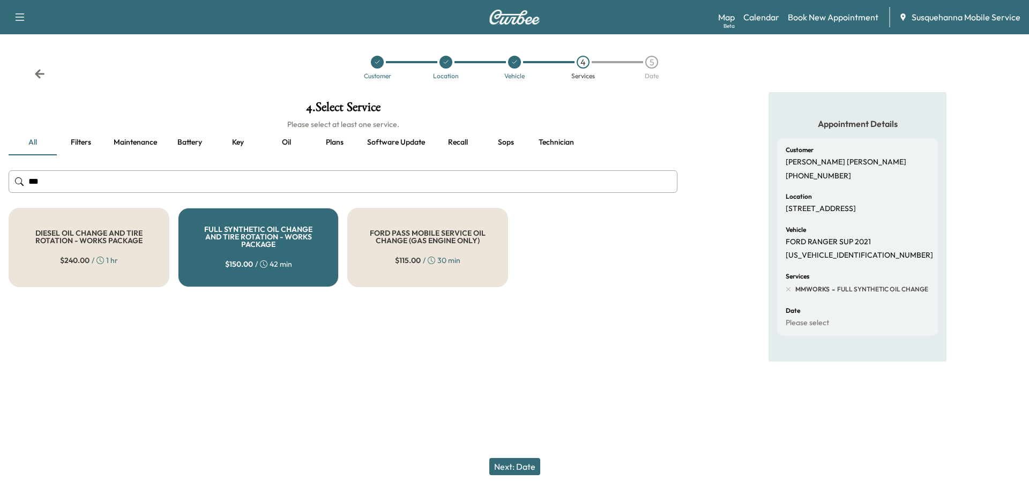
click at [504, 464] on button "Next: Date" at bounding box center [515, 466] width 51 height 17
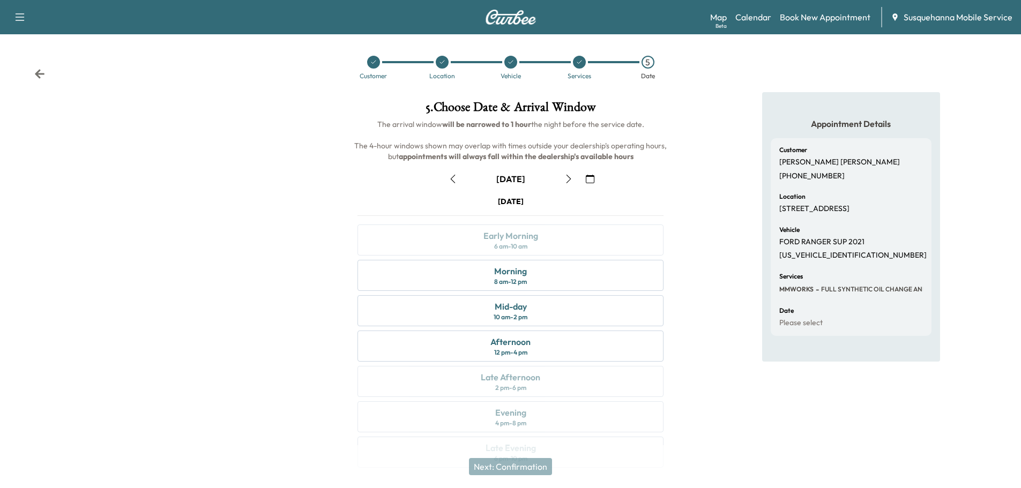
click at [568, 177] on icon "button" at bounding box center [569, 179] width 9 height 9
click at [520, 310] on div "Mid-day" at bounding box center [511, 306] width 32 height 13
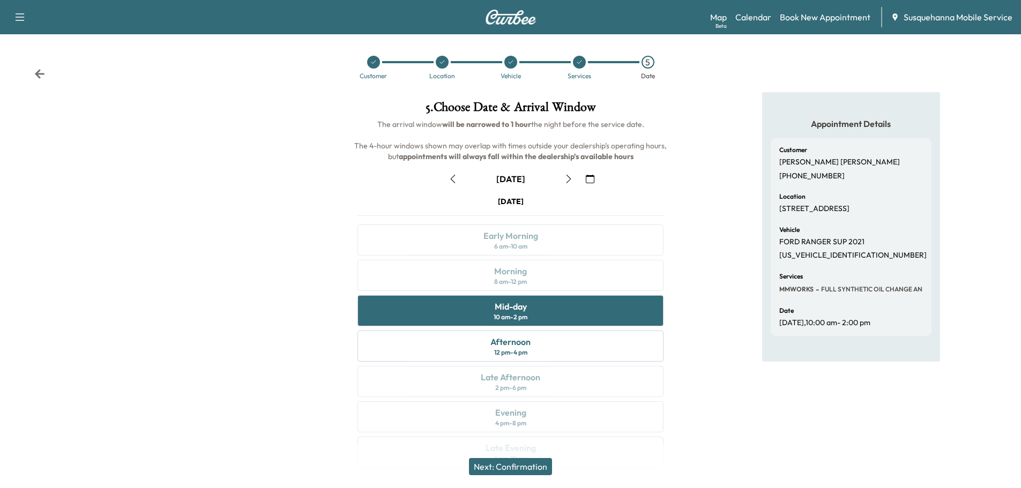
click at [528, 471] on button "Next: Confirmation" at bounding box center [510, 466] width 83 height 17
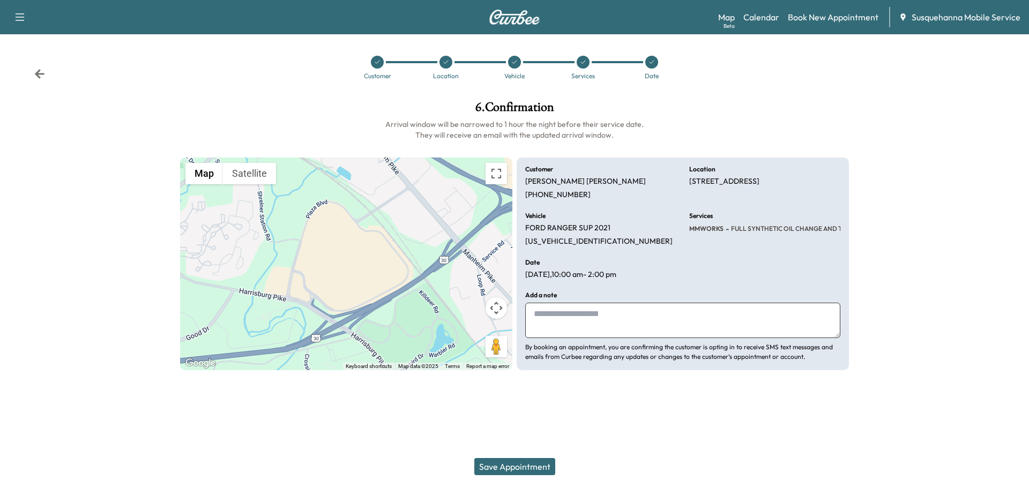
click at [585, 314] on textarea at bounding box center [682, 320] width 315 height 35
click at [809, 318] on textarea "**********" at bounding box center [682, 320] width 315 height 35
click at [581, 241] on p "[US_VEHICLE_IDENTIFICATION_NUMBER]" at bounding box center [598, 242] width 147 height 10
copy p "[US_VEHICLE_IDENTIFICATION_NUMBER]"
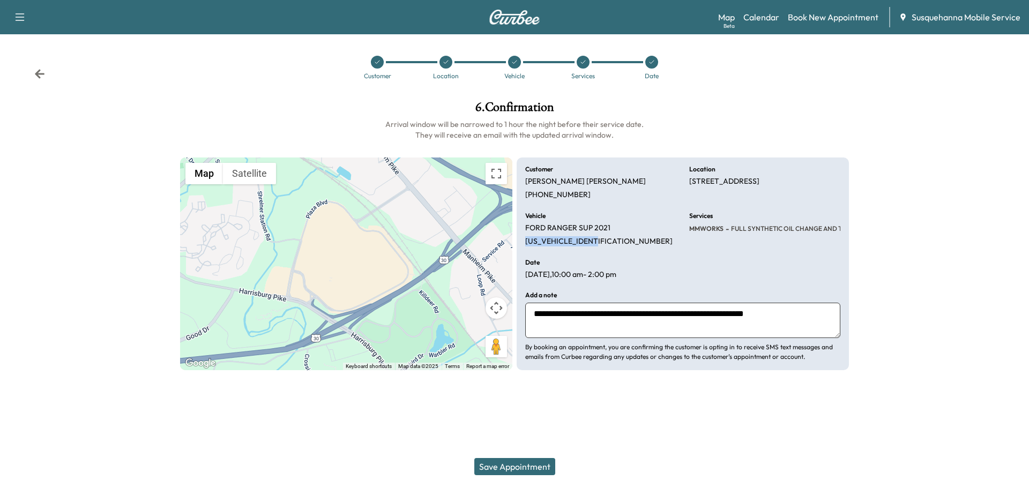
drag, startPoint x: 692, startPoint y: 180, endPoint x: 759, endPoint y: 192, distance: 68.7
click at [760, 180] on p "[STREET_ADDRESS]" at bounding box center [725, 182] width 70 height 10
click at [678, 184] on div "**********" at bounding box center [683, 264] width 332 height 213
drag, startPoint x: 682, startPoint y: 183, endPoint x: 831, endPoint y: 181, distance: 149.1
click at [831, 181] on div "**********" at bounding box center [683, 264] width 332 height 213
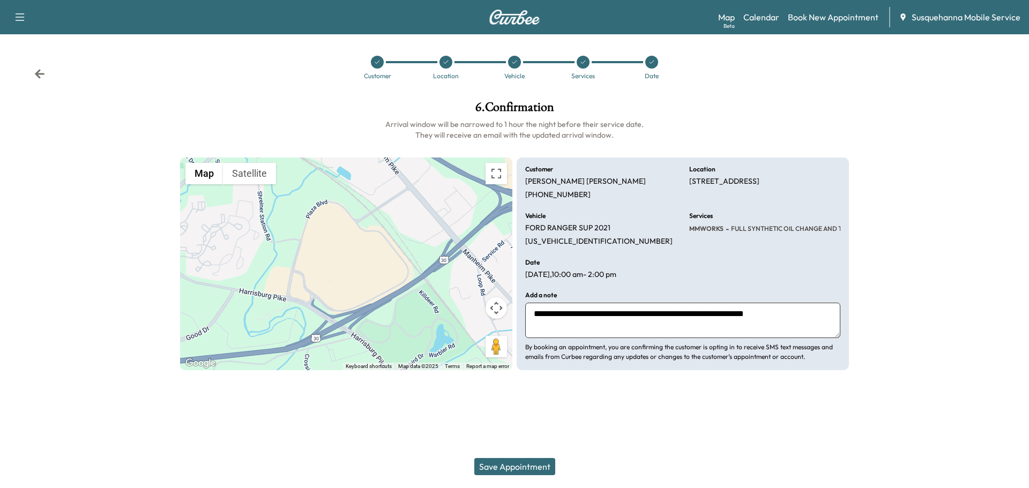
click at [760, 187] on p "[STREET_ADDRESS]" at bounding box center [725, 182] width 70 height 10
drag, startPoint x: 688, startPoint y: 182, endPoint x: 841, endPoint y: 182, distance: 152.3
click at [841, 182] on div "**********" at bounding box center [683, 264] width 332 height 213
copy p "[STREET_ADDRESS],"
click at [806, 311] on textarea "**********" at bounding box center [682, 320] width 315 height 35
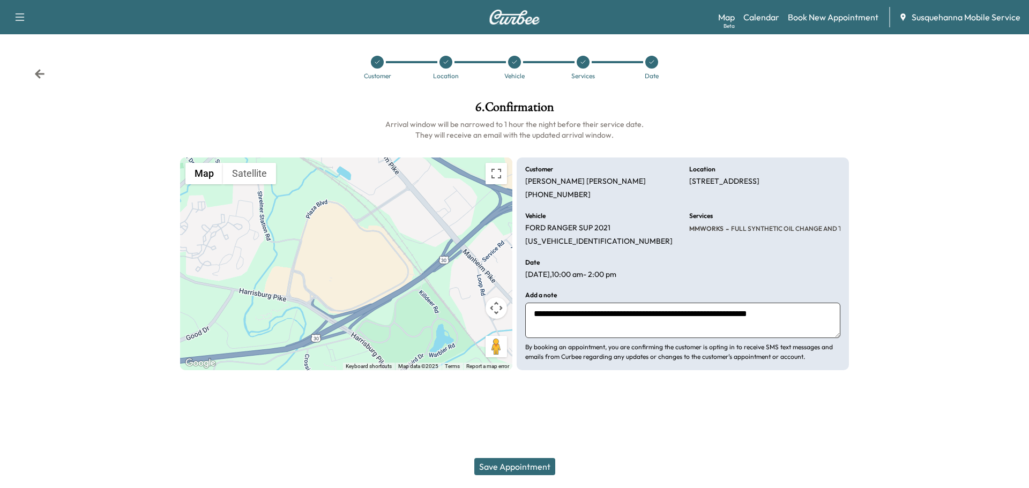
type textarea "**********"
drag, startPoint x: 729, startPoint y: 310, endPoint x: 943, endPoint y: 93, distance: 304.8
click at [936, 88] on div "Customer Location Vehicle Services Date" at bounding box center [514, 67] width 1029 height 49
click at [520, 469] on button "Save Appointment" at bounding box center [515, 466] width 81 height 17
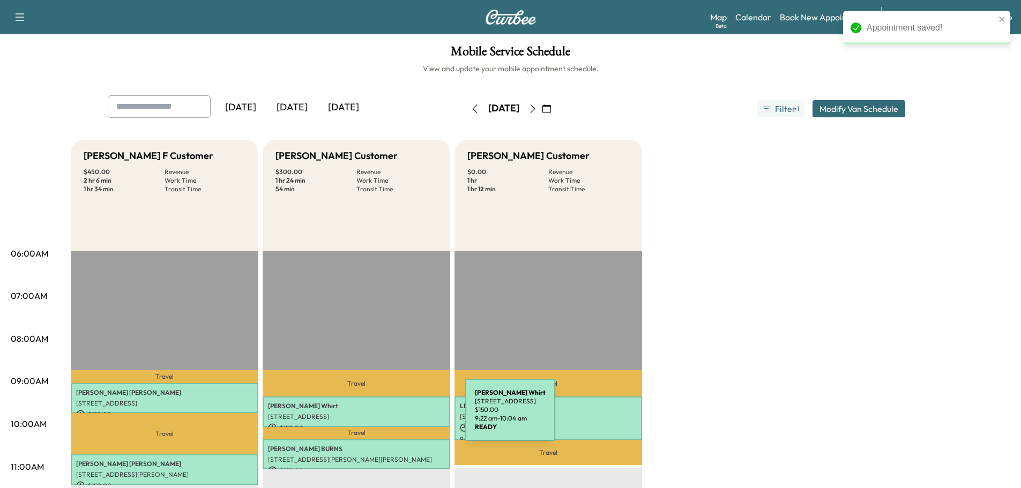
scroll to position [114, 0]
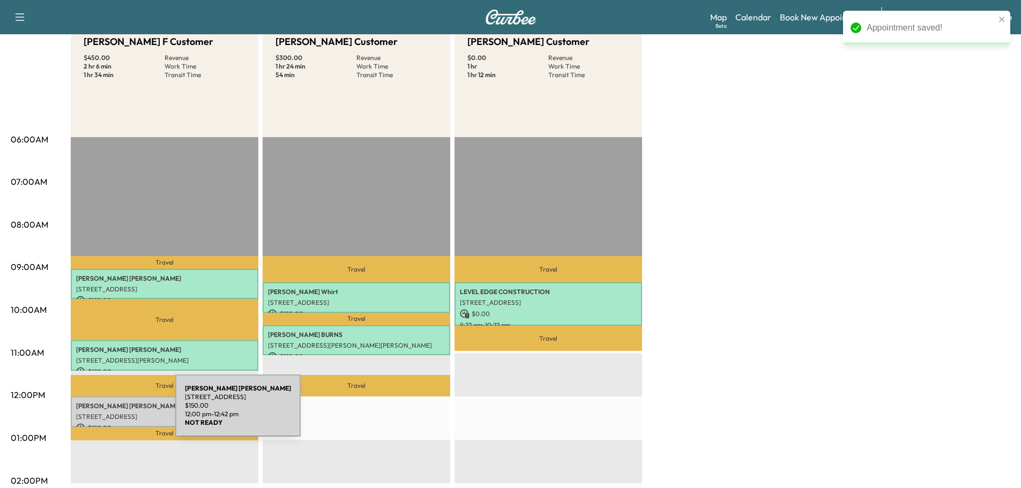
click at [95, 413] on p "[STREET_ADDRESS]" at bounding box center [164, 417] width 177 height 9
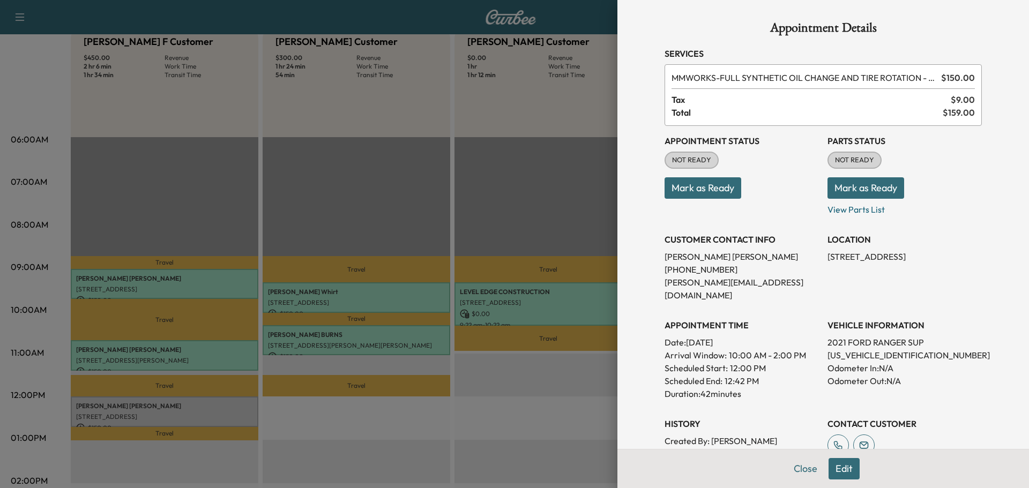
drag, startPoint x: 870, startPoint y: 194, endPoint x: 846, endPoint y: 191, distance: 23.7
click at [869, 194] on button "Mark as Ready" at bounding box center [866, 187] width 77 height 21
click at [705, 189] on button "Mark as Ready" at bounding box center [703, 187] width 77 height 21
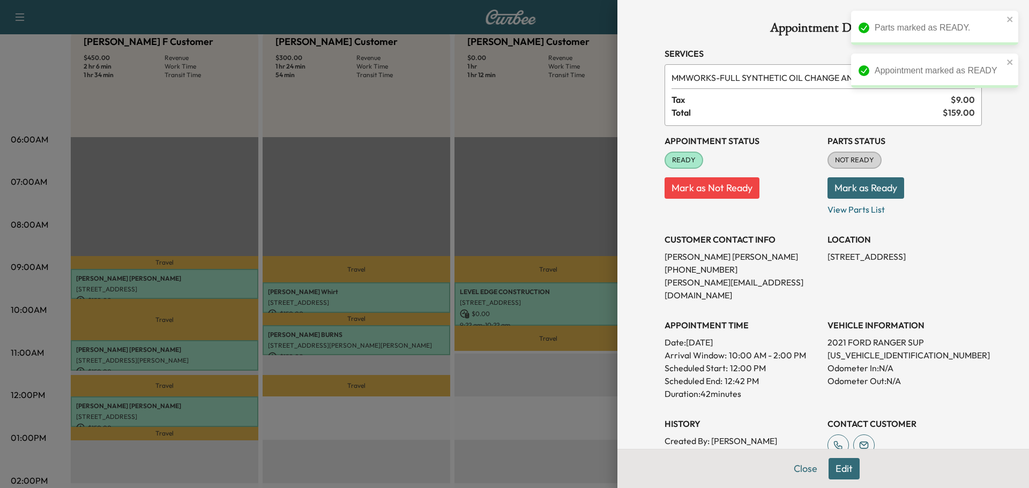
click at [891, 192] on button "Mark as Ready" at bounding box center [866, 187] width 77 height 21
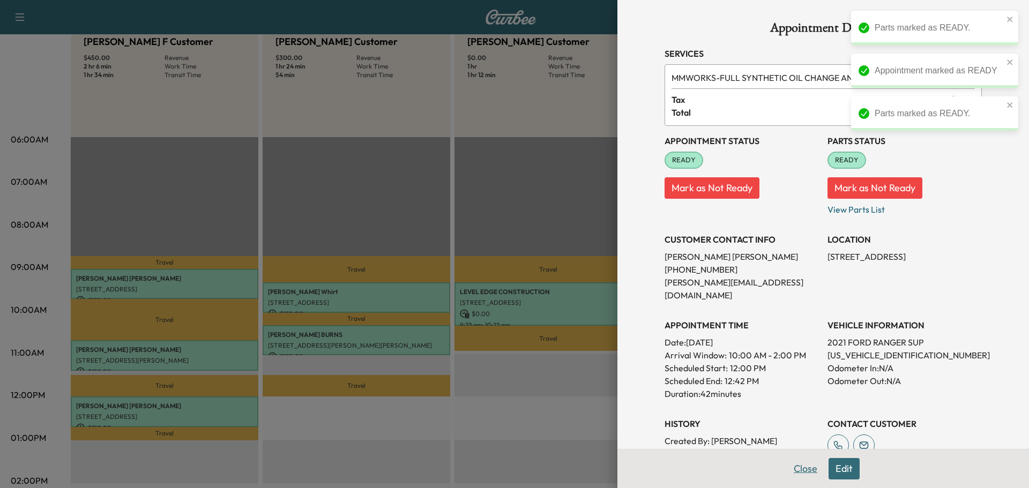
click at [805, 463] on button "Close" at bounding box center [806, 468] width 38 height 21
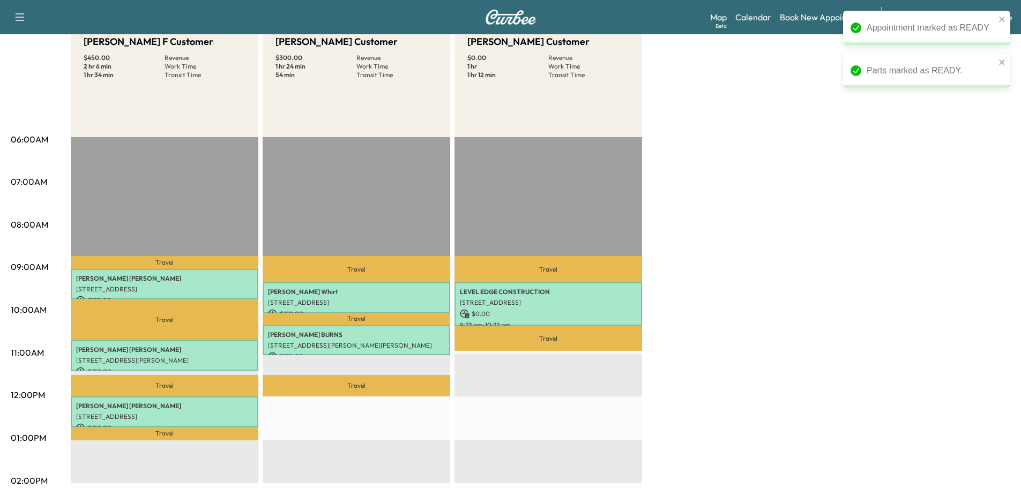
click at [831, 227] on div "[PERSON_NAME] F Customer $ 450.00 Revenue 2 hr 6 min Work Time 1 hr 34 min Tran…" at bounding box center [541, 428] width 940 height 804
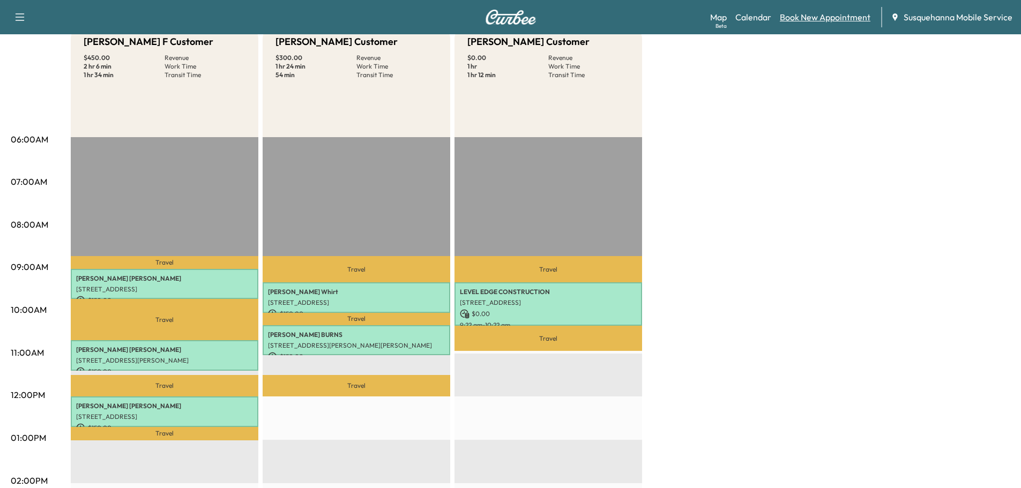
click at [834, 15] on link "Book New Appointment" at bounding box center [825, 17] width 91 height 13
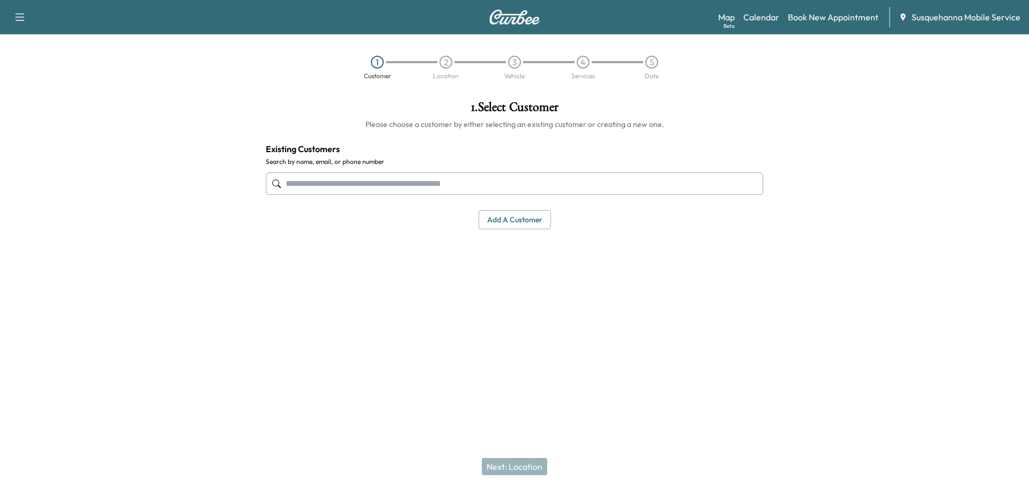
click at [474, 179] on input "text" at bounding box center [515, 184] width 498 height 23
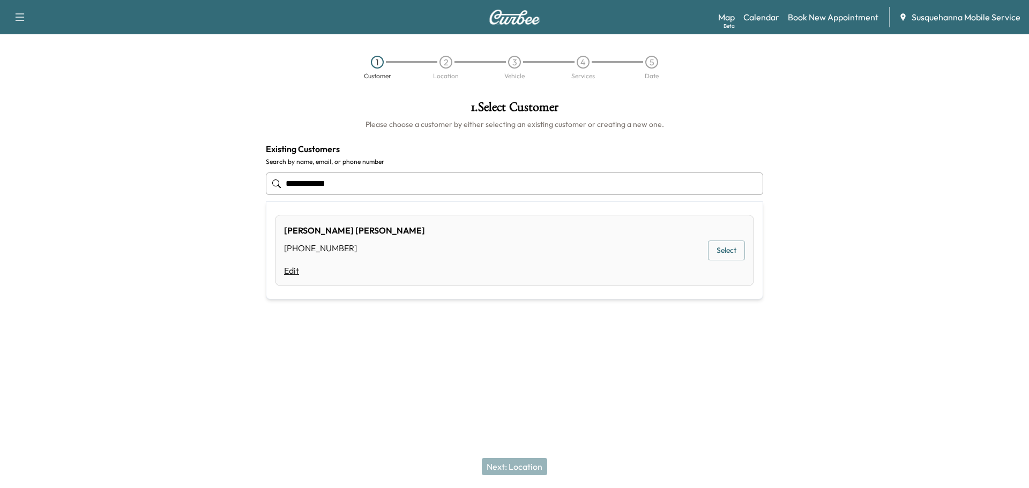
click at [287, 270] on link "Edit" at bounding box center [354, 270] width 141 height 13
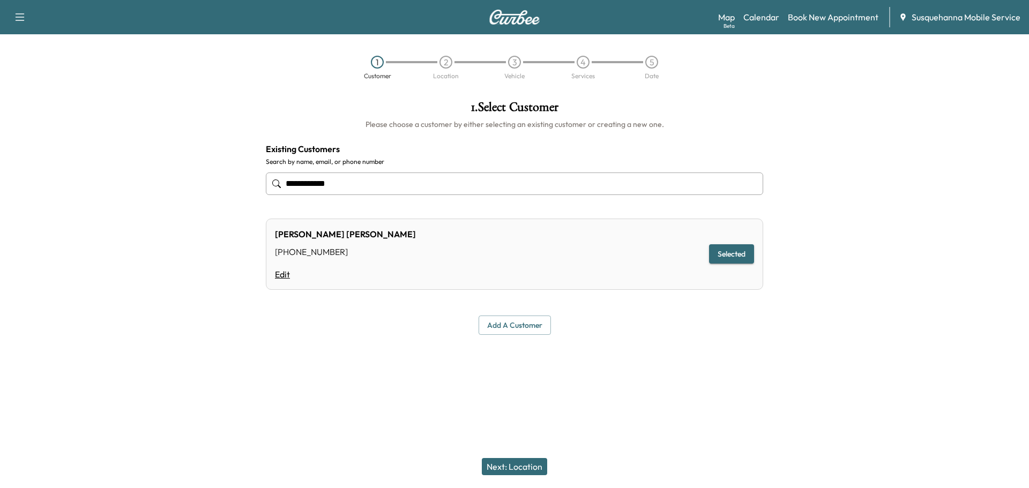
type input "**********"
click at [288, 279] on link "Edit" at bounding box center [345, 274] width 141 height 13
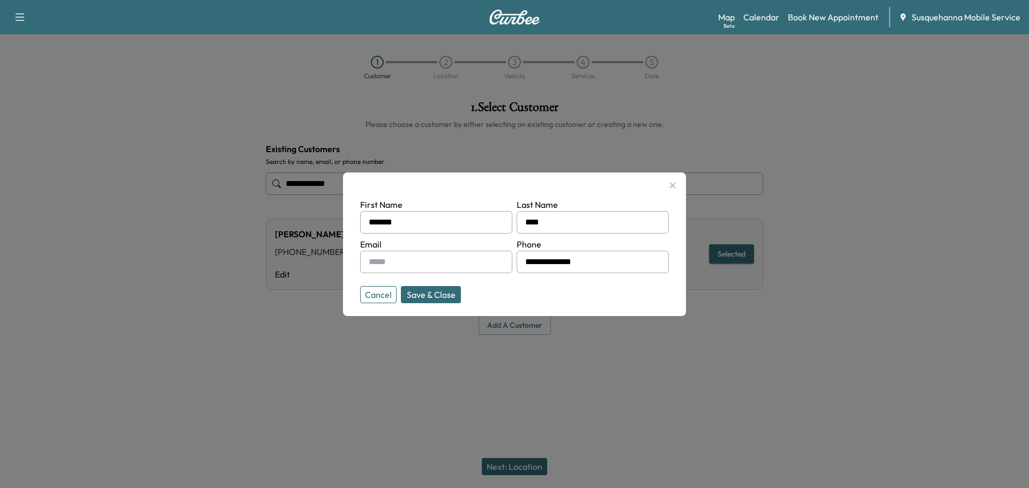
click at [383, 262] on input "text" at bounding box center [436, 262] width 152 height 23
type input "**********"
click at [437, 295] on button "Save & Close" at bounding box center [431, 294] width 60 height 17
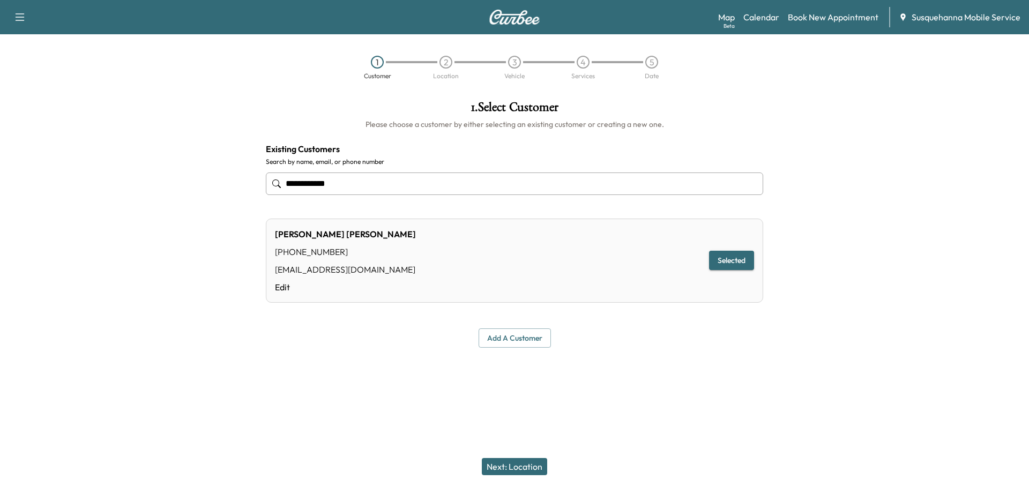
click at [508, 463] on button "Next: Location" at bounding box center [514, 466] width 65 height 17
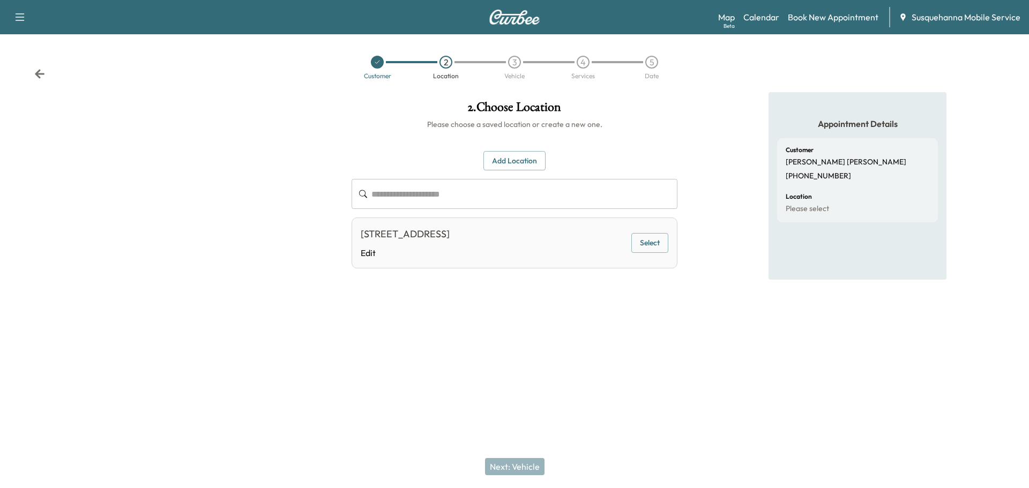
click at [656, 247] on button "Select" at bounding box center [650, 243] width 37 height 20
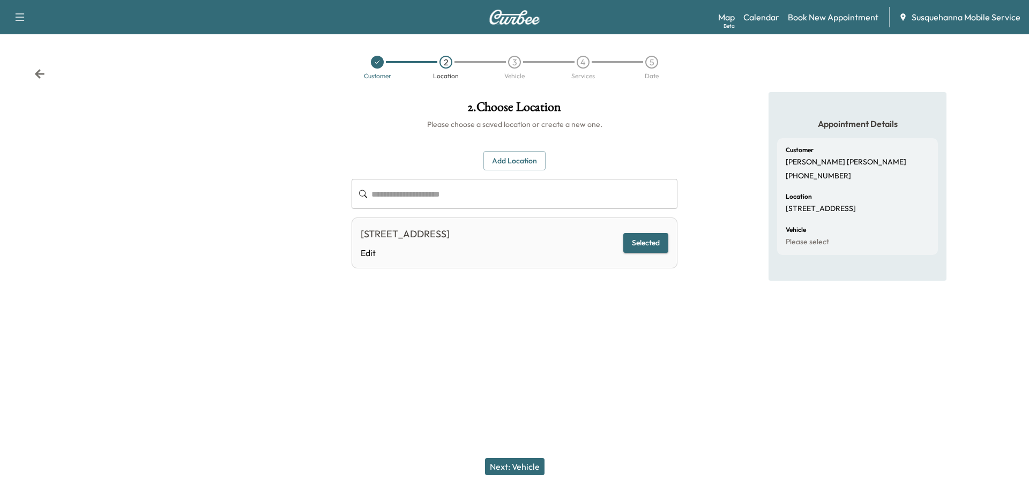
click at [534, 464] on button "Next: Vehicle" at bounding box center [515, 466] width 60 height 17
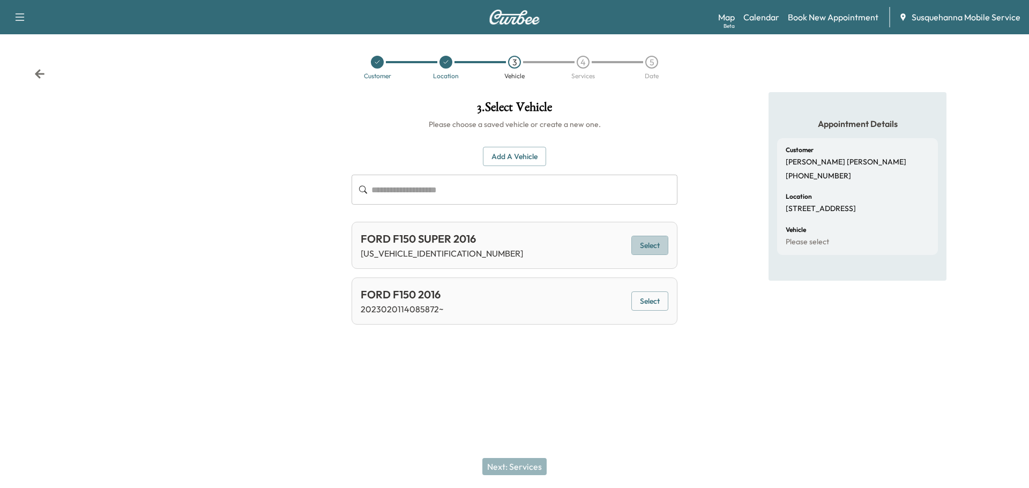
click at [653, 241] on button "Select" at bounding box center [650, 246] width 37 height 20
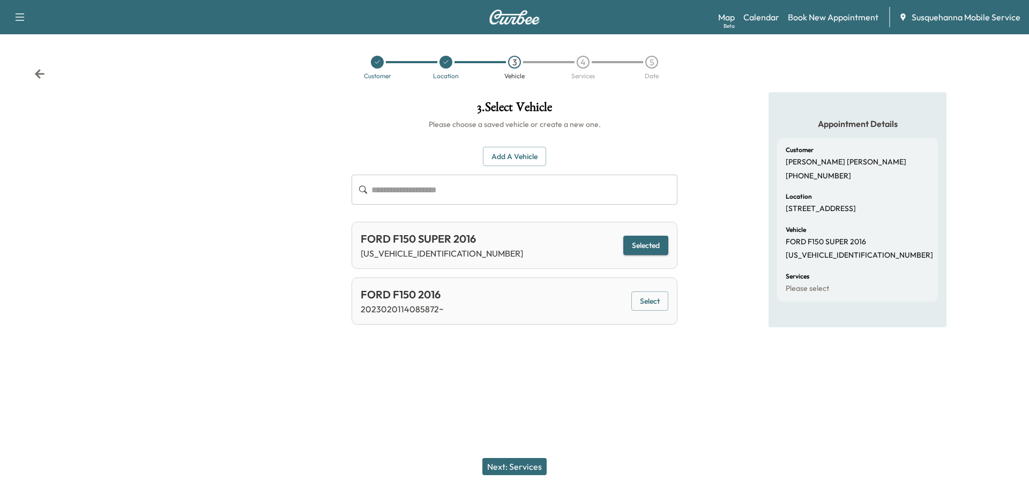
click at [523, 466] on button "Next: Services" at bounding box center [515, 466] width 64 height 17
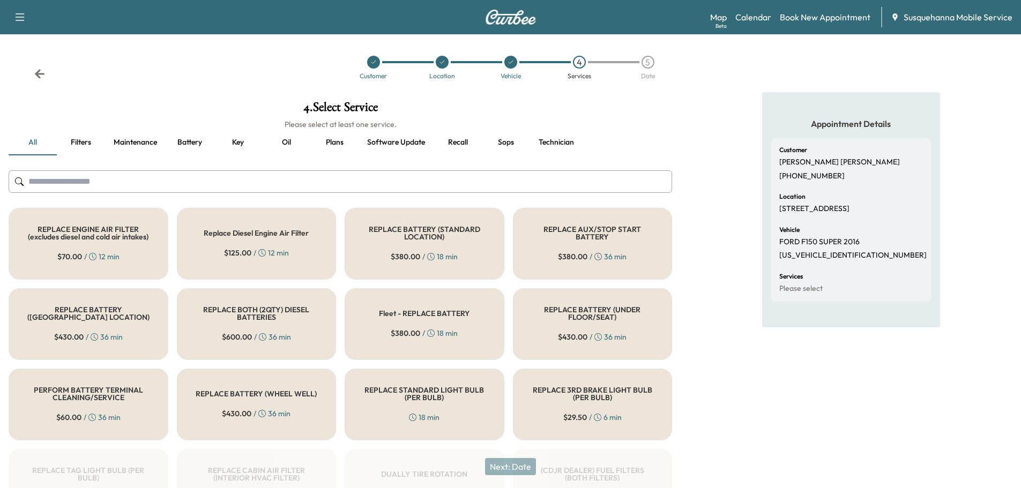
click at [427, 182] on input "text" at bounding box center [341, 182] width 664 height 23
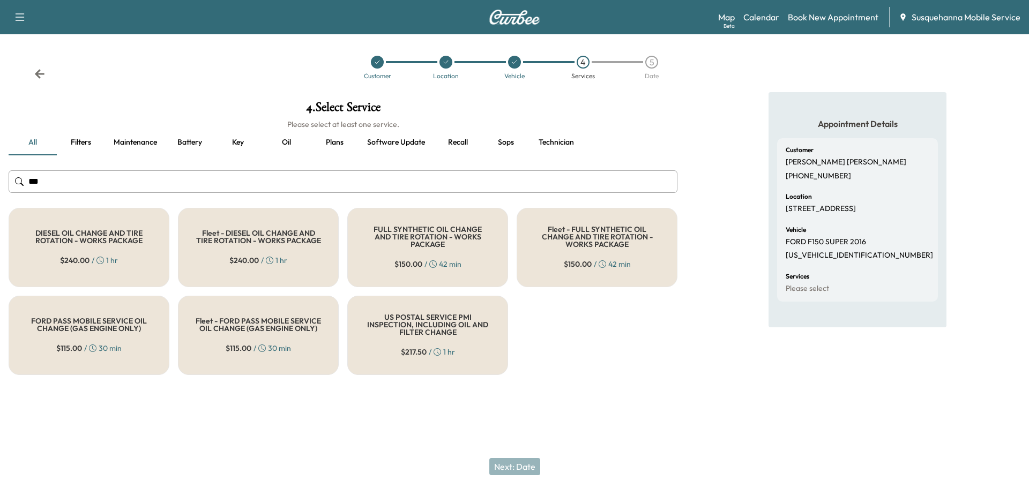
type input "***"
click at [421, 252] on div "FULL SYNTHETIC OIL CHANGE AND TIRE ROTATION - WORKS PACKAGE $ 150.00 / 42 min" at bounding box center [427, 247] width 161 height 79
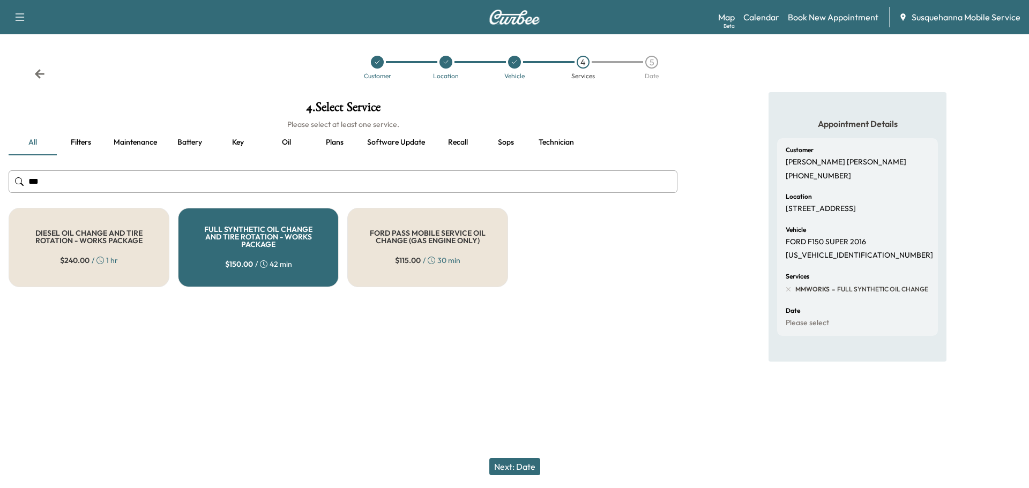
click at [513, 465] on button "Next: Date" at bounding box center [515, 466] width 51 height 17
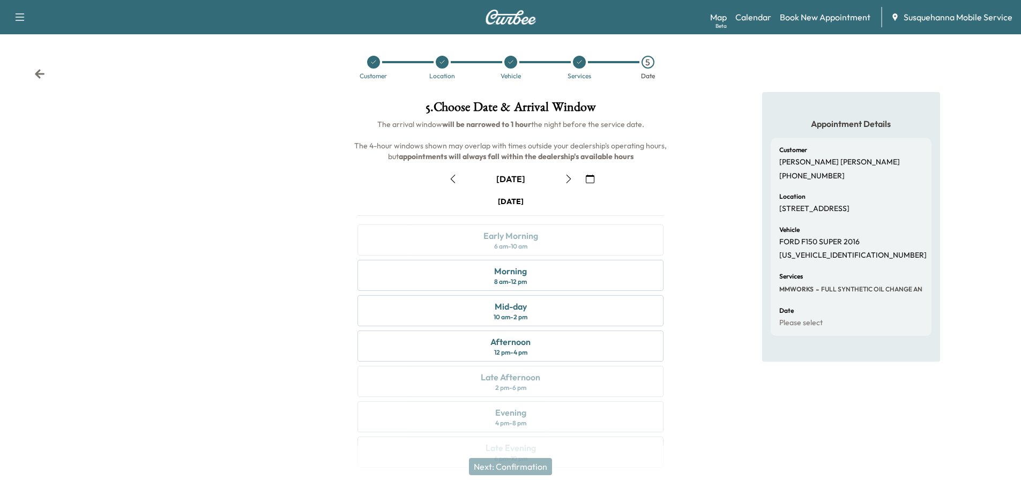
click at [572, 181] on icon "button" at bounding box center [569, 179] width 9 height 9
click at [548, 312] on div "Mid-day 10 am - 2 pm" at bounding box center [511, 310] width 306 height 31
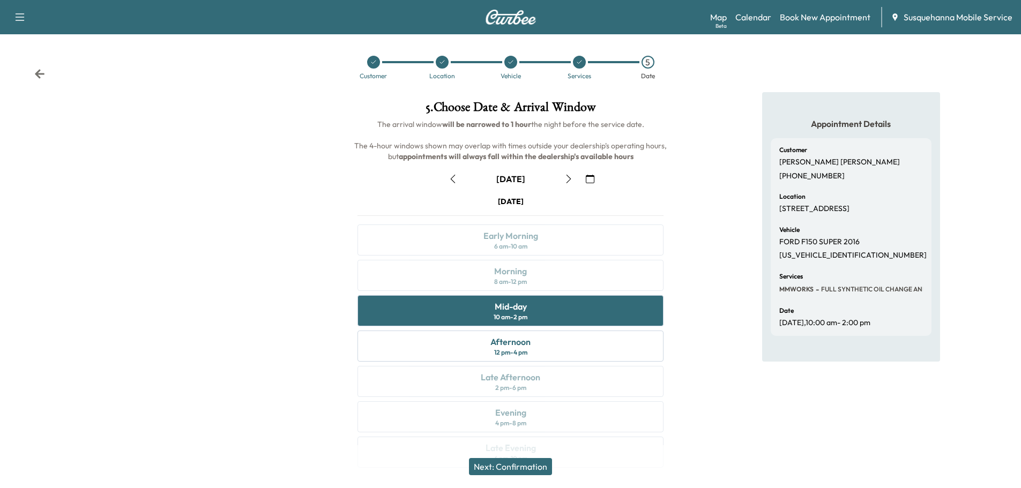
click at [534, 466] on button "Next: Confirmation" at bounding box center [510, 466] width 83 height 17
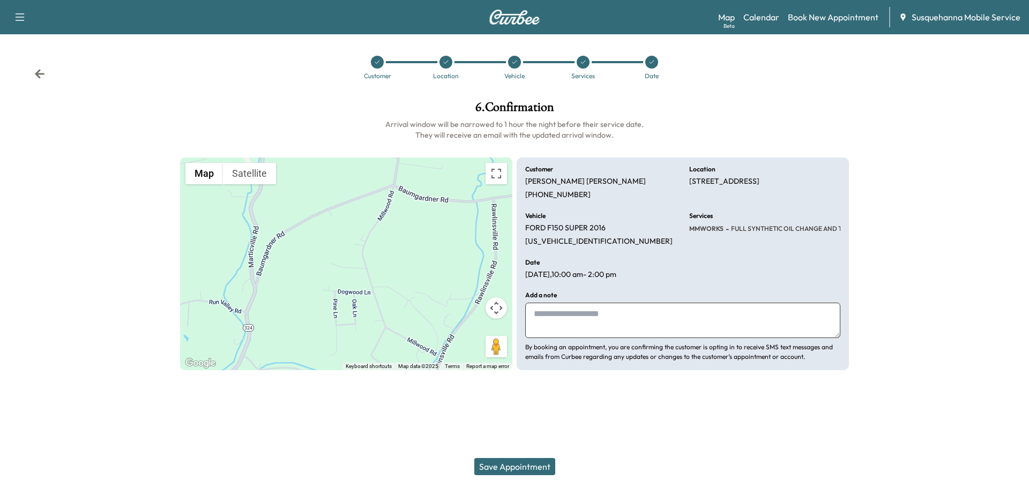
click at [594, 329] on textarea at bounding box center [682, 320] width 315 height 35
type textarea "**********"
click at [528, 471] on button "Save Appointment" at bounding box center [515, 466] width 81 height 17
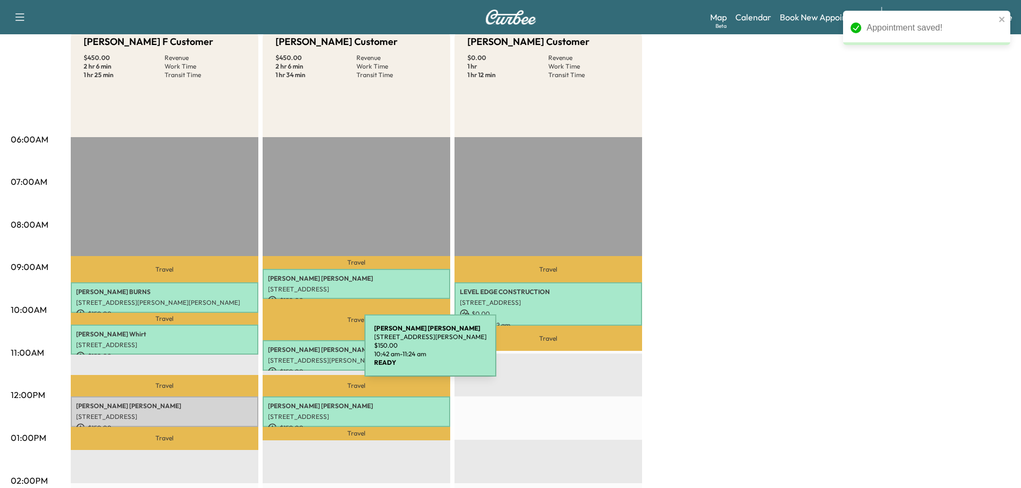
scroll to position [229, 0]
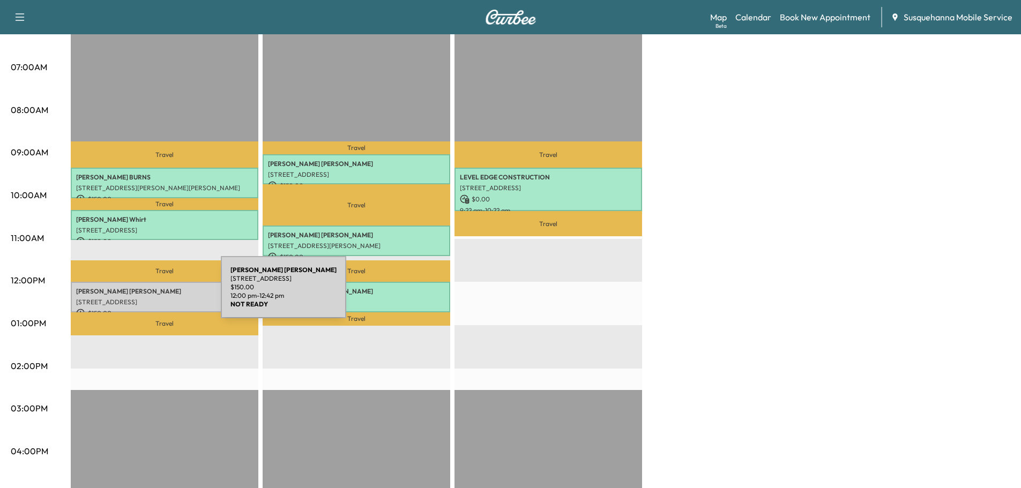
click at [140, 294] on div "[PERSON_NAME] [STREET_ADDRESS] $ 150.00 12:00 pm - 12:42 pm" at bounding box center [165, 297] width 188 height 31
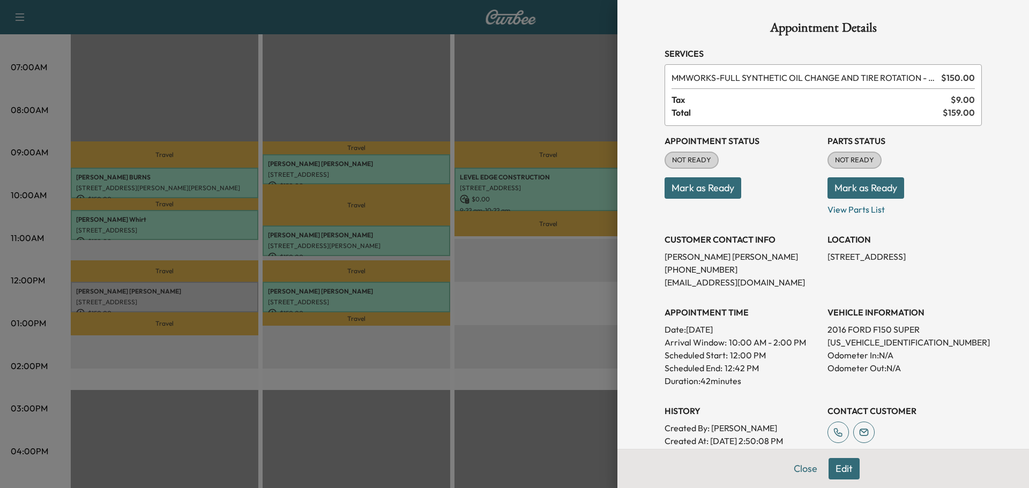
click at [845, 186] on button "Mark as Ready" at bounding box center [866, 187] width 77 height 21
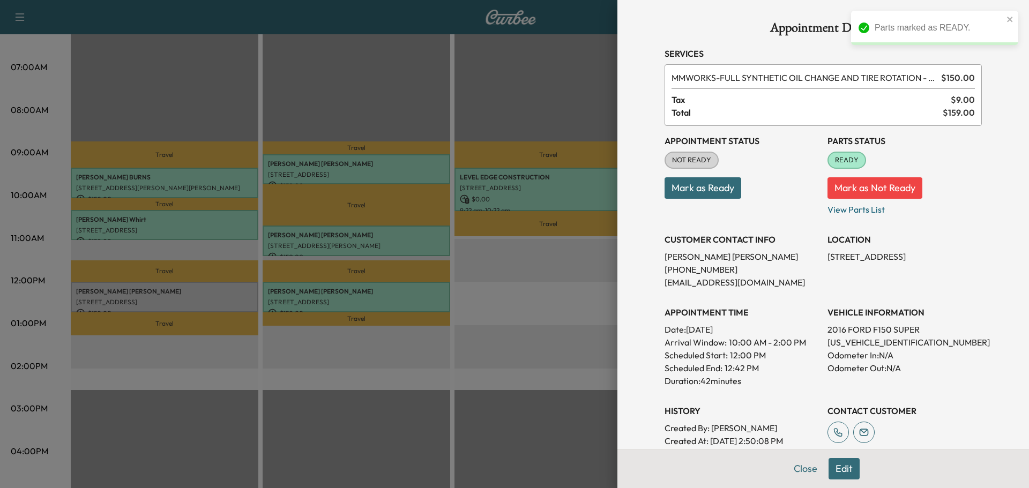
click at [675, 187] on button "Mark as Ready" at bounding box center [703, 187] width 77 height 21
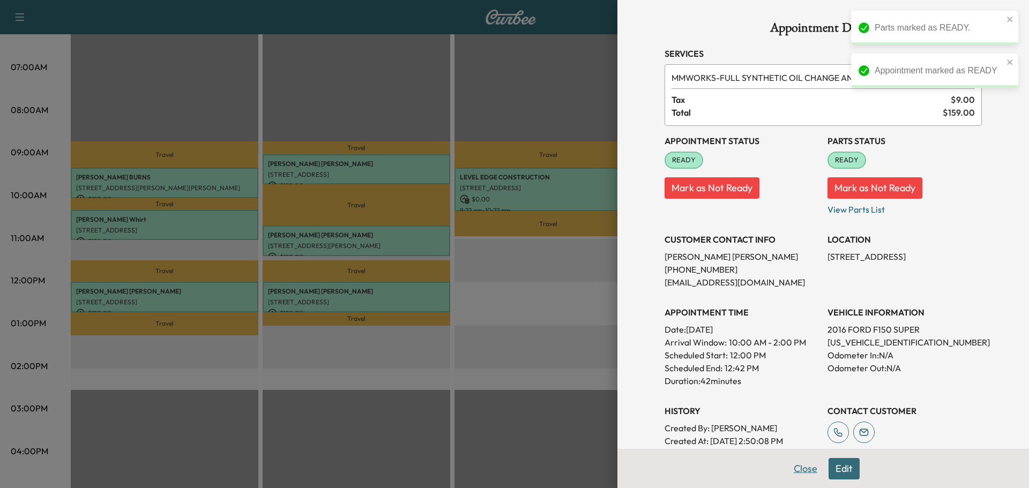
click at [796, 470] on button "Close" at bounding box center [806, 468] width 38 height 21
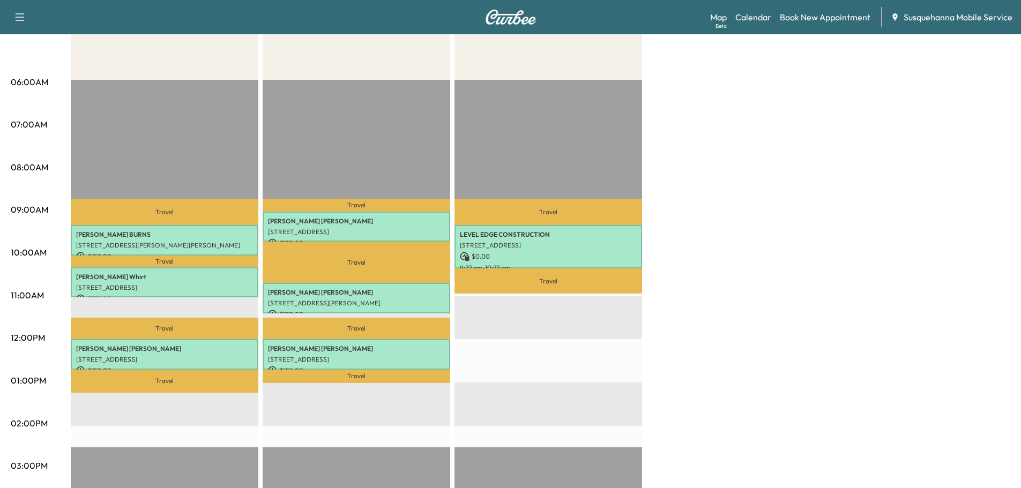
scroll to position [0, 0]
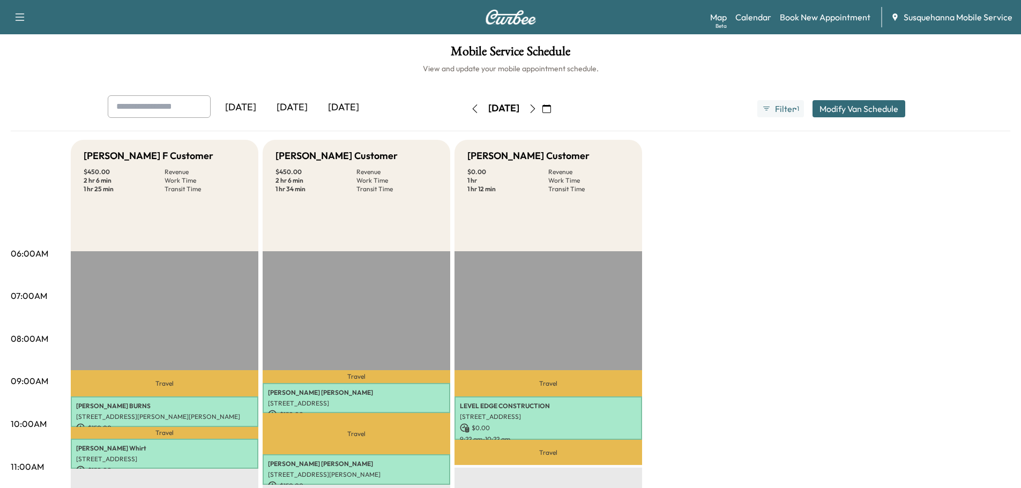
click at [471, 108] on icon "button" at bounding box center [475, 109] width 9 height 9
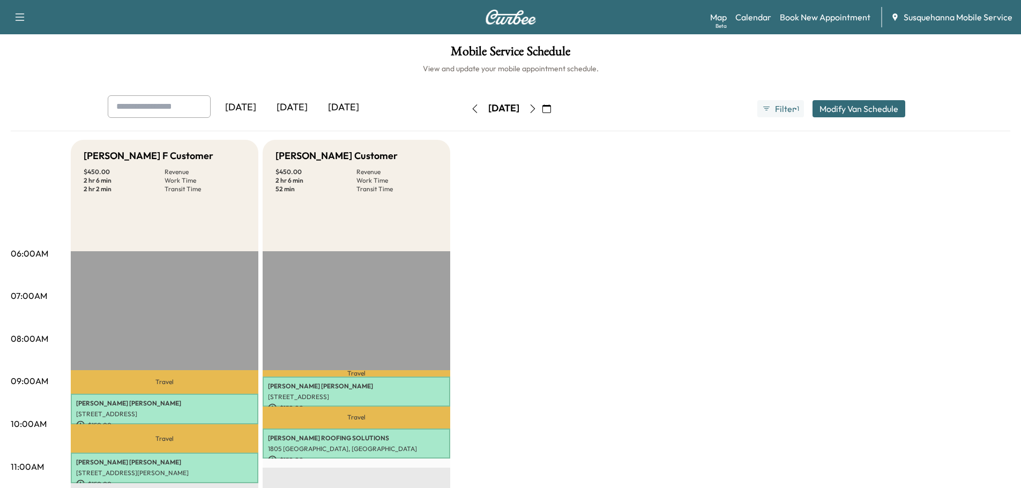
click at [537, 106] on icon "button" at bounding box center [533, 109] width 9 height 9
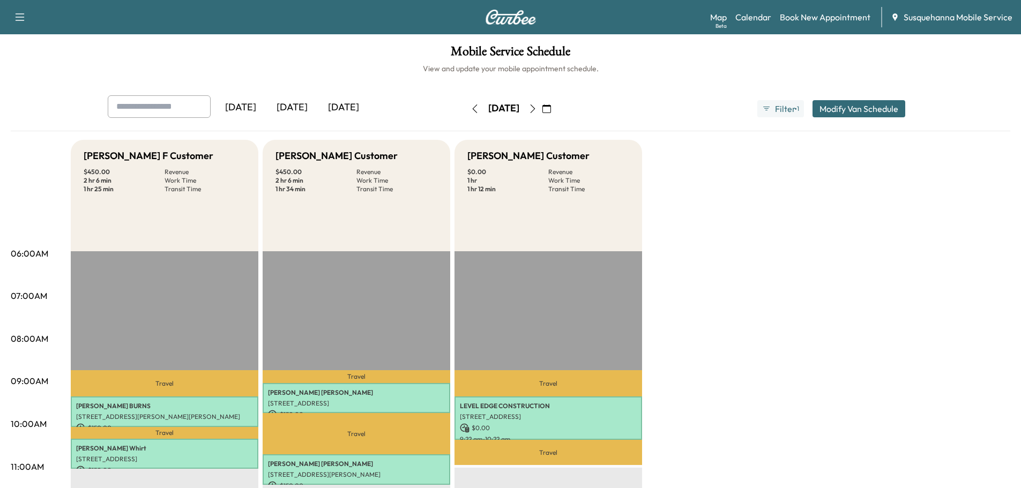
click at [471, 109] on icon "button" at bounding box center [475, 109] width 9 height 9
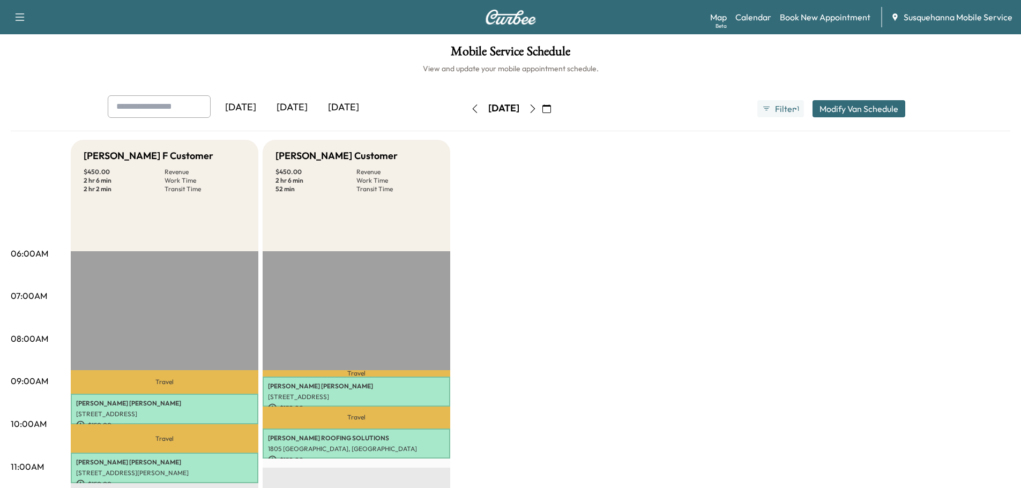
click at [471, 109] on icon "button" at bounding box center [475, 109] width 9 height 9
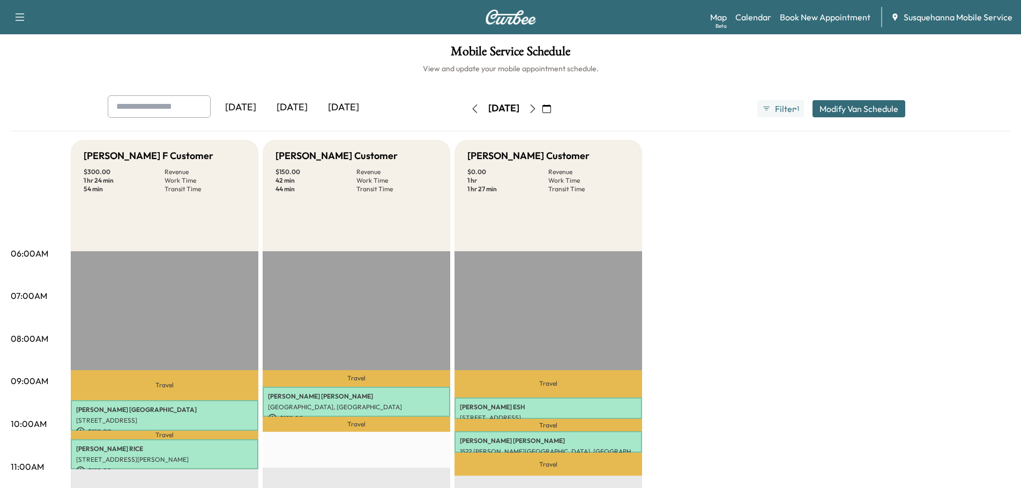
scroll to position [57, 0]
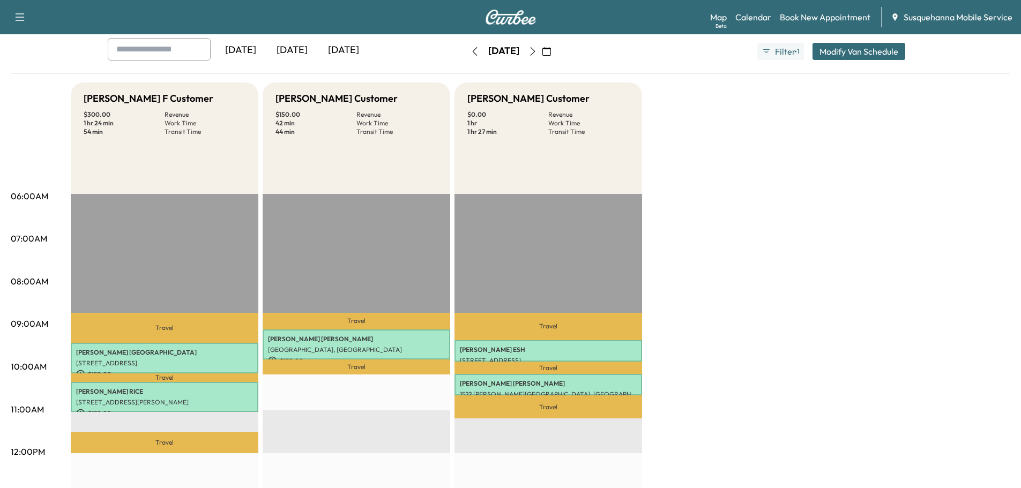
click at [537, 50] on icon "button" at bounding box center [533, 51] width 9 height 9
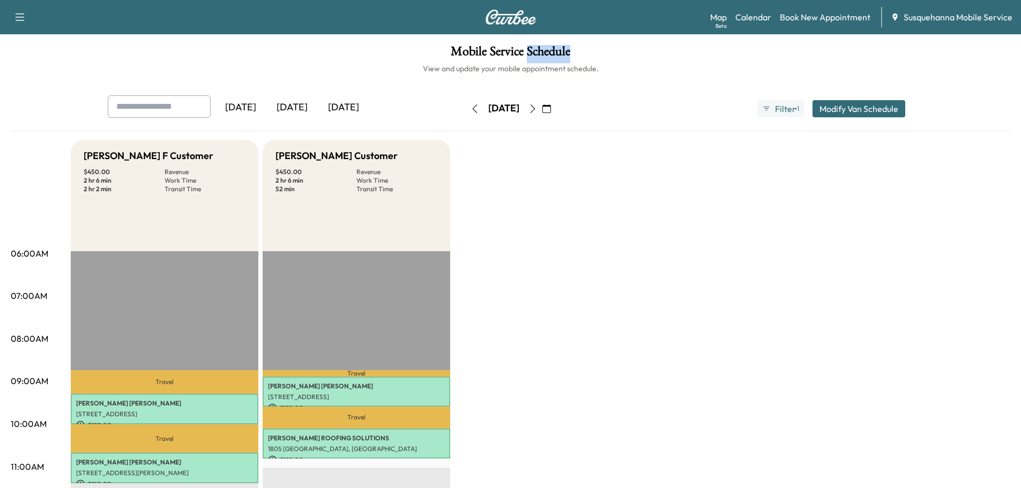
click at [551, 106] on icon "button" at bounding box center [547, 109] width 9 height 9
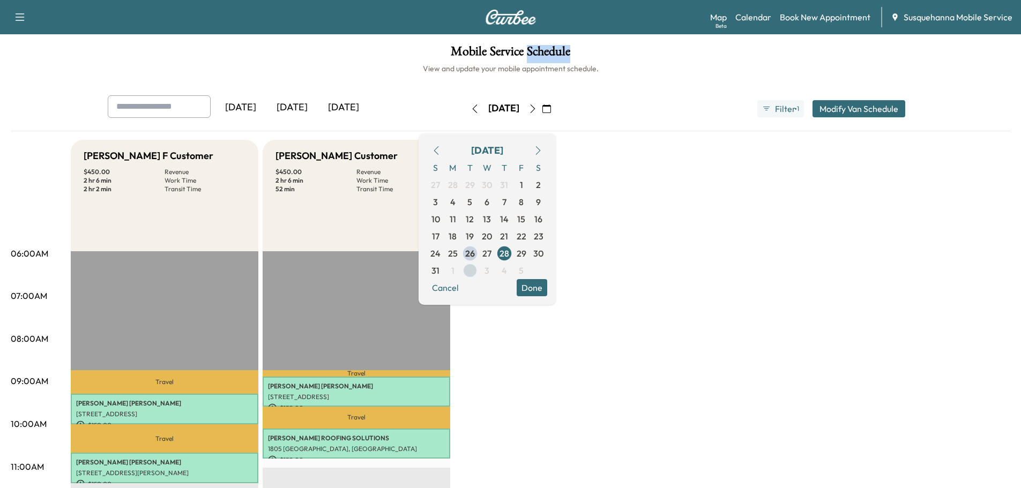
click at [479, 273] on span "2" at bounding box center [470, 270] width 17 height 17
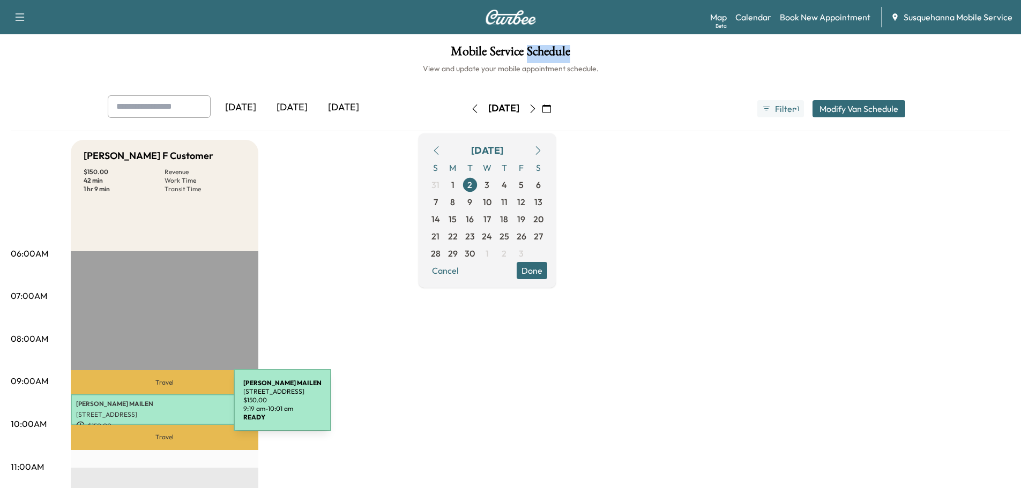
click at [153, 407] on p "[PERSON_NAME]" at bounding box center [164, 404] width 177 height 9
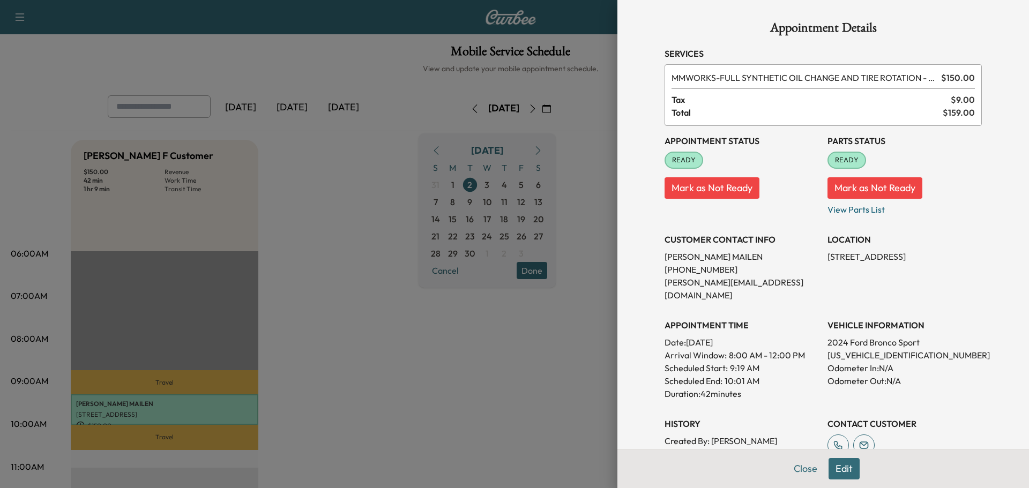
click at [835, 466] on button "Edit" at bounding box center [844, 468] width 31 height 21
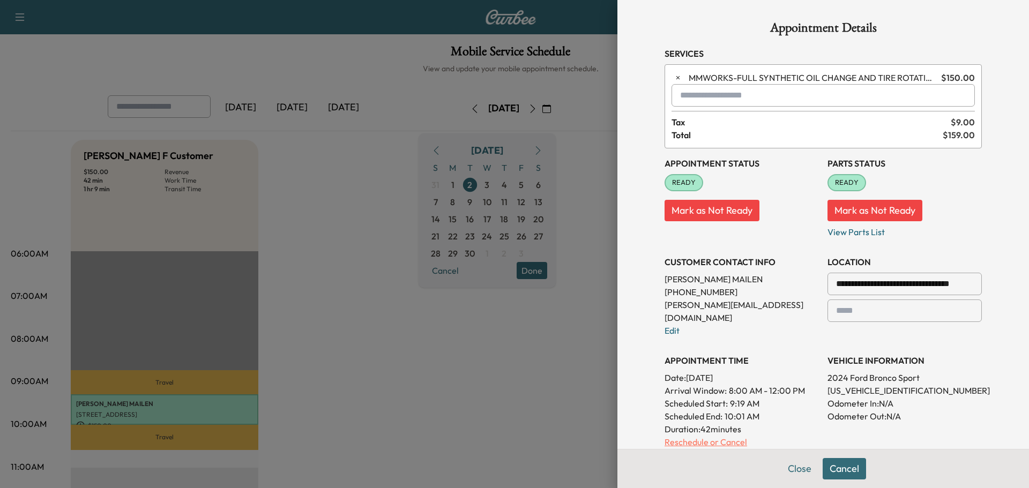
click at [719, 436] on p "Reschedule or Cancel" at bounding box center [742, 442] width 154 height 13
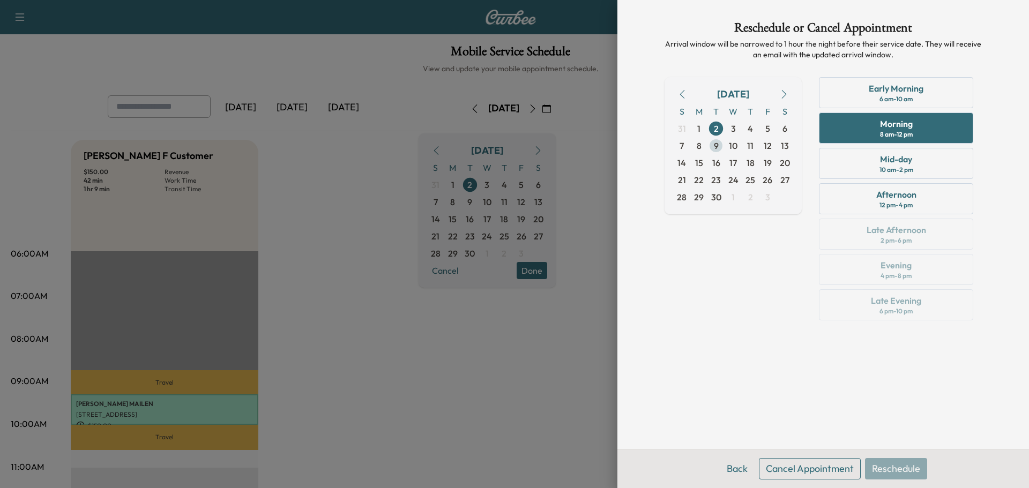
click at [716, 145] on span "9" at bounding box center [716, 145] width 5 height 13
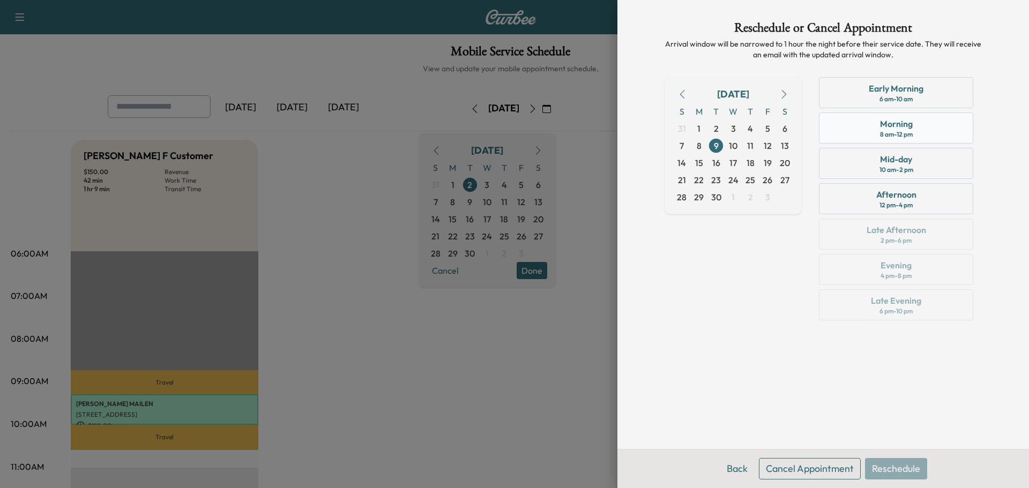
click at [873, 134] on div "Morning 8 am - 12 pm" at bounding box center [896, 128] width 154 height 31
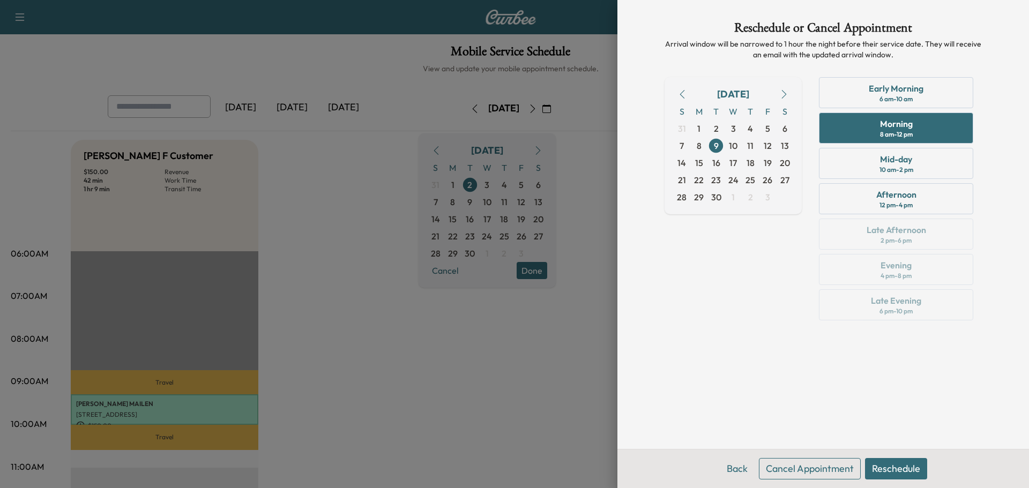
click at [887, 464] on button "Reschedule" at bounding box center [896, 468] width 62 height 21
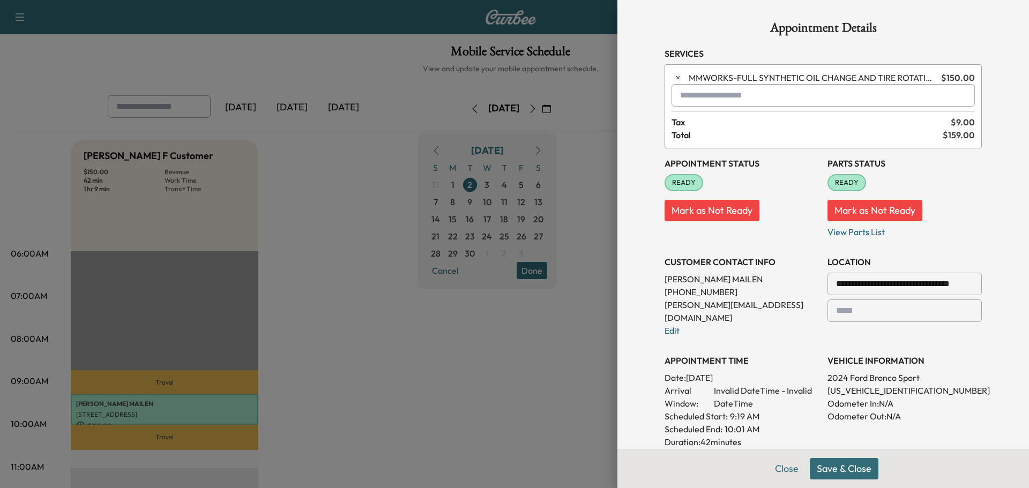
click at [838, 468] on button "Save & Close" at bounding box center [844, 468] width 69 height 21
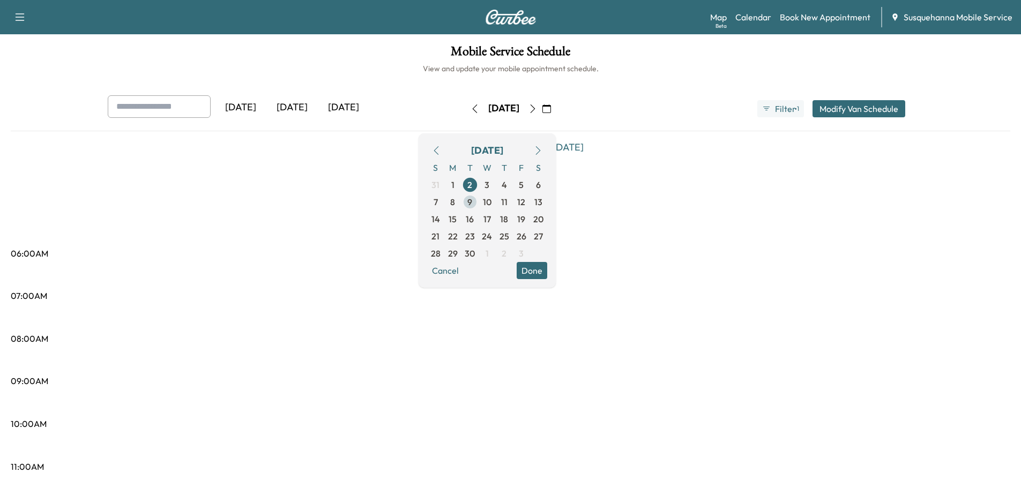
click at [472, 202] on span "9" at bounding box center [470, 202] width 5 height 13
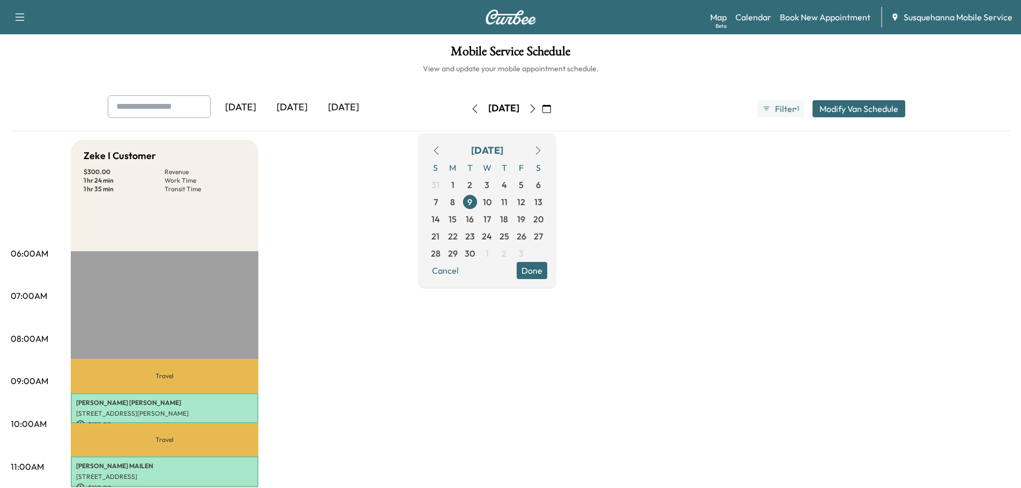
scroll to position [57, 0]
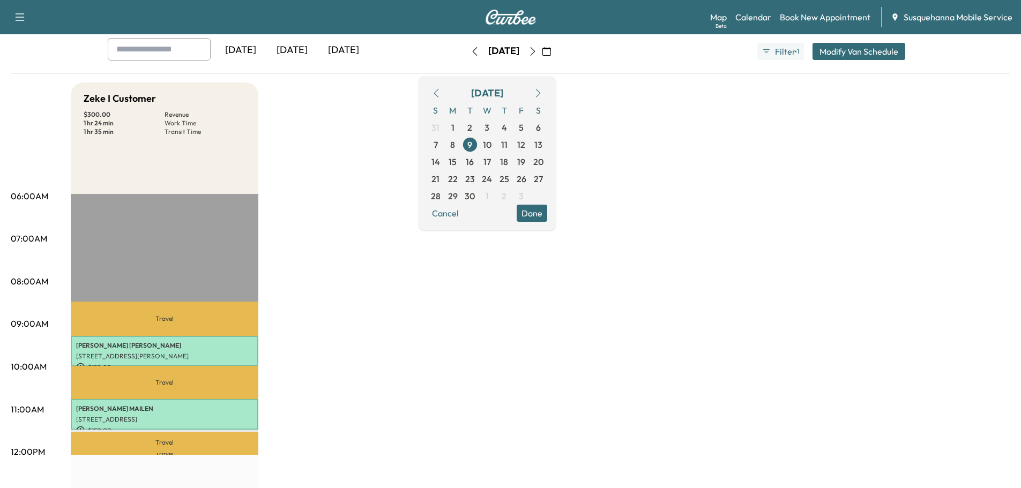
click at [441, 90] on icon "button" at bounding box center [436, 93] width 9 height 9
click at [475, 194] on span "26" at bounding box center [470, 196] width 10 height 13
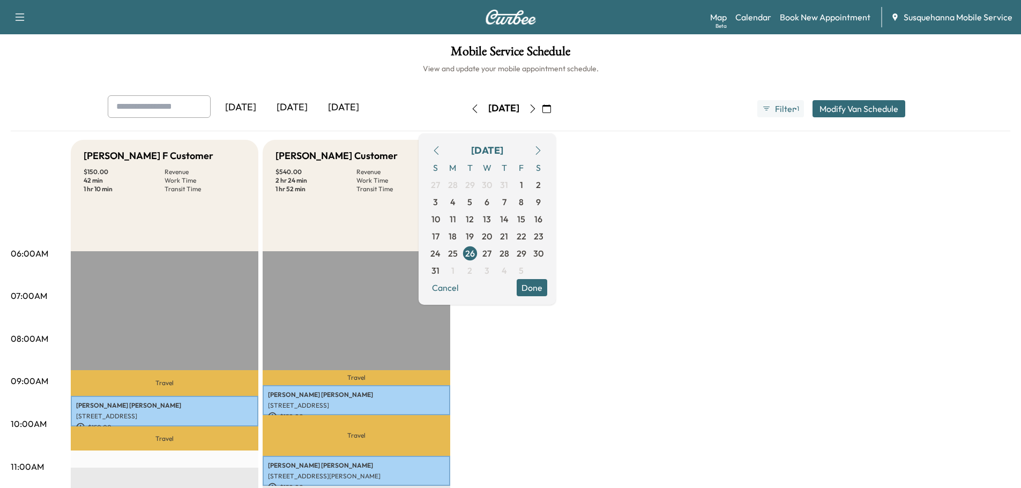
click at [547, 288] on button "Done" at bounding box center [532, 287] width 31 height 17
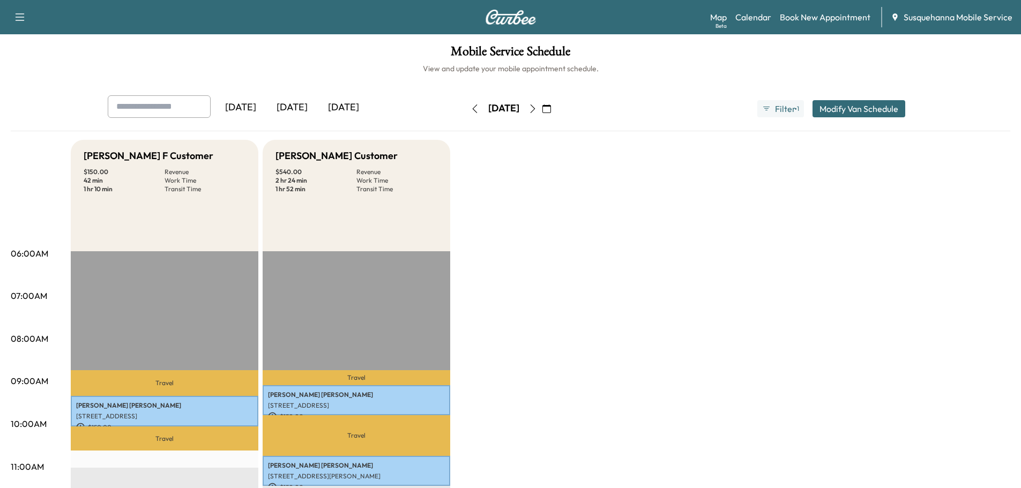
click at [542, 111] on button "button" at bounding box center [533, 108] width 18 height 17
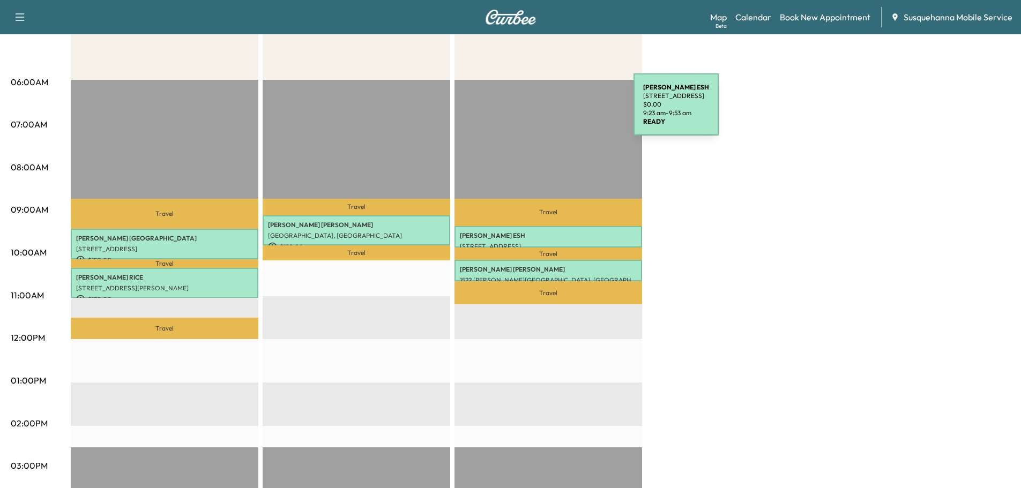
scroll to position [57, 0]
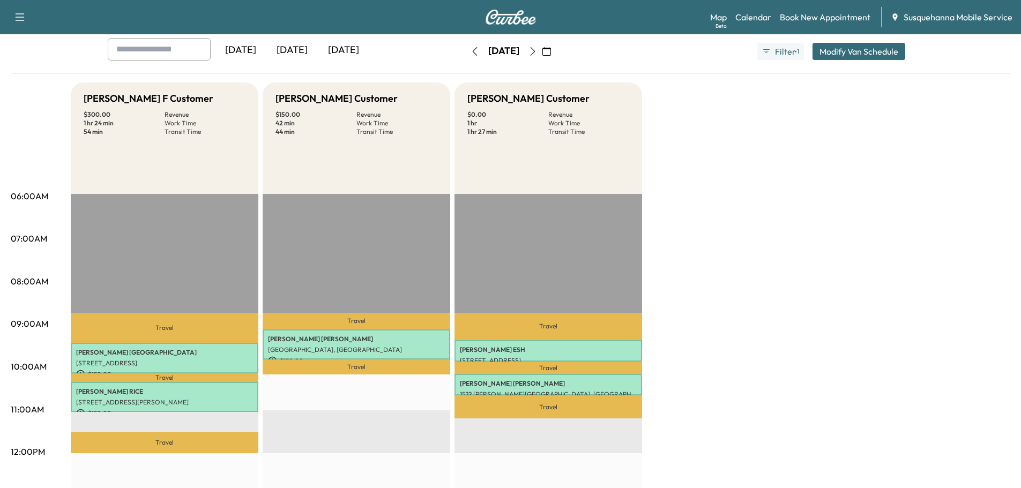
click at [537, 55] on icon "button" at bounding box center [533, 51] width 9 height 9
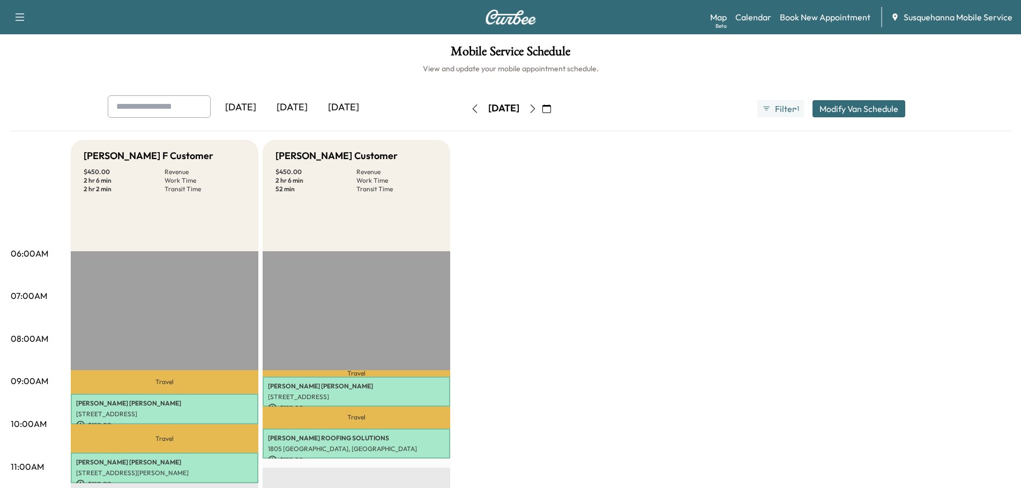
click at [537, 108] on icon "button" at bounding box center [533, 109] width 9 height 9
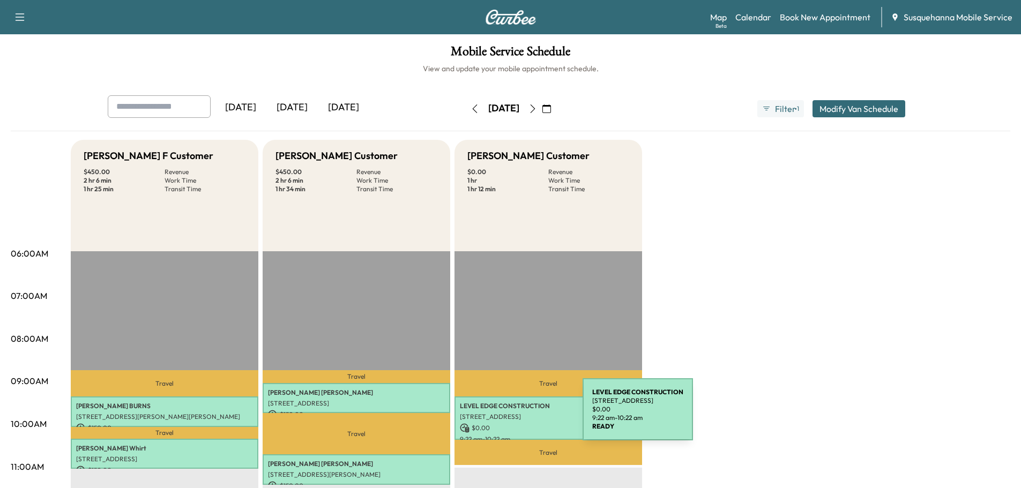
click at [502, 416] on p "[STREET_ADDRESS]" at bounding box center [548, 417] width 177 height 9
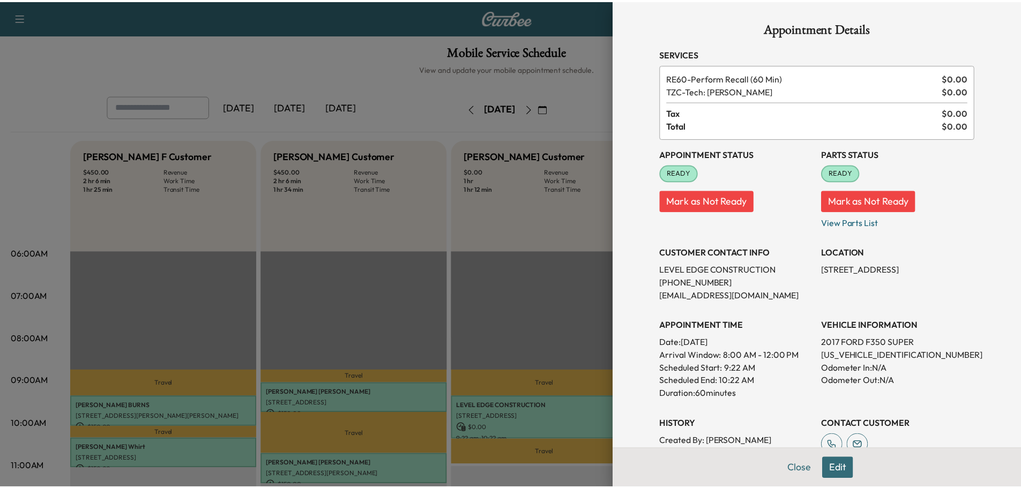
scroll to position [185, 0]
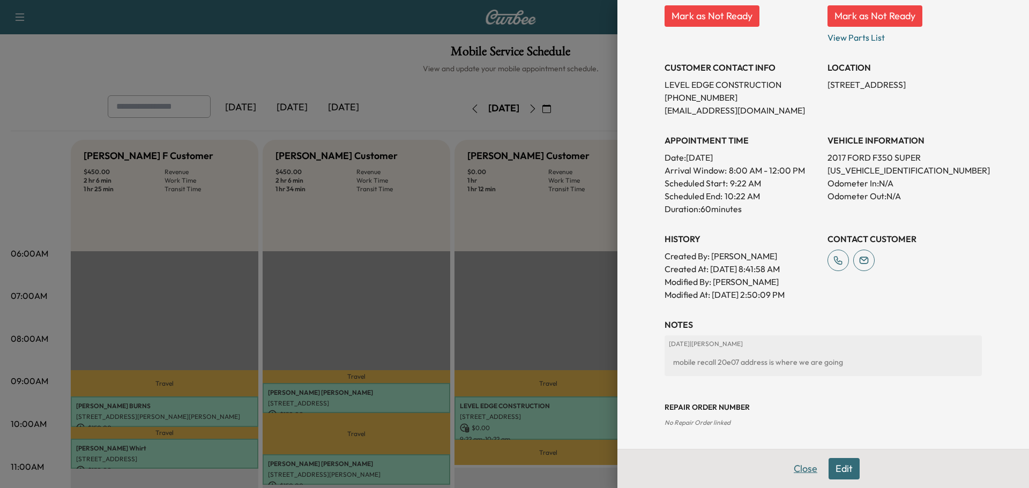
click at [789, 473] on button "Close" at bounding box center [806, 468] width 38 height 21
